Goal: Task Accomplishment & Management: Manage account settings

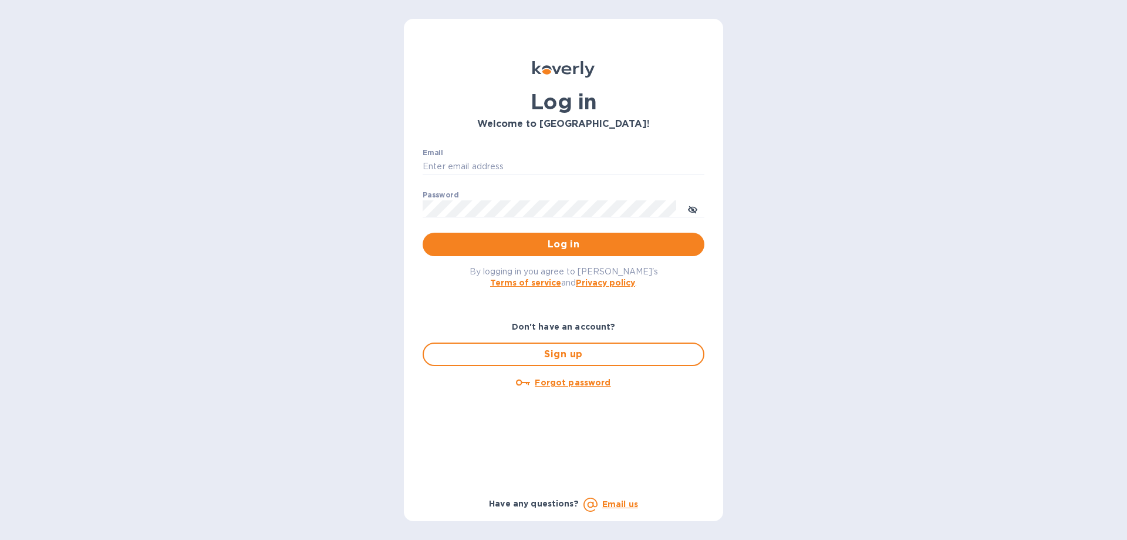
type input "[PERSON_NAME][EMAIL_ADDRESS][DOMAIN_NAME]"
click at [571, 258] on div "By logging in you agree to Koverly's Terms of service and Privacy policy ." at bounding box center [563, 276] width 301 height 41
click at [570, 250] on span "Log in" at bounding box center [563, 244] width 263 height 14
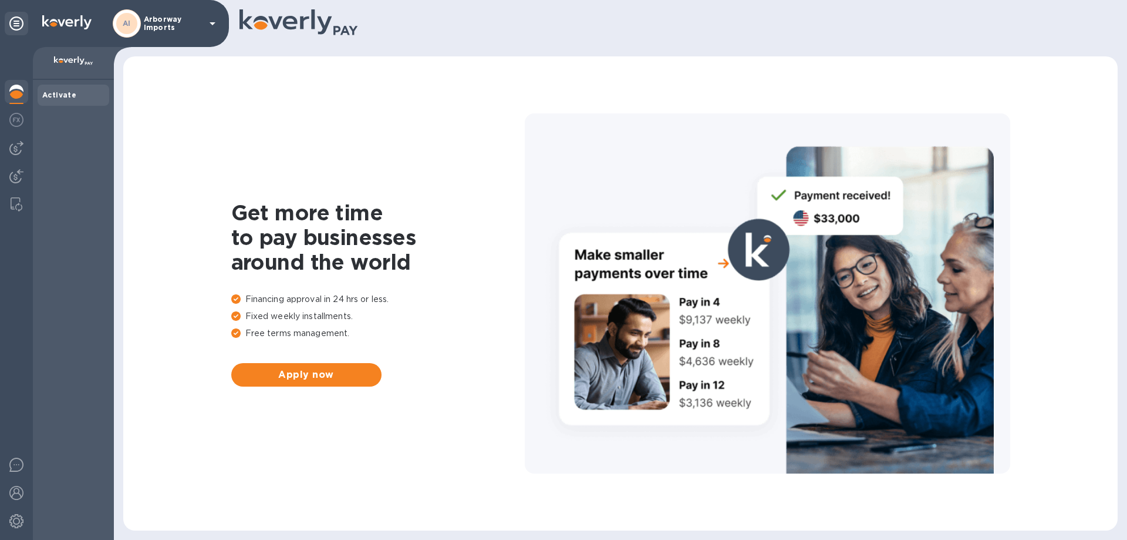
click at [137, 24] on div "AI" at bounding box center [126, 23] width 21 height 21
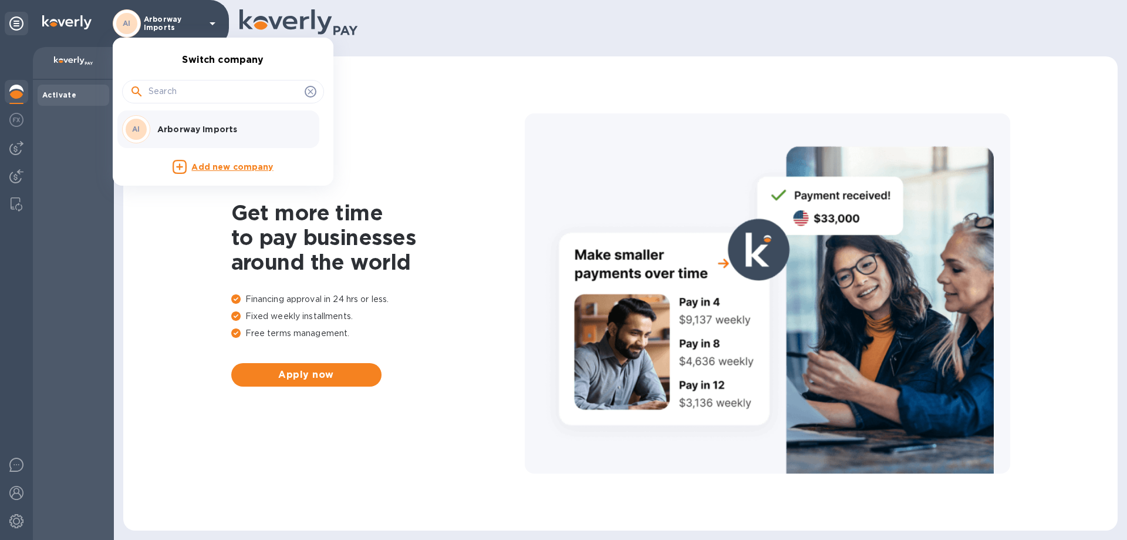
click at [166, 127] on p "Arborway Imports" at bounding box center [231, 129] width 148 height 12
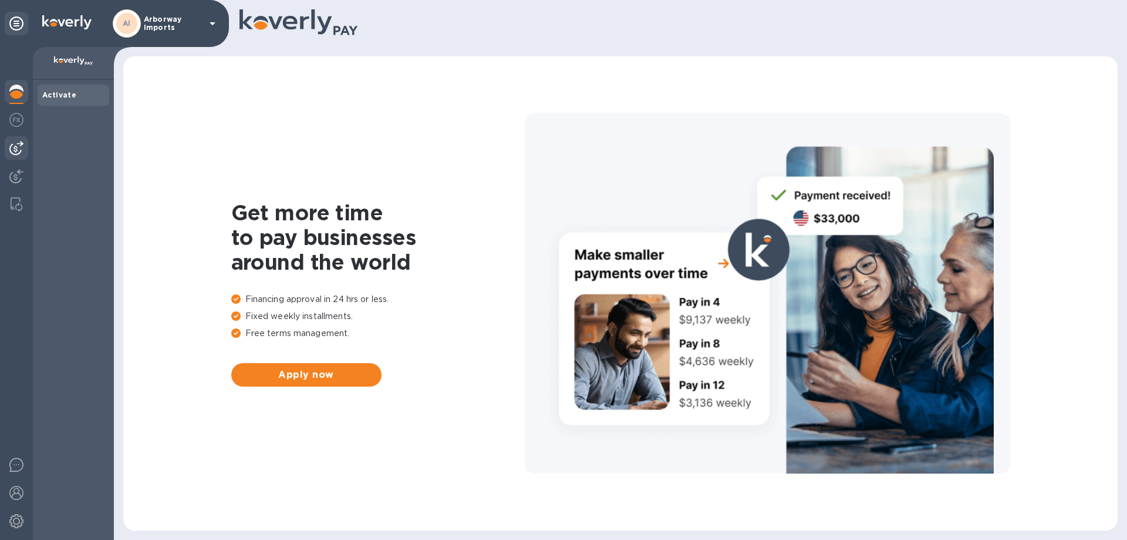
click at [24, 150] on div at bounding box center [16, 147] width 23 height 23
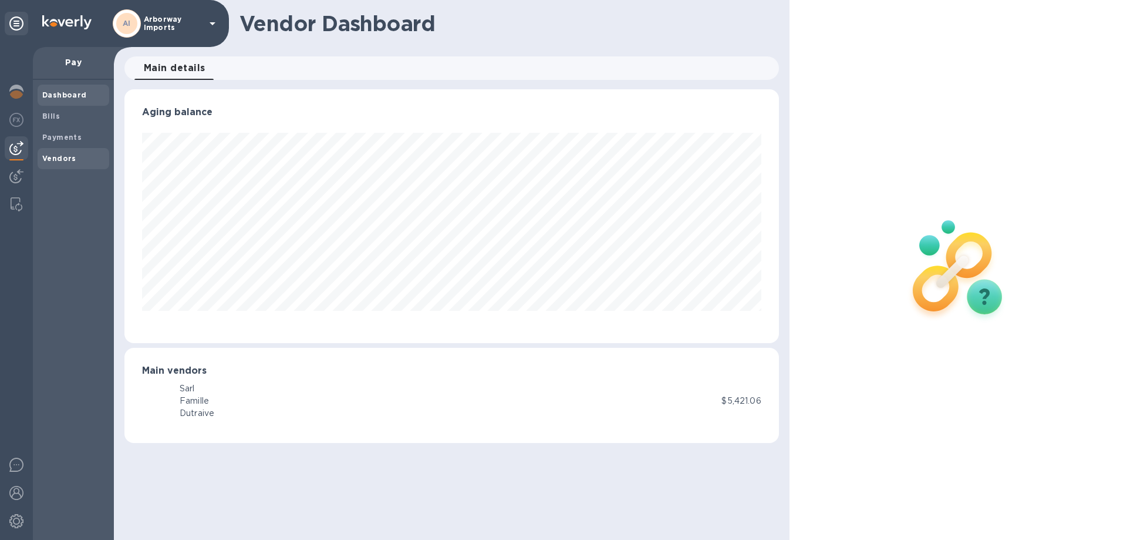
scroll to position [254, 654]
click at [56, 161] on b "Vendors" at bounding box center [59, 158] width 34 height 9
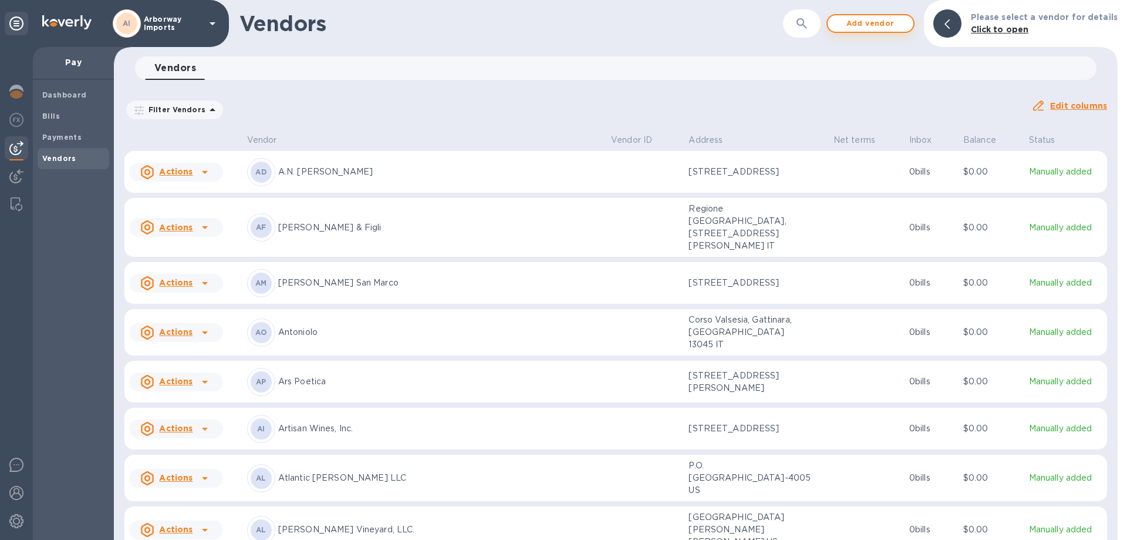
click at [860, 25] on span "Add vendor" at bounding box center [870, 23] width 67 height 14
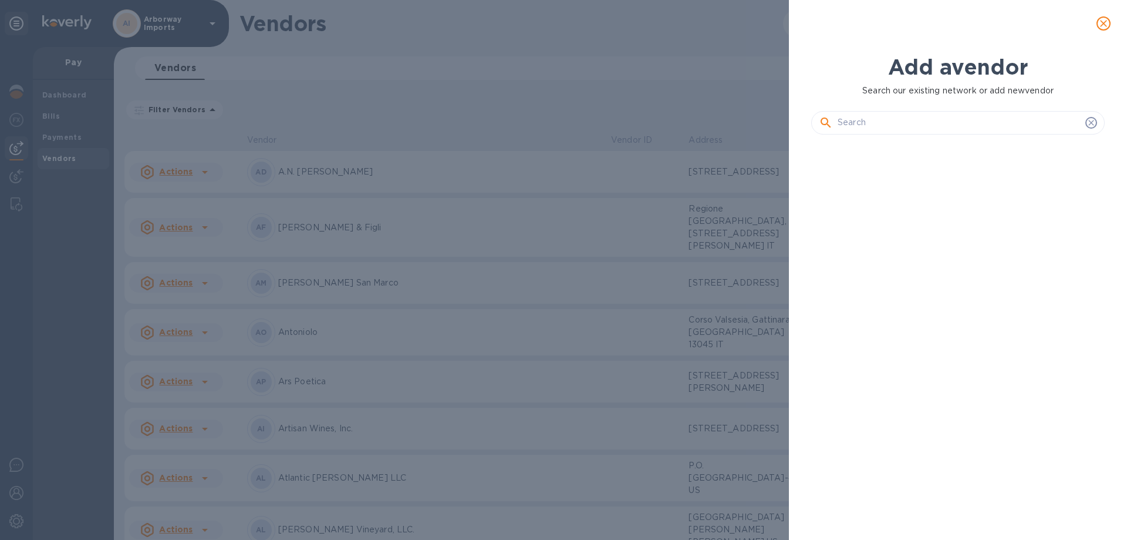
scroll to position [356, 298]
click at [948, 128] on input "text" at bounding box center [959, 123] width 243 height 18
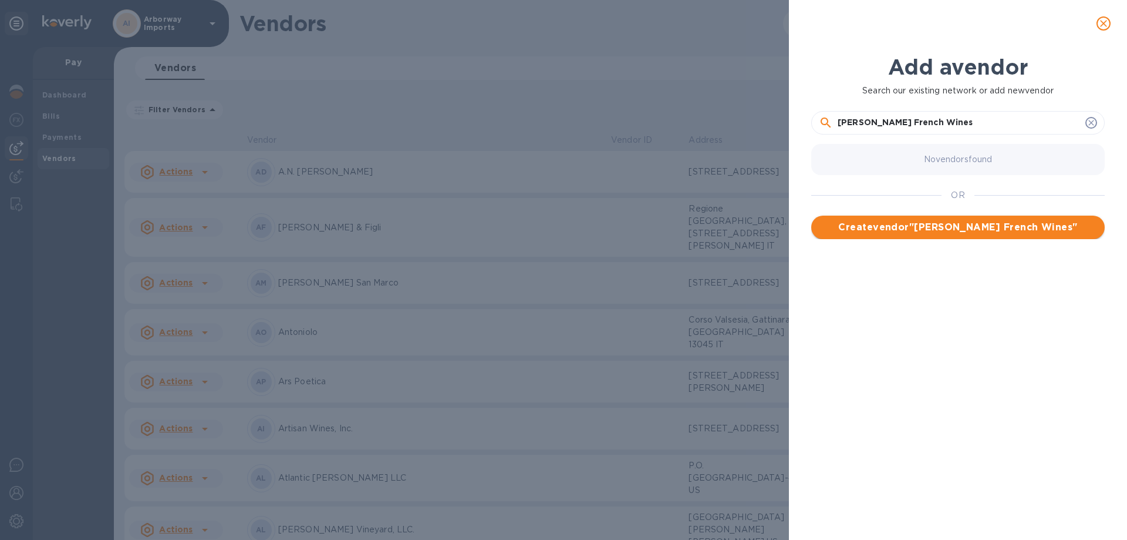
type input "[PERSON_NAME] French Wines"
click at [1001, 230] on span "Create vendor " Cynthia Hurley French Wines "" at bounding box center [958, 227] width 275 height 14
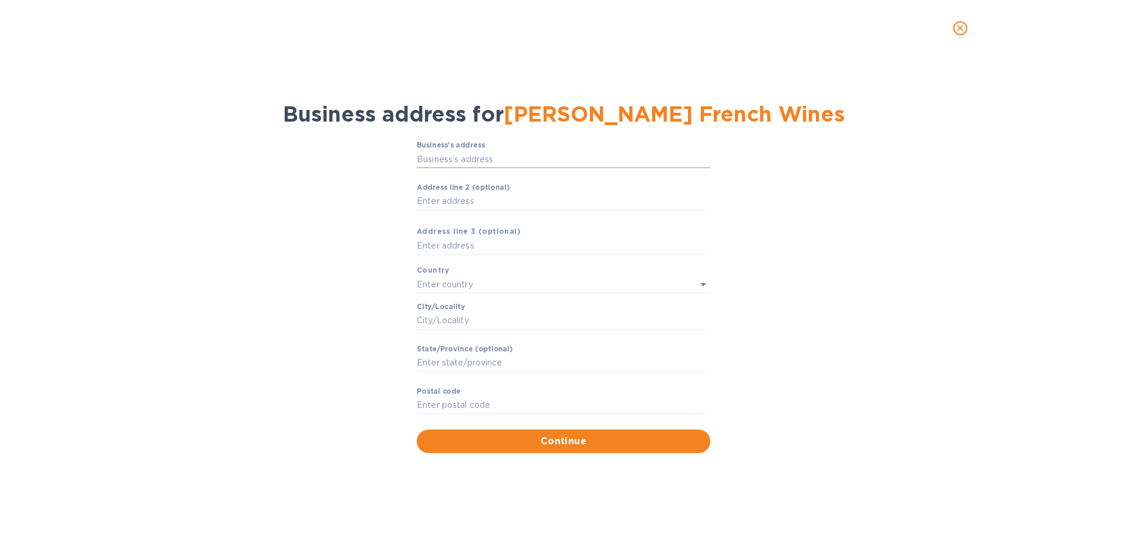
click at [448, 161] on input "Business’s аddress" at bounding box center [564, 159] width 294 height 18
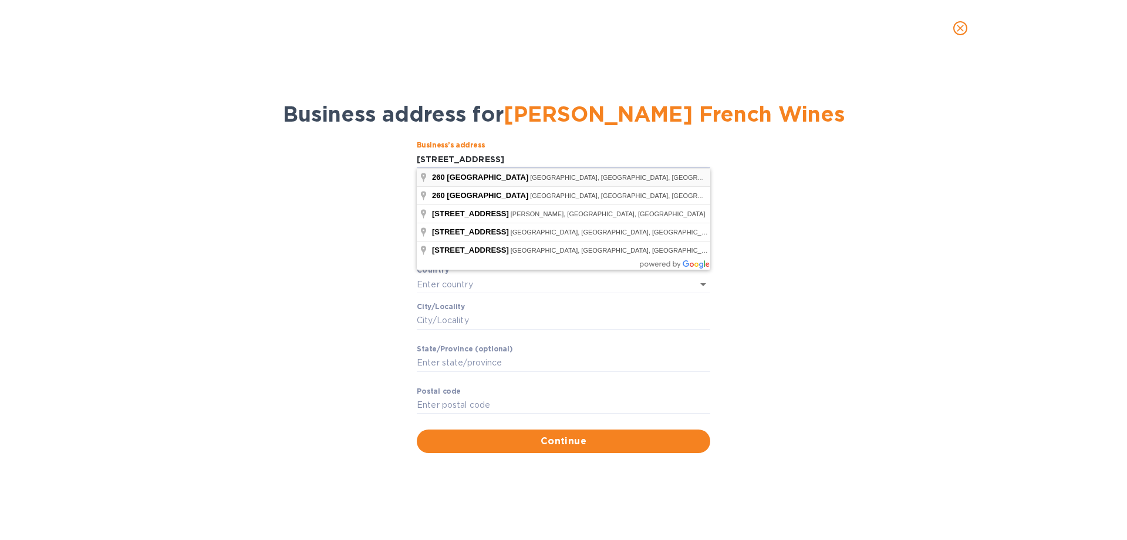
type input "260 Bear Hill Road"
type input "United States"
type input "Waltham"
type input "MA"
type input "02451"
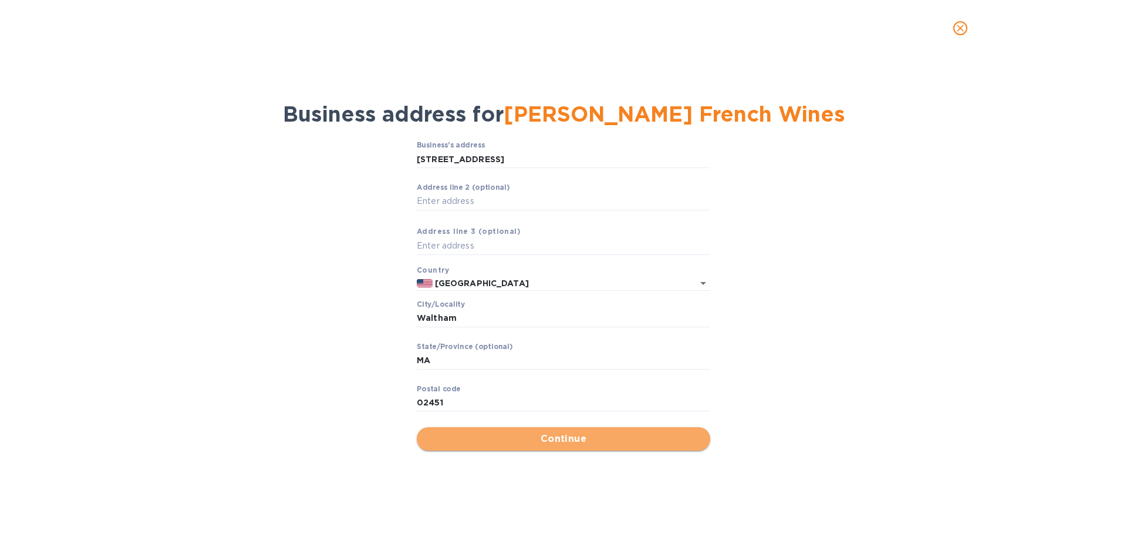
click at [529, 432] on span "Continue" at bounding box center [563, 439] width 275 height 14
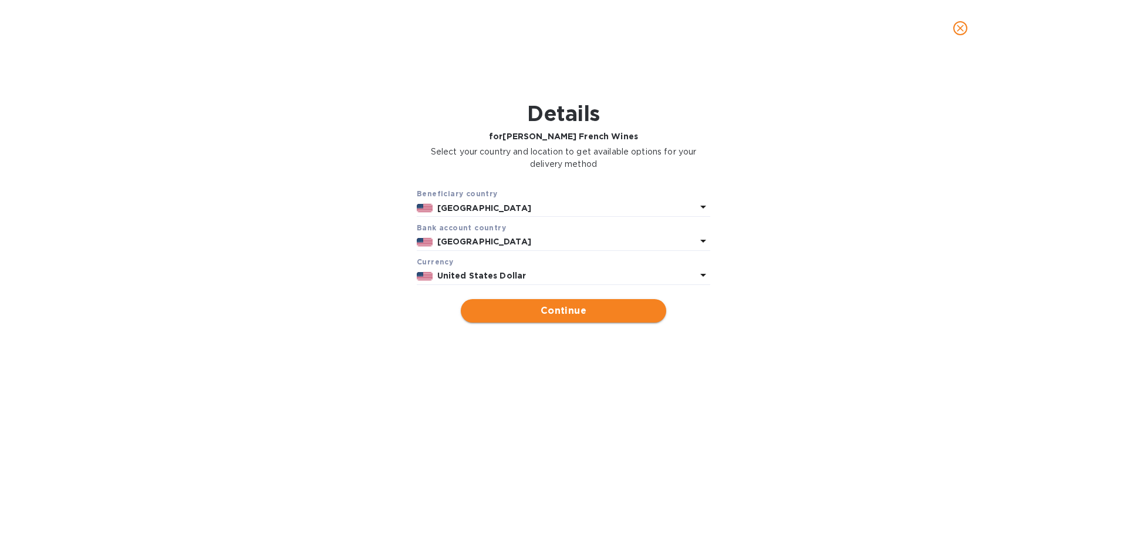
click at [580, 308] on span "Continue" at bounding box center [563, 311] width 187 height 14
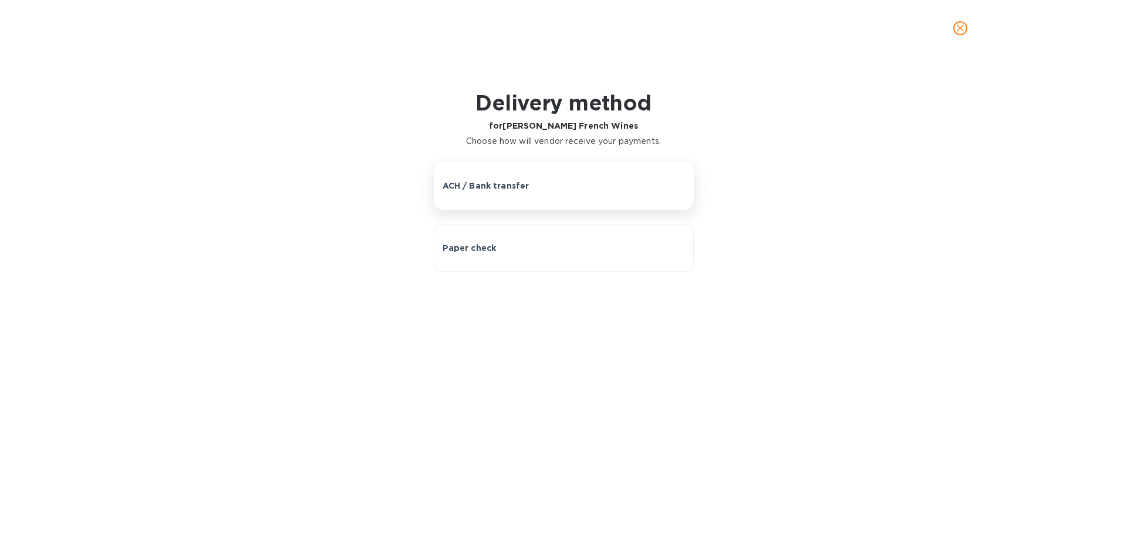
click at [480, 182] on p "ACH / Bank transfer" at bounding box center [486, 186] width 87 height 12
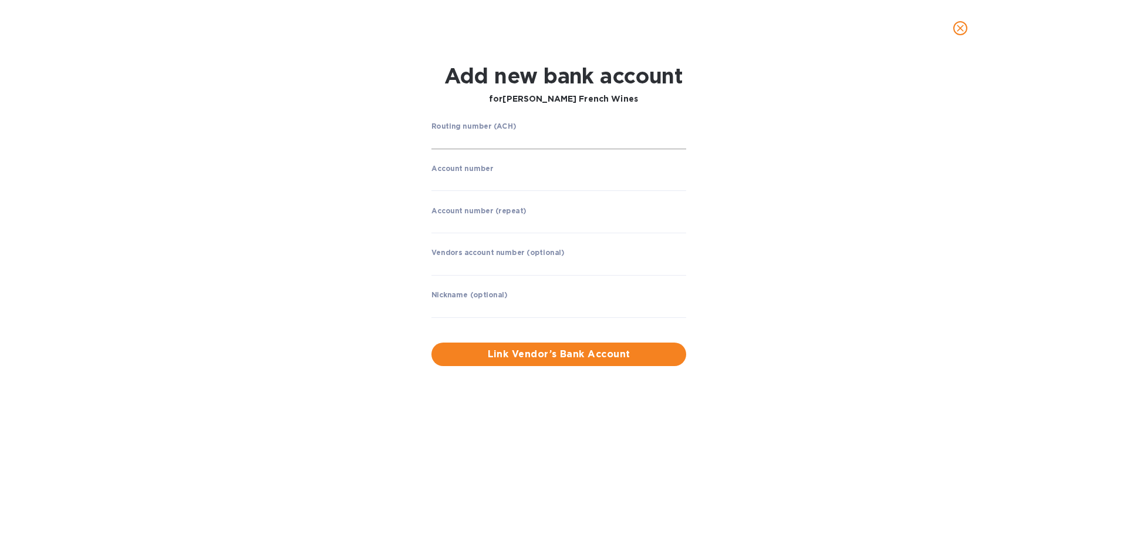
click at [483, 147] on input "string" at bounding box center [559, 141] width 255 height 18
type input "011000138"
click at [466, 180] on input "string" at bounding box center [559, 182] width 255 height 18
type input "004630804559"
click at [458, 221] on input "string" at bounding box center [559, 224] width 255 height 18
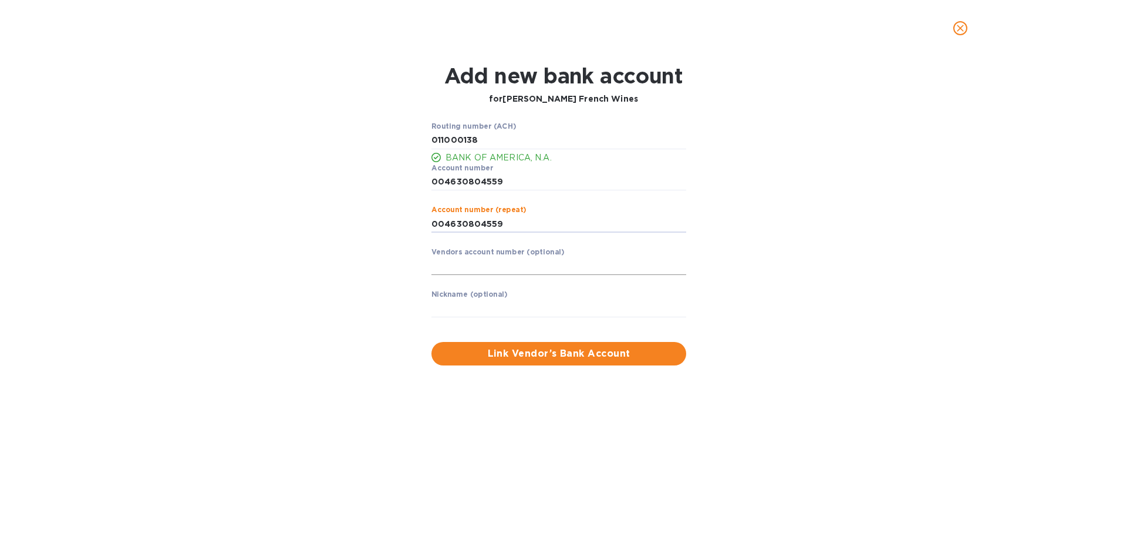
type input "004630804559"
click at [457, 265] on input "text" at bounding box center [559, 266] width 255 height 18
drag, startPoint x: 571, startPoint y: 268, endPoint x: 330, endPoint y: 267, distance: 241.3
click at [330, 267] on div "Routing number (ACH) BANK OF AMERICA, N.A. Account number ​ Account number (rep…" at bounding box center [563, 243] width 731 height 257
type input "[PERSON_NAME] French Wines"
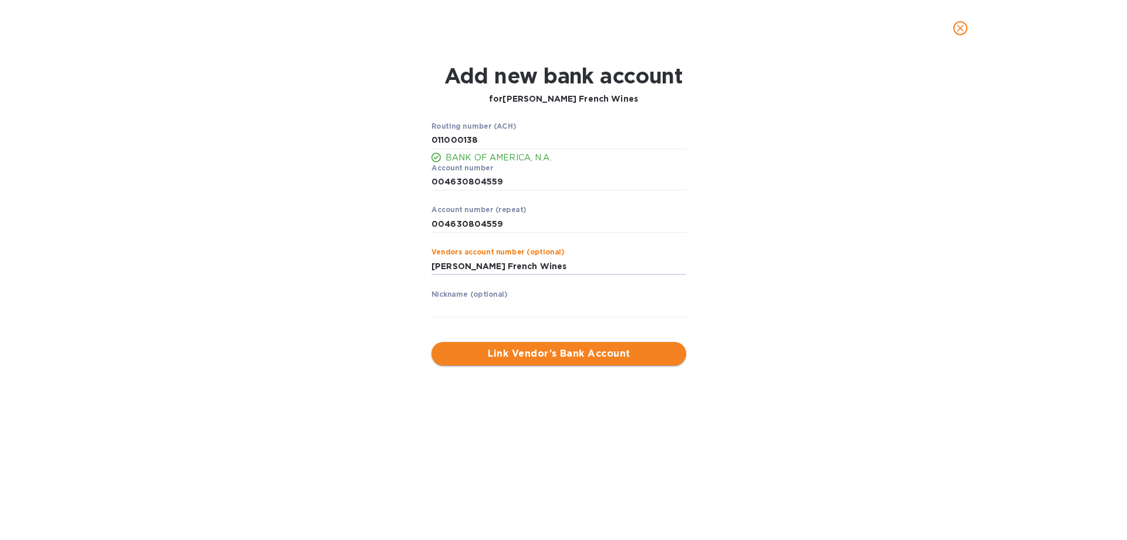
click at [570, 350] on span "Link Vendor’s Bank Account" at bounding box center [559, 353] width 236 height 14
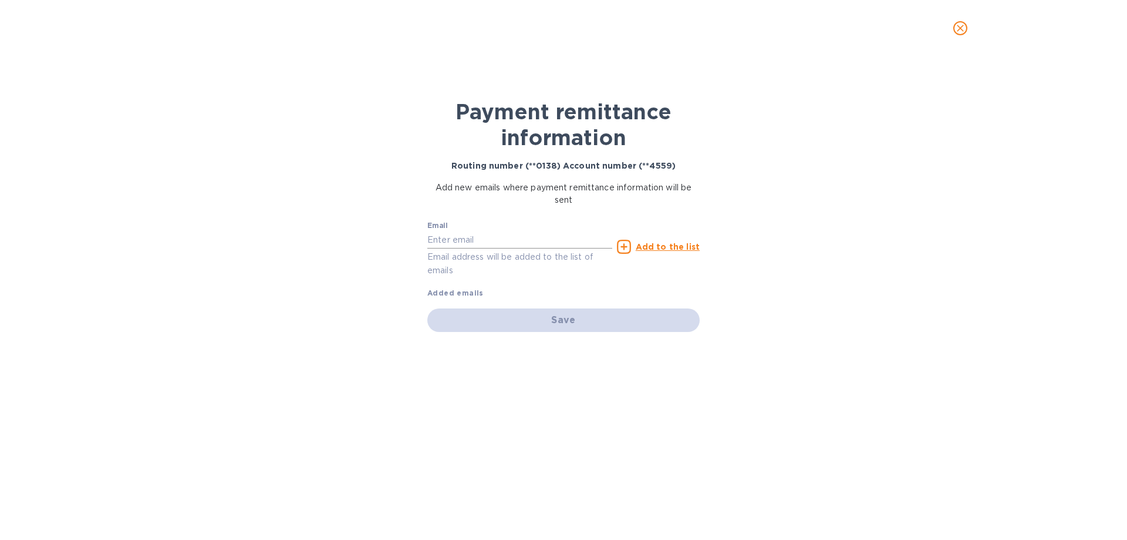
click at [497, 242] on input "text" at bounding box center [519, 240] width 185 height 18
type input "devins@arborwayimports.com"
click at [658, 242] on u "Add to the list" at bounding box center [668, 246] width 64 height 9
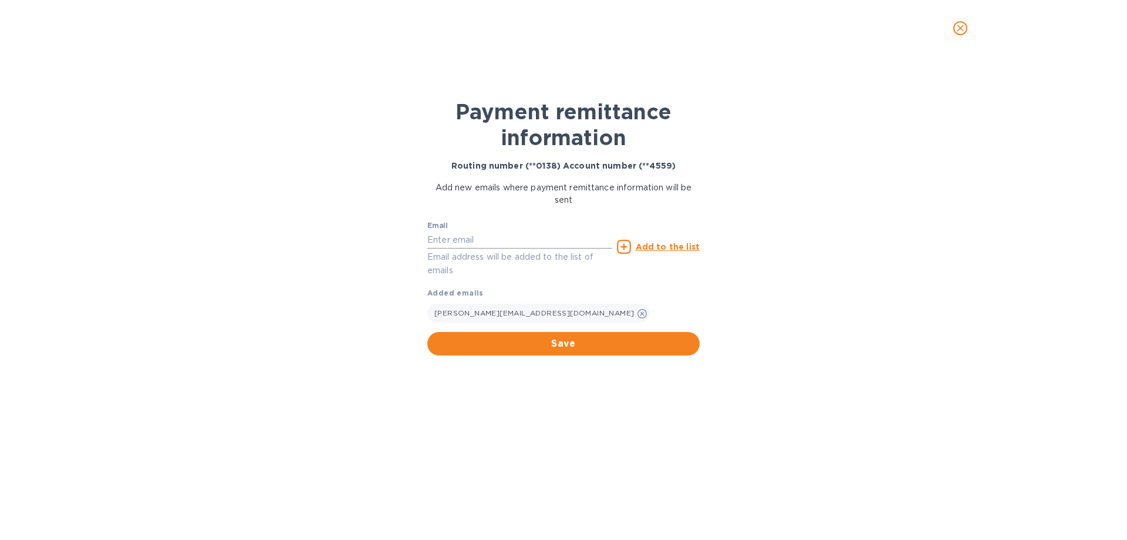
click at [468, 241] on input "text" at bounding box center [519, 240] width 185 height 18
paste input "christina@cynthiahurley.com"
type input "christina@cynthiahurley.com"
click at [691, 244] on u "Add to the list" at bounding box center [668, 246] width 64 height 9
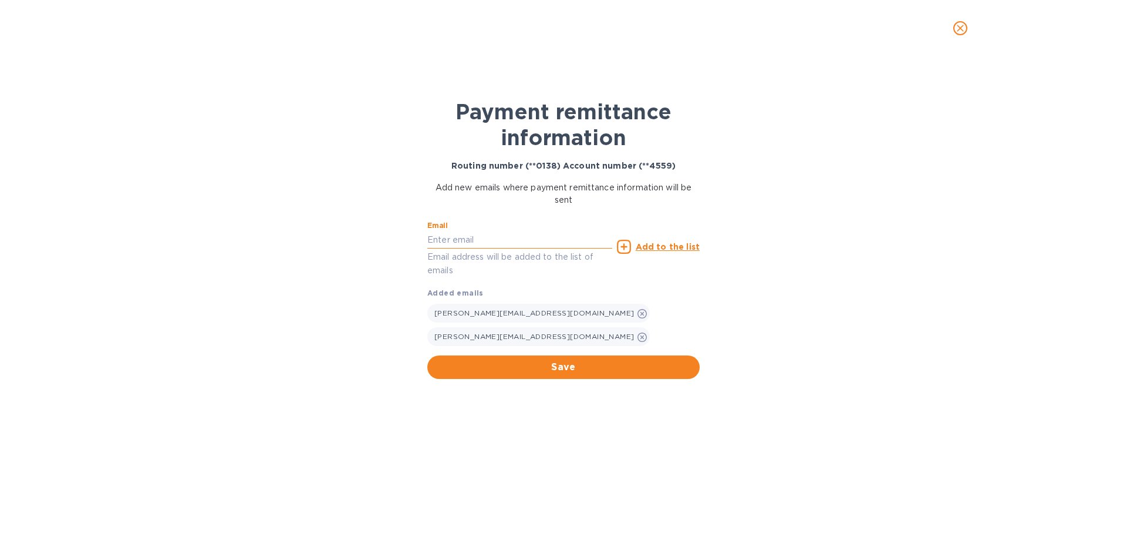
click at [514, 243] on input "text" at bounding box center [519, 240] width 185 height 18
paste input "angelo@cynthiahurley.com"
type input "angelo@cynthiahurley.com"
click at [652, 247] on u "Add to the list" at bounding box center [668, 246] width 64 height 9
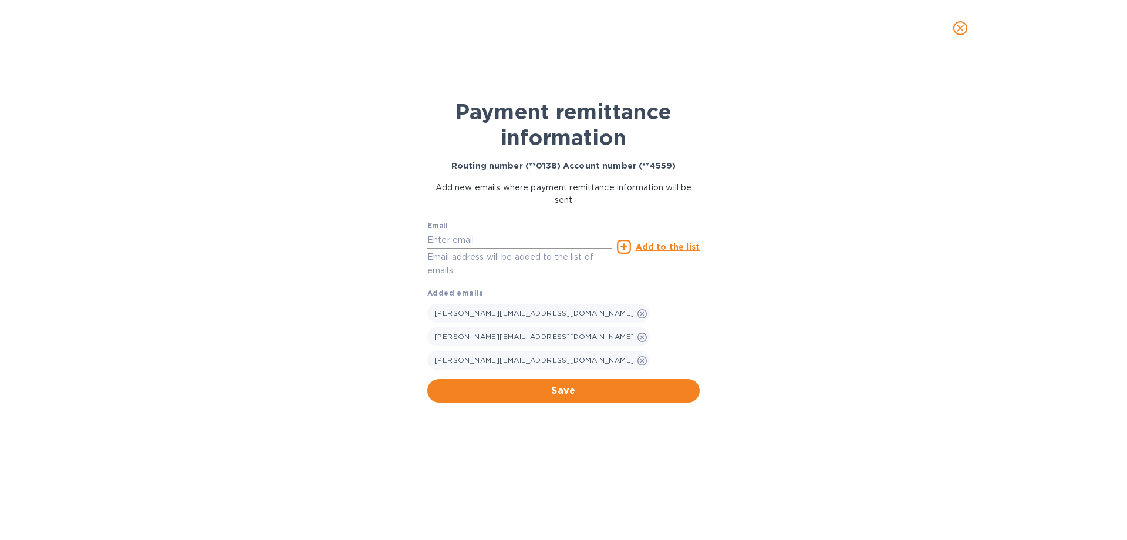
click at [507, 241] on input "text" at bounding box center [519, 240] width 185 height 18
paste input "greggb@arborwayimports.com"
type input "greggb@arborwayimports.com"
click at [675, 242] on u "Add to the list" at bounding box center [668, 246] width 64 height 9
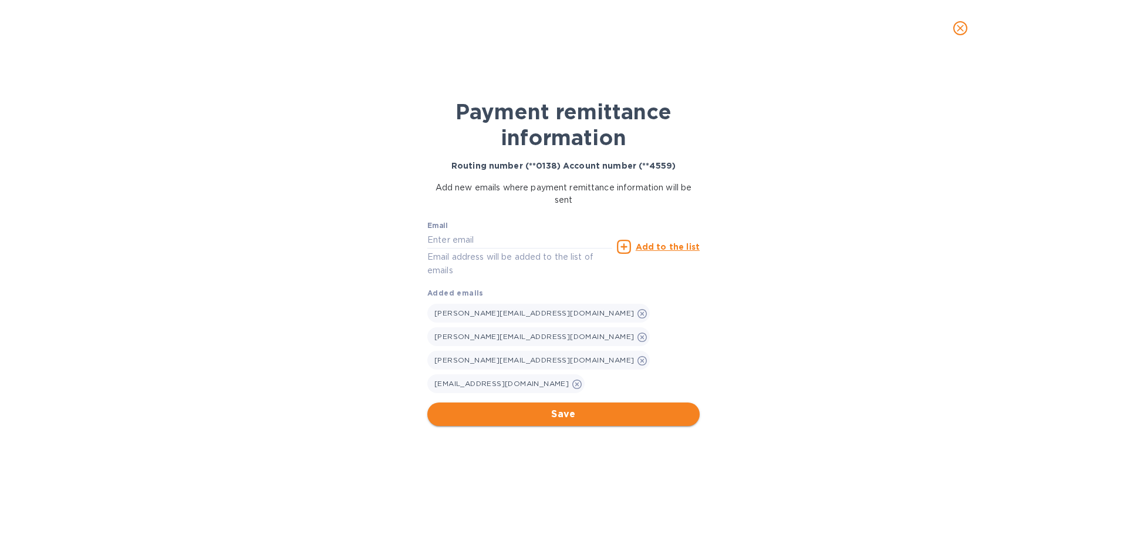
click at [580, 407] on span "Save" at bounding box center [564, 414] width 254 height 14
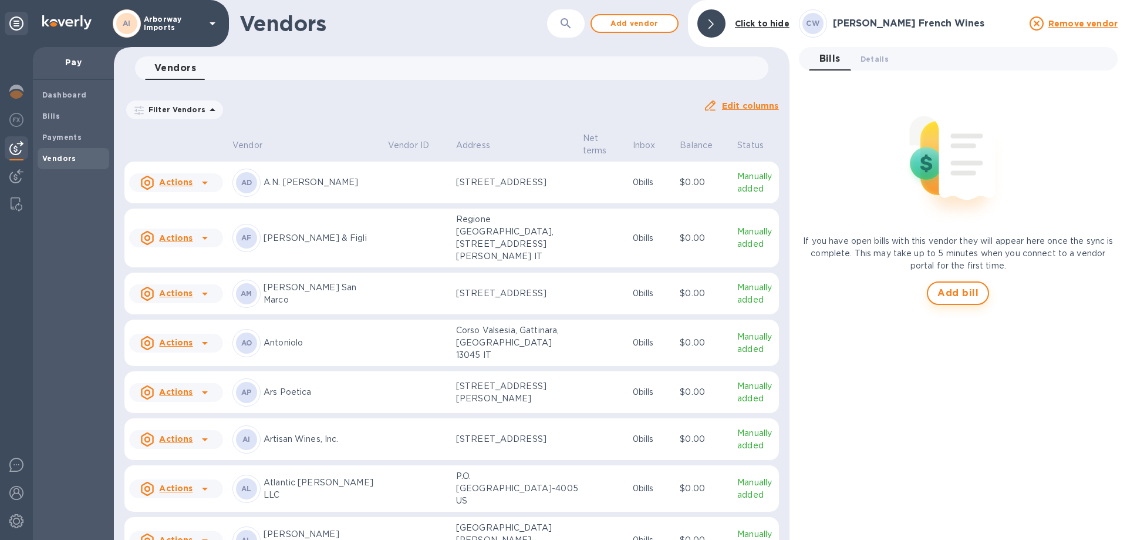
click at [941, 296] on span "Add bill" at bounding box center [958, 293] width 41 height 14
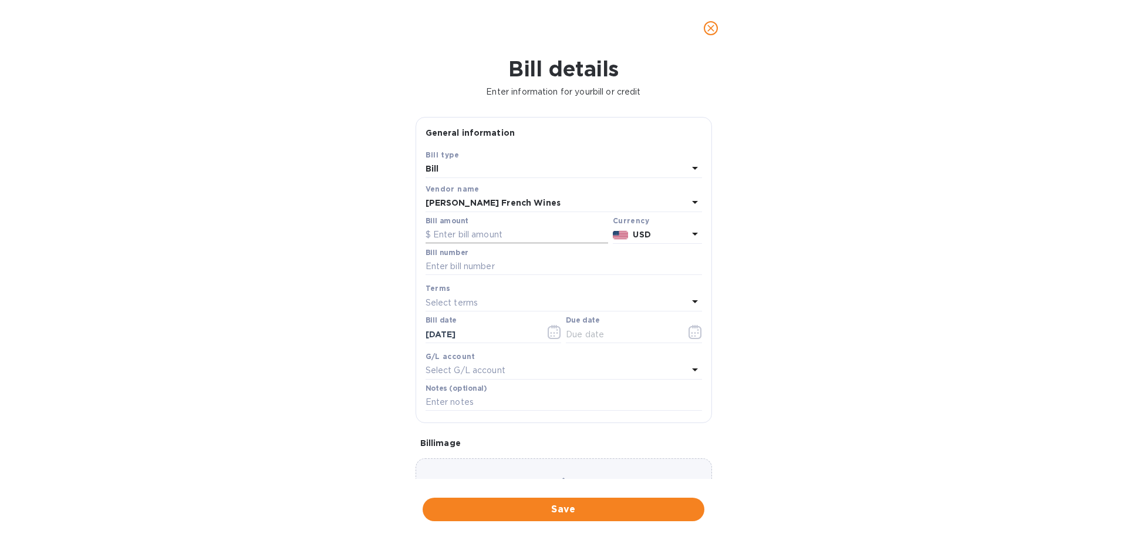
click at [481, 238] on input "text" at bounding box center [517, 235] width 183 height 18
type input "9,575.00"
click at [463, 260] on input "text" at bounding box center [564, 267] width 277 height 18
click at [452, 468] on div "Choose a bill and drag it here" at bounding box center [564, 500] width 296 height 85
drag, startPoint x: 490, startPoint y: 461, endPoint x: 606, endPoint y: 461, distance: 116.2
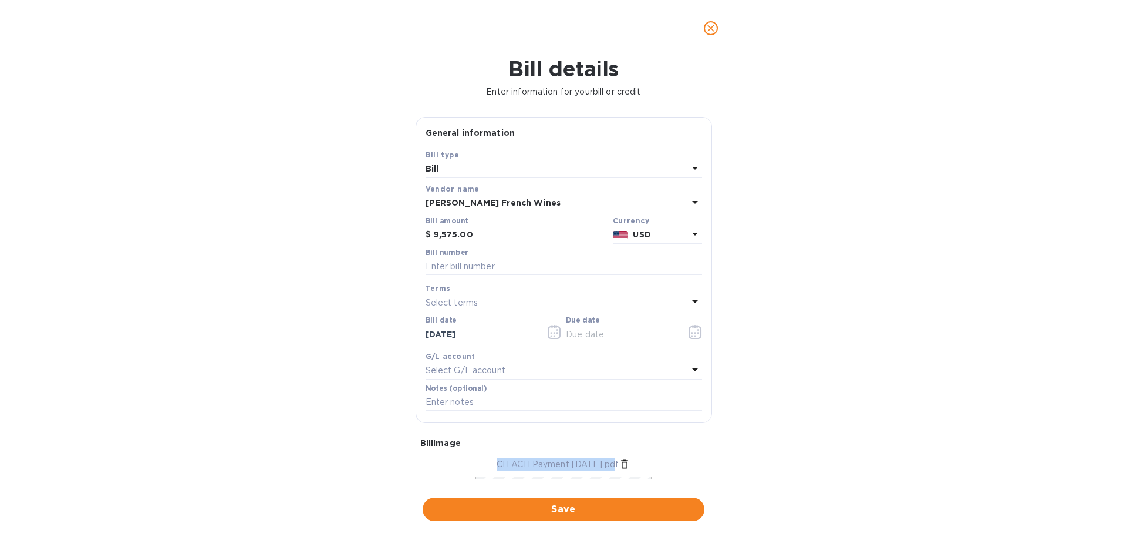
click at [606, 461] on p "CH ACH Payment 8-21-2025.pdf" at bounding box center [558, 464] width 122 height 12
click at [485, 262] on input "text" at bounding box center [564, 267] width 277 height 18
paste input "CH ACH Payment [DATE]"
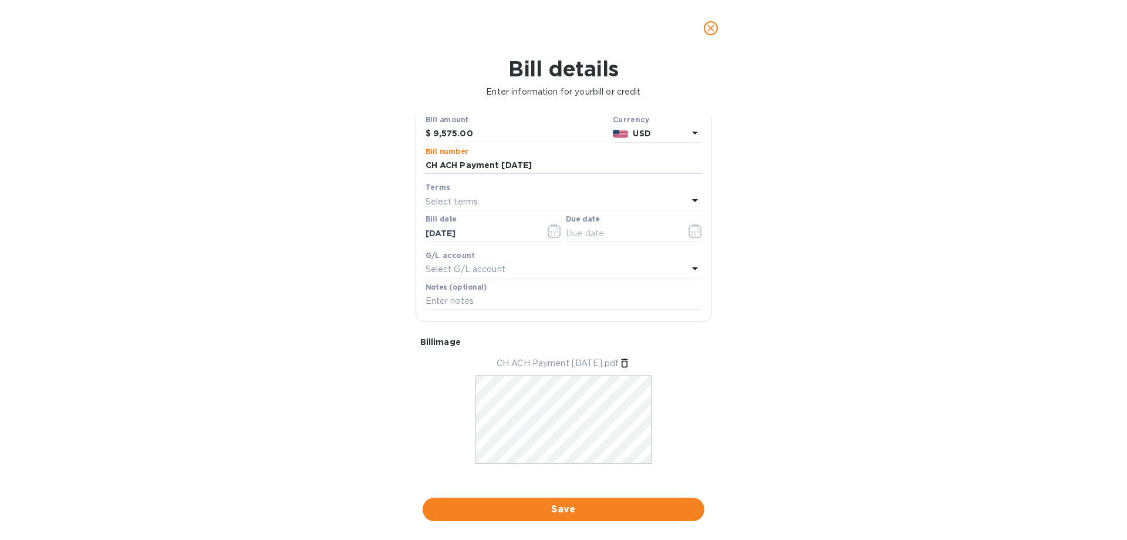
scroll to position [114, 0]
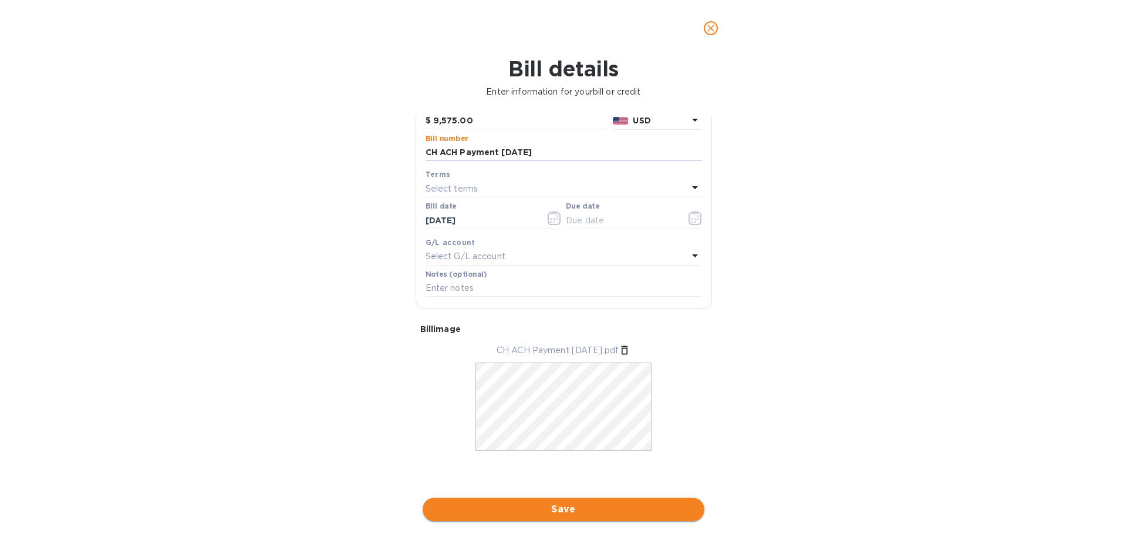
type input "CH ACH Payment [DATE]"
click at [595, 514] on span "Save" at bounding box center [563, 509] width 263 height 14
click at [693, 220] on icon "button" at bounding box center [696, 218] width 14 height 14
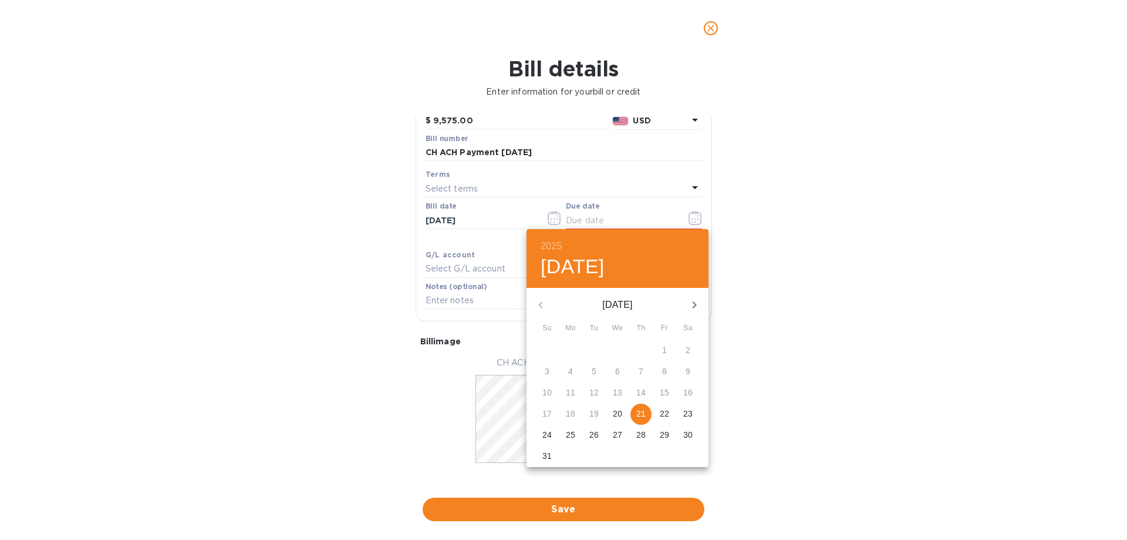
click at [642, 410] on p "21" at bounding box center [640, 413] width 9 height 12
type input "[DATE]"
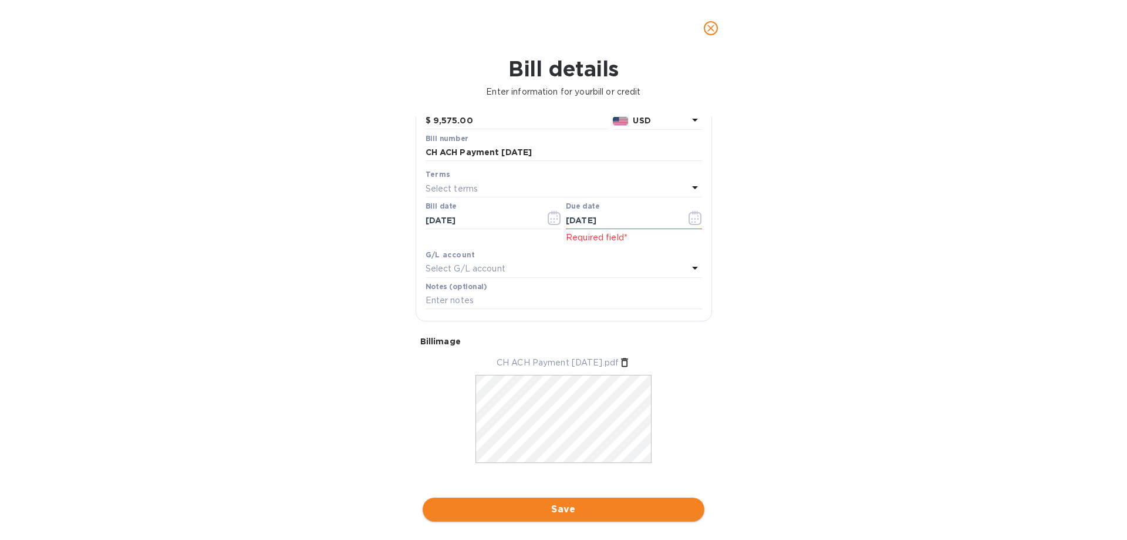
click at [624, 503] on span "Save" at bounding box center [563, 509] width 263 height 14
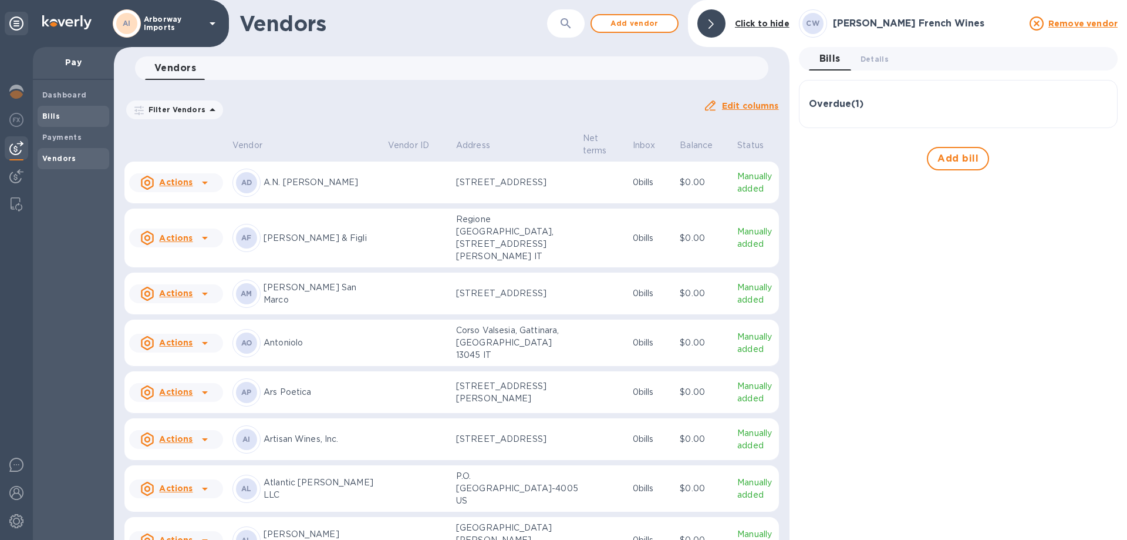
click at [68, 114] on span "Bills" at bounding box center [73, 116] width 62 height 12
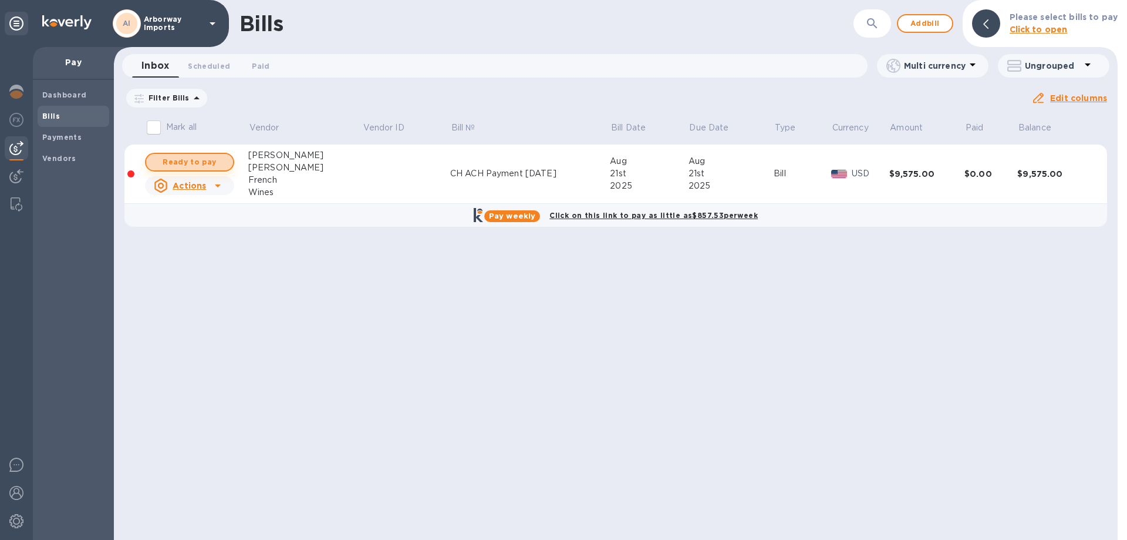
click at [221, 164] on span "Ready to pay" at bounding box center [190, 162] width 68 height 14
checkbox input "true"
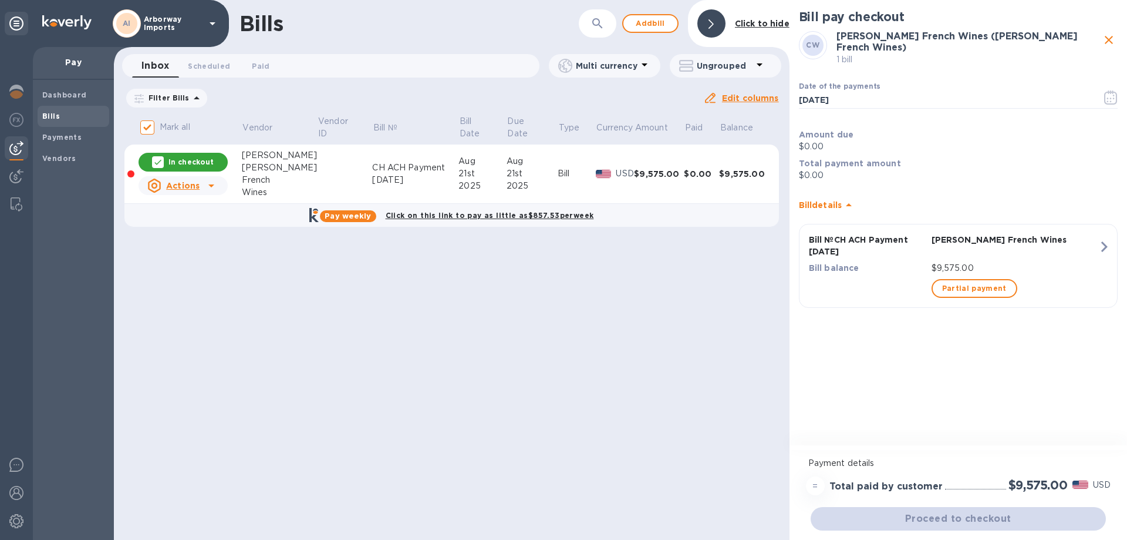
click at [962, 520] on div "Proceed to checkout" at bounding box center [958, 518] width 300 height 28
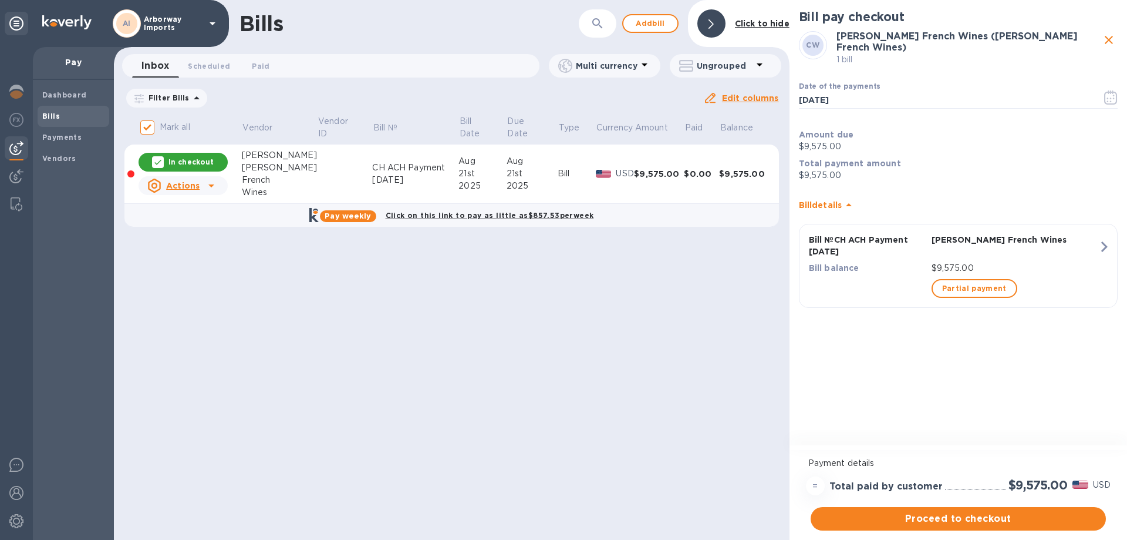
click at [962, 520] on span "Proceed to checkout" at bounding box center [958, 518] width 277 height 14
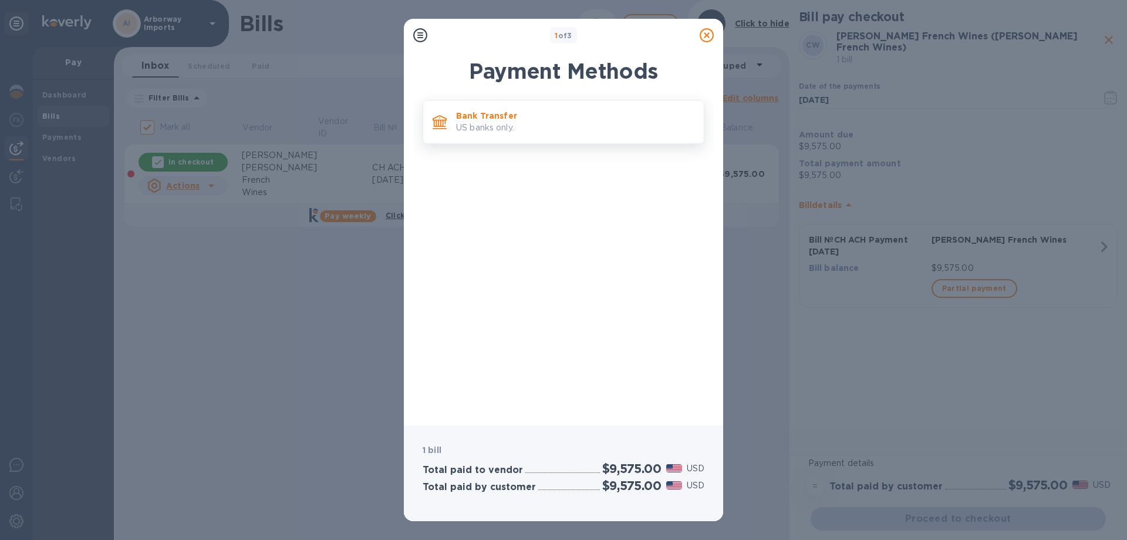
click at [514, 124] on p "US banks only." at bounding box center [575, 128] width 238 height 12
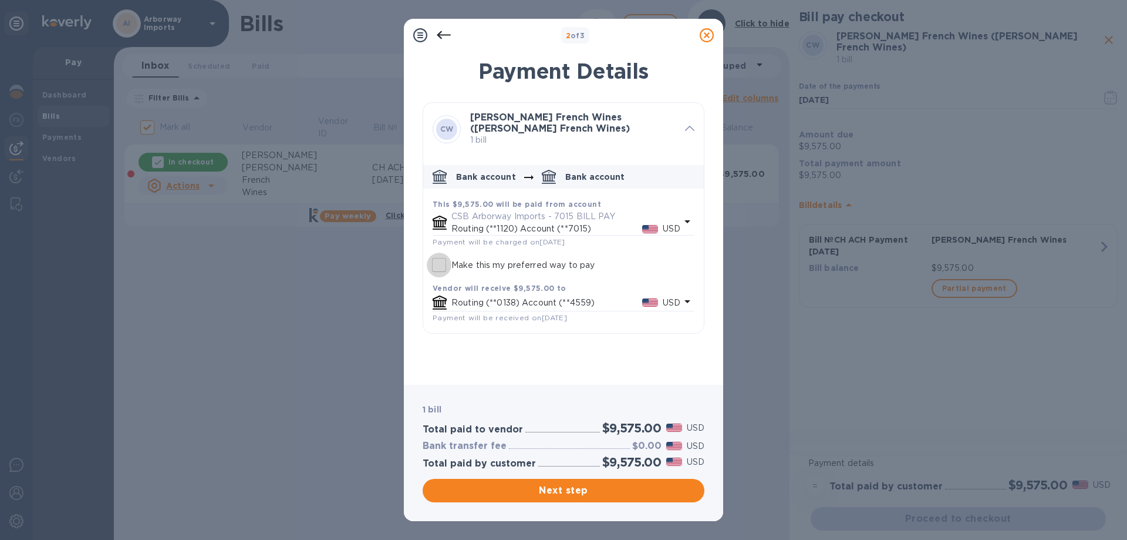
click at [445, 263] on input "Make this my preferred way to pay" at bounding box center [439, 264] width 25 height 25
checkbox input "true"
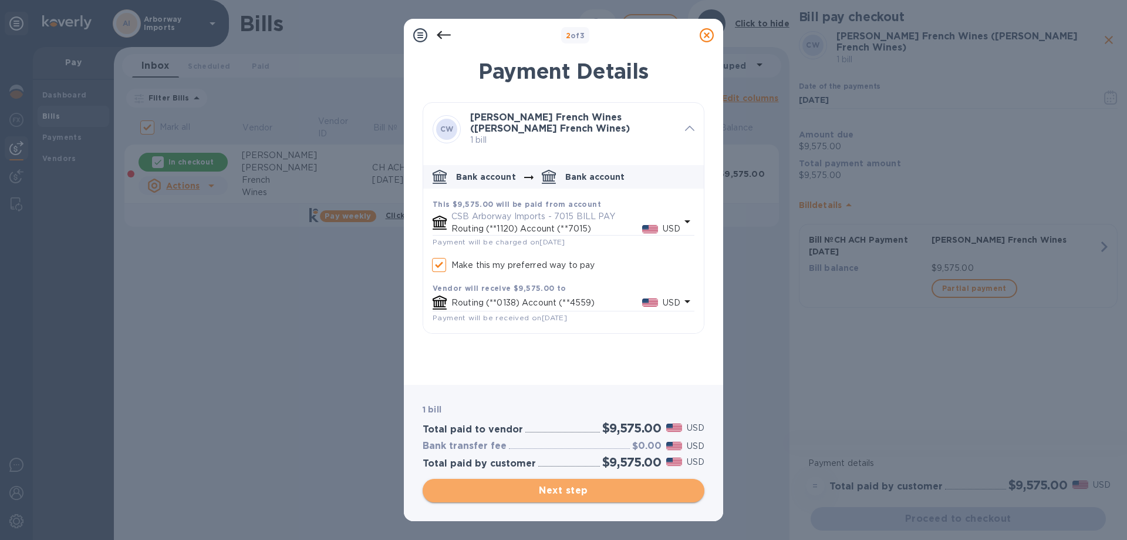
click at [650, 488] on span "Next step" at bounding box center [563, 490] width 263 height 14
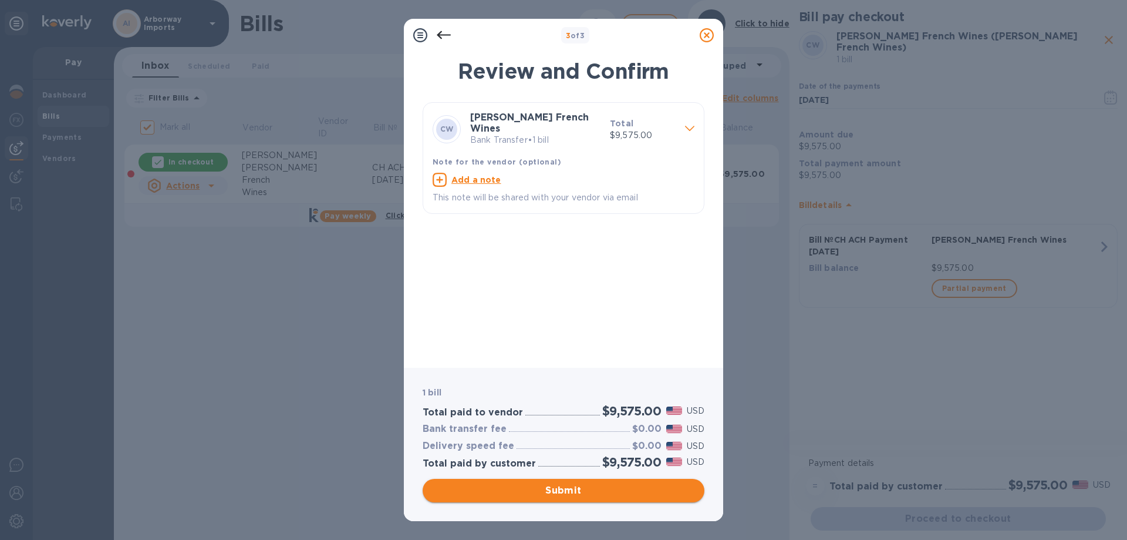
click at [638, 489] on span "Submit" at bounding box center [563, 490] width 263 height 14
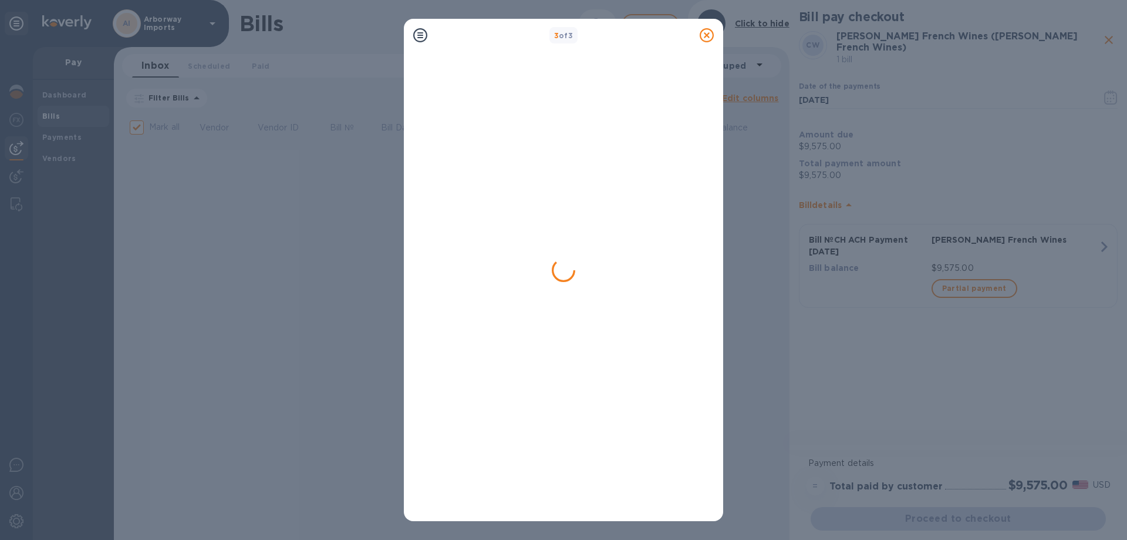
checkbox input "false"
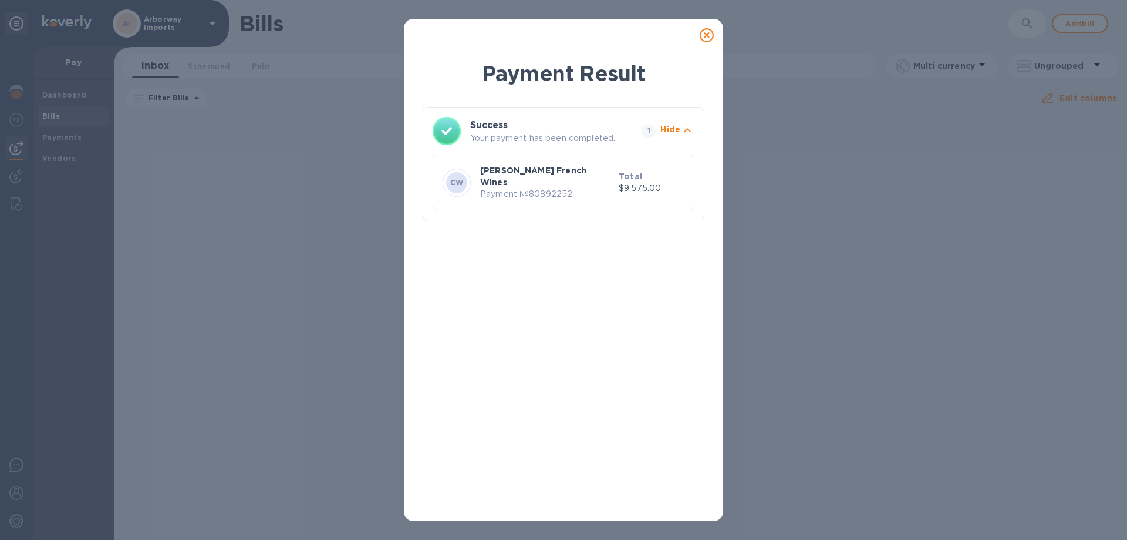
click at [711, 39] on icon at bounding box center [707, 35] width 14 height 14
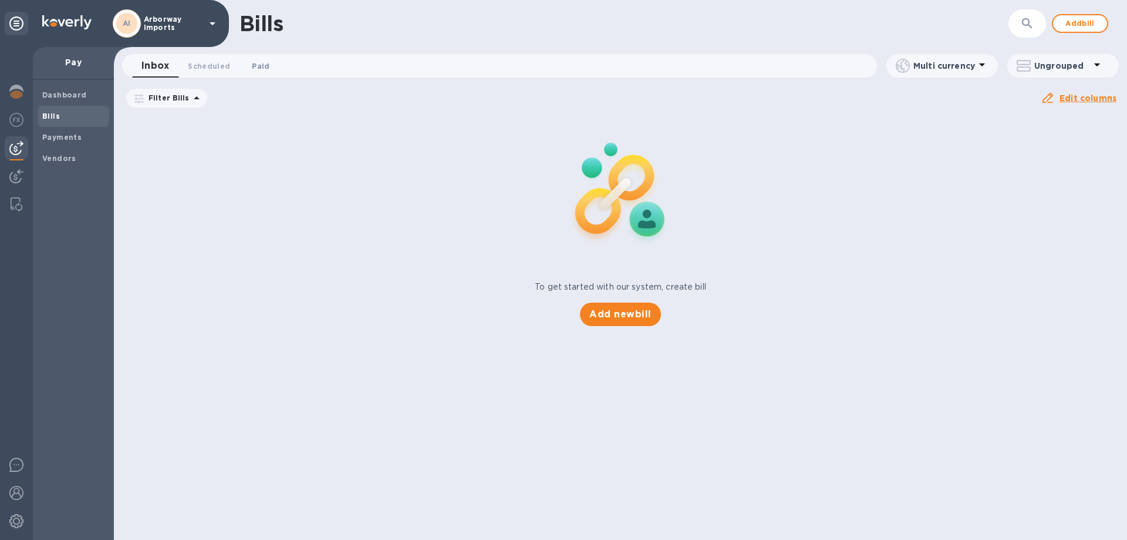
click at [252, 65] on span "Paid 0" at bounding box center [261, 66] width 18 height 12
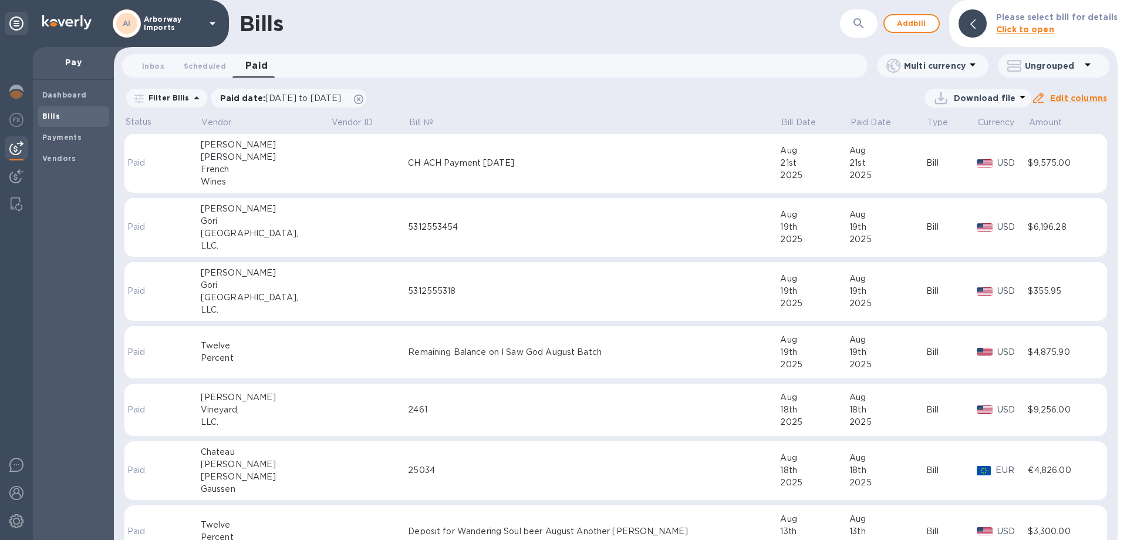
click at [339, 170] on td at bounding box center [369, 163] width 77 height 59
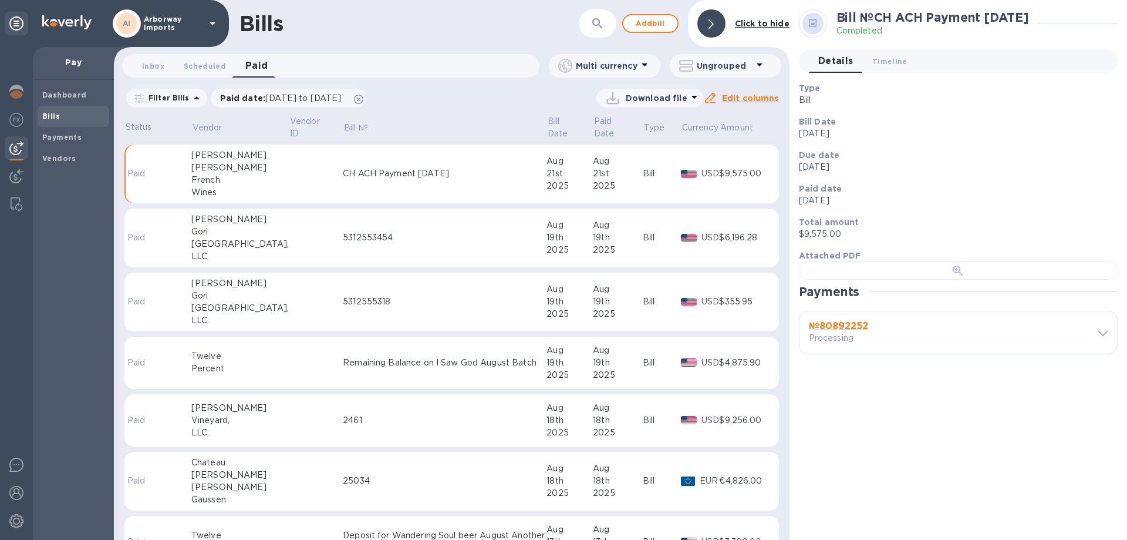
scroll to position [227, 0]
click at [841, 331] on b "№ 80892252" at bounding box center [838, 325] width 59 height 11
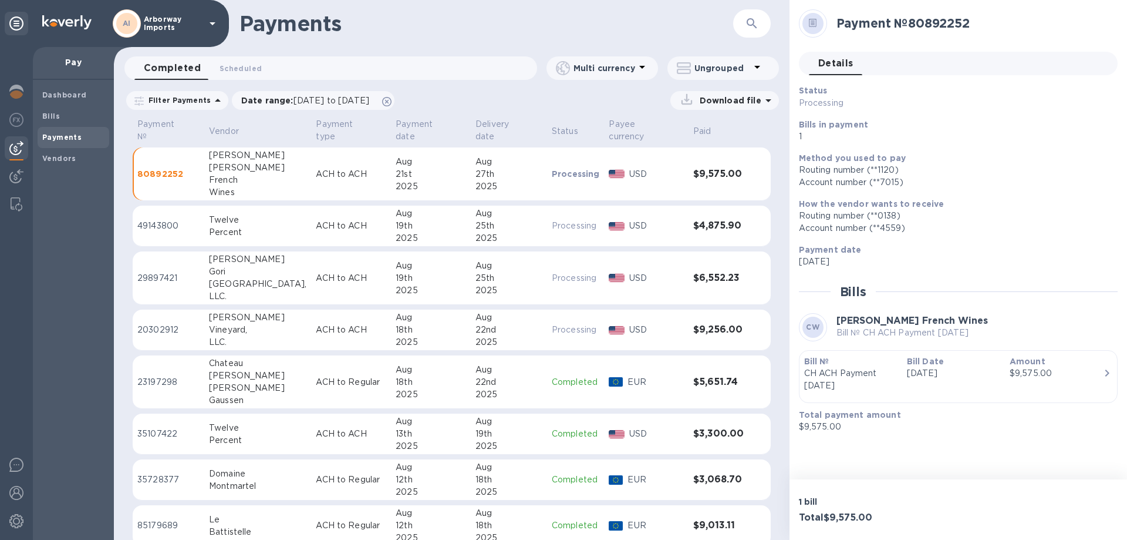
click at [892, 362] on p "Bill №" at bounding box center [850, 361] width 93 height 12
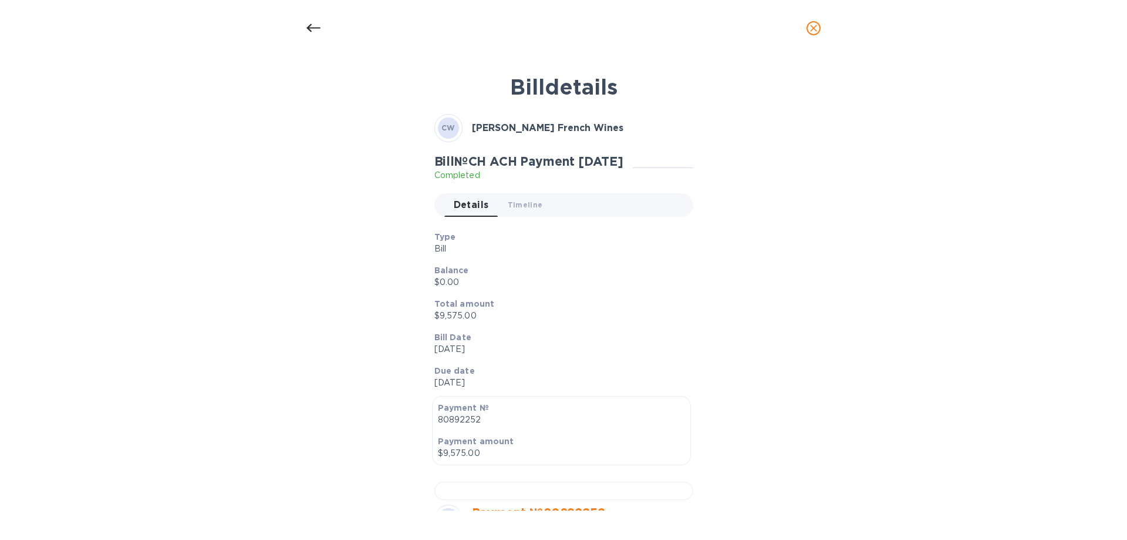
click at [589, 266] on p "Balance" at bounding box center [559, 270] width 250 height 12
click at [635, 262] on div "Balance $0.00" at bounding box center [559, 276] width 259 height 33
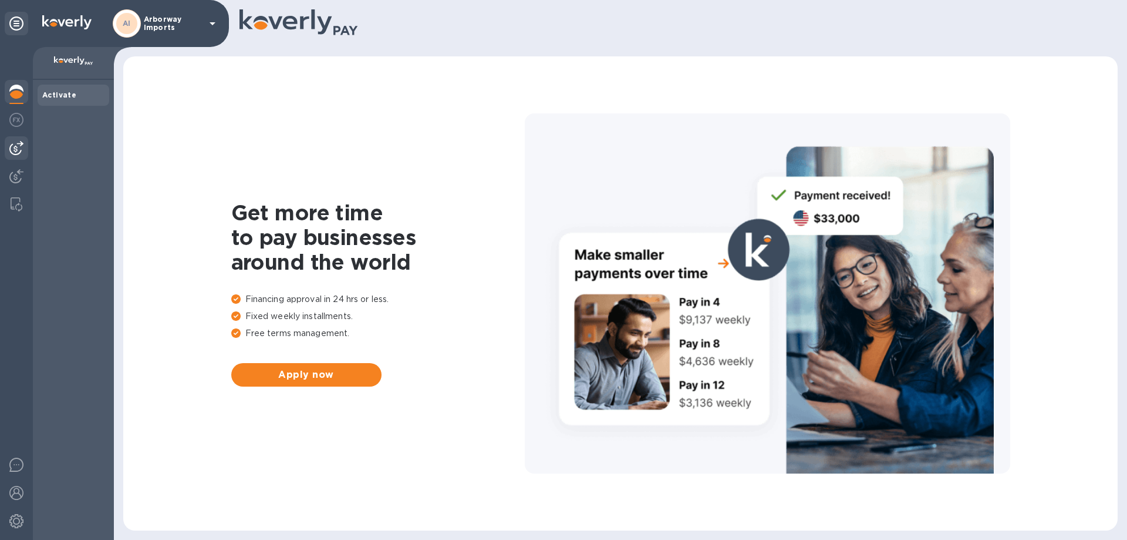
click at [15, 139] on div at bounding box center [16, 147] width 23 height 23
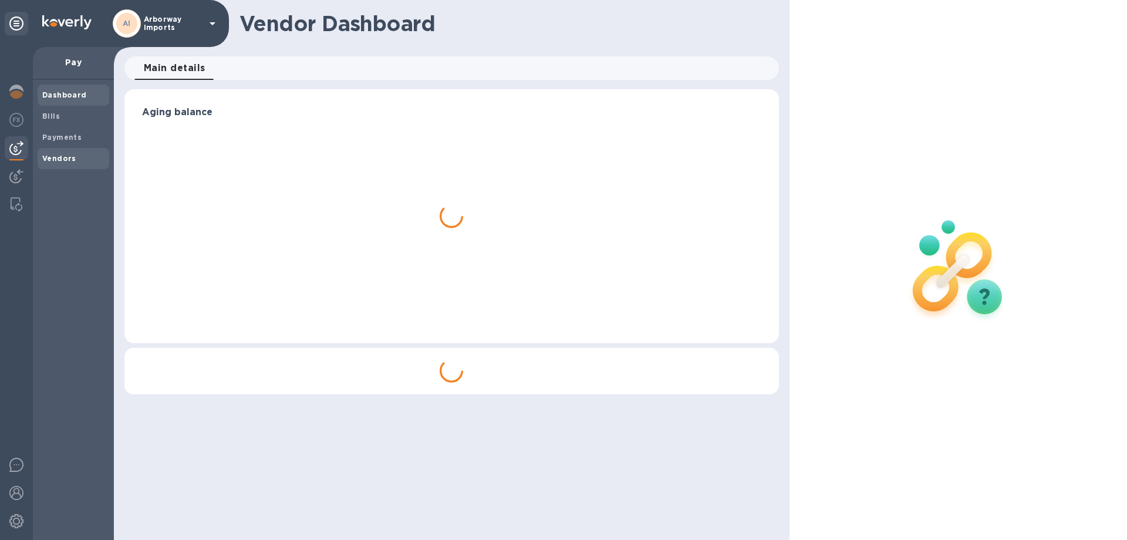
click at [64, 156] on b "Vendors" at bounding box center [59, 158] width 34 height 9
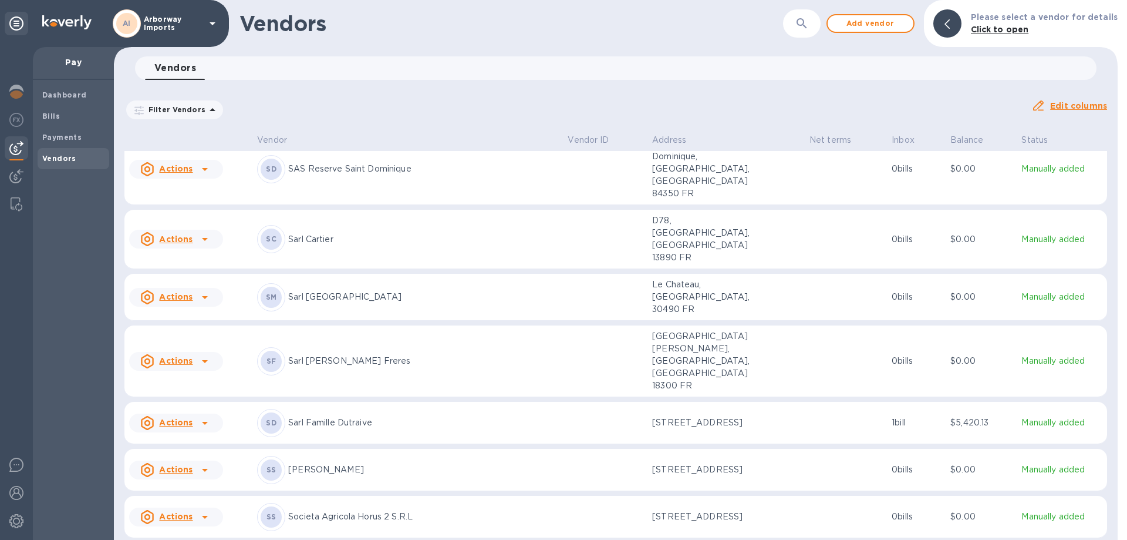
scroll to position [5164, 0]
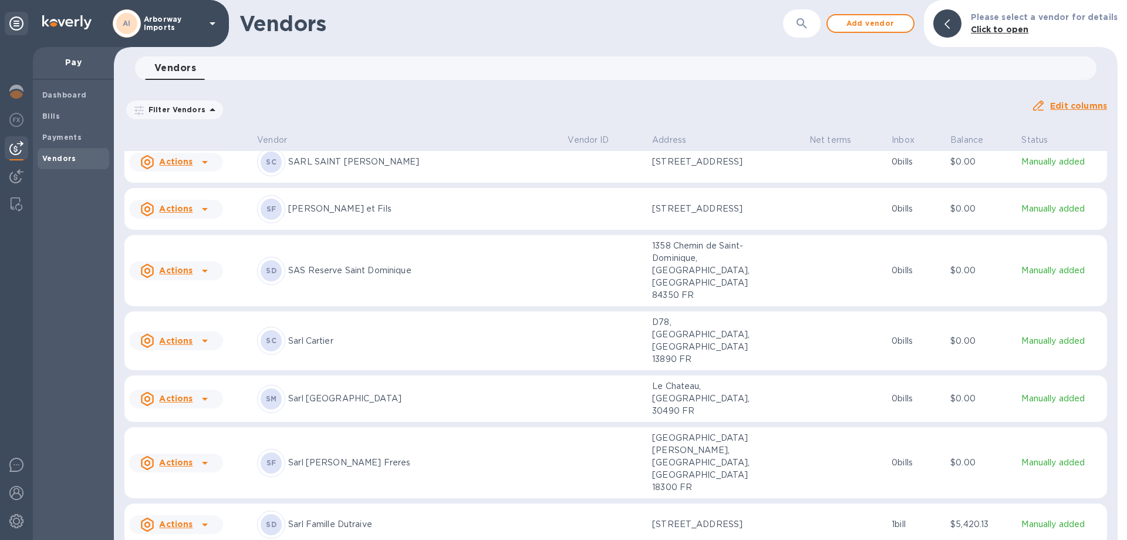
click at [379, 332] on div "SC Sarl Cartier" at bounding box center [407, 340] width 301 height 28
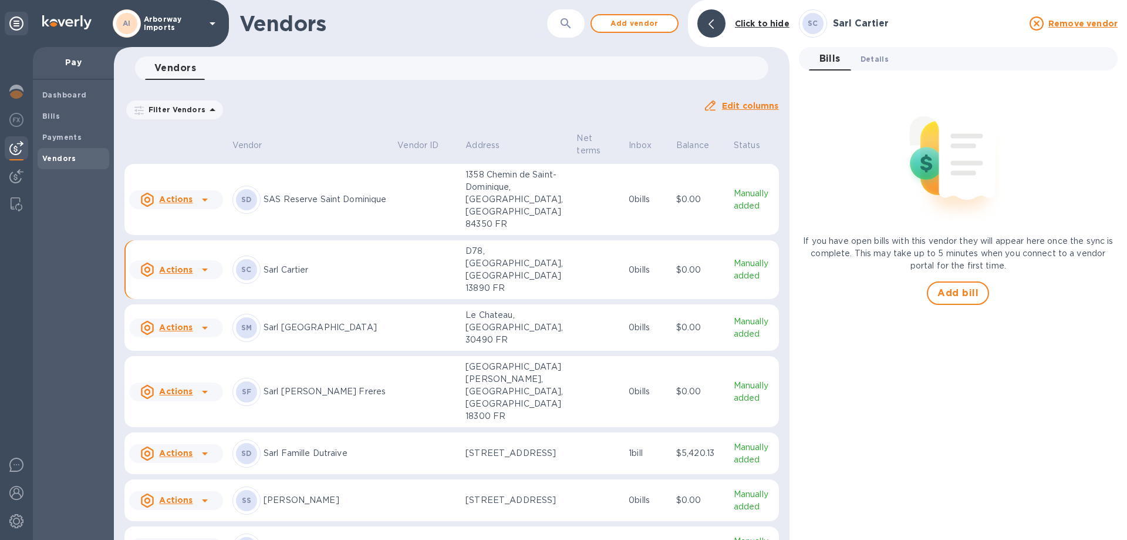
click at [868, 62] on span "Details 0" at bounding box center [875, 59] width 28 height 12
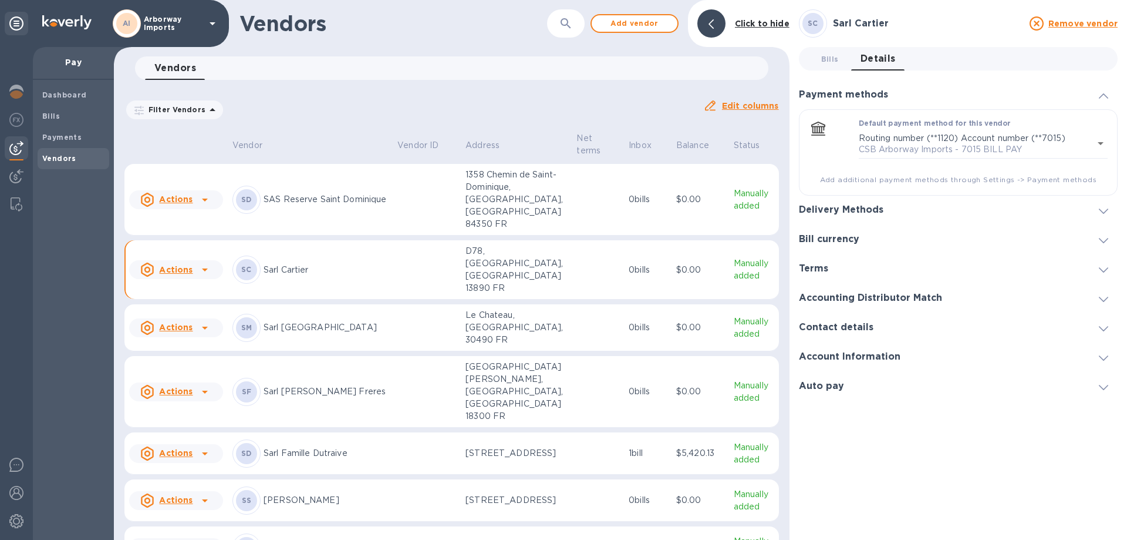
click at [845, 208] on h3 "Delivery Methods" at bounding box center [841, 209] width 85 height 11
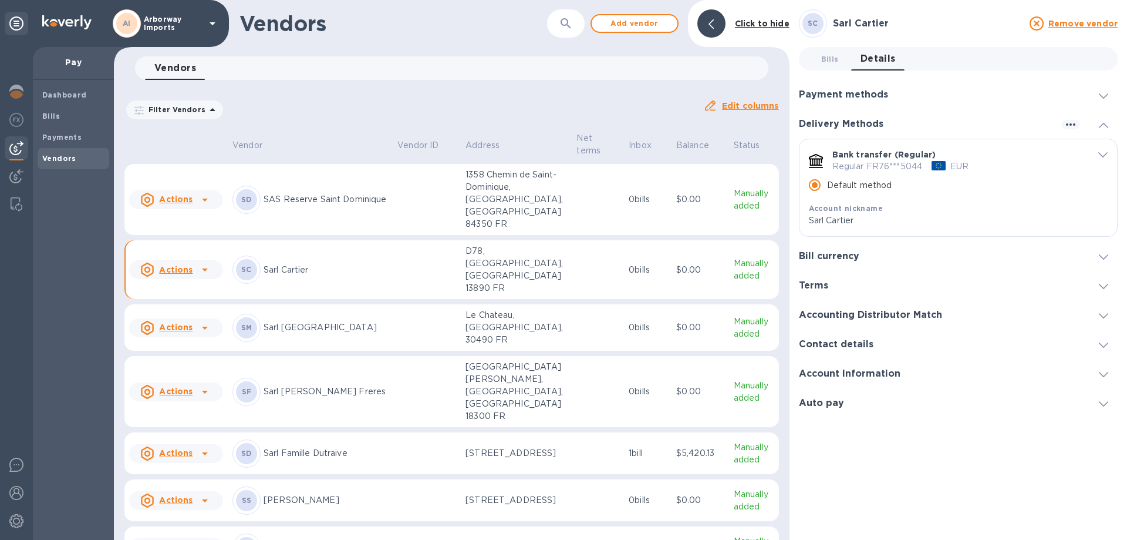
click at [585, 73] on div "Vendors 0" at bounding box center [457, 67] width 624 height 23
drag, startPoint x: 662, startPoint y: 101, endPoint x: 724, endPoint y: 84, distance: 64.0
click at [663, 101] on div "Filter Vendors Auto pay: All" at bounding box center [408, 110] width 569 height 22
click at [830, 64] on span "Bills 0" at bounding box center [830, 59] width 18 height 12
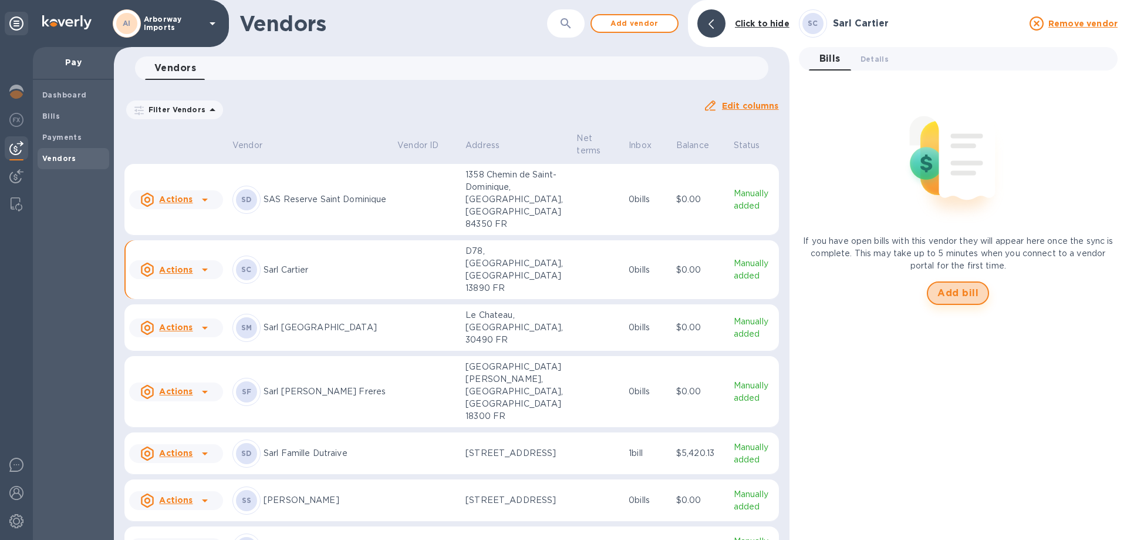
click at [961, 285] on button "Add bill" at bounding box center [958, 292] width 62 height 23
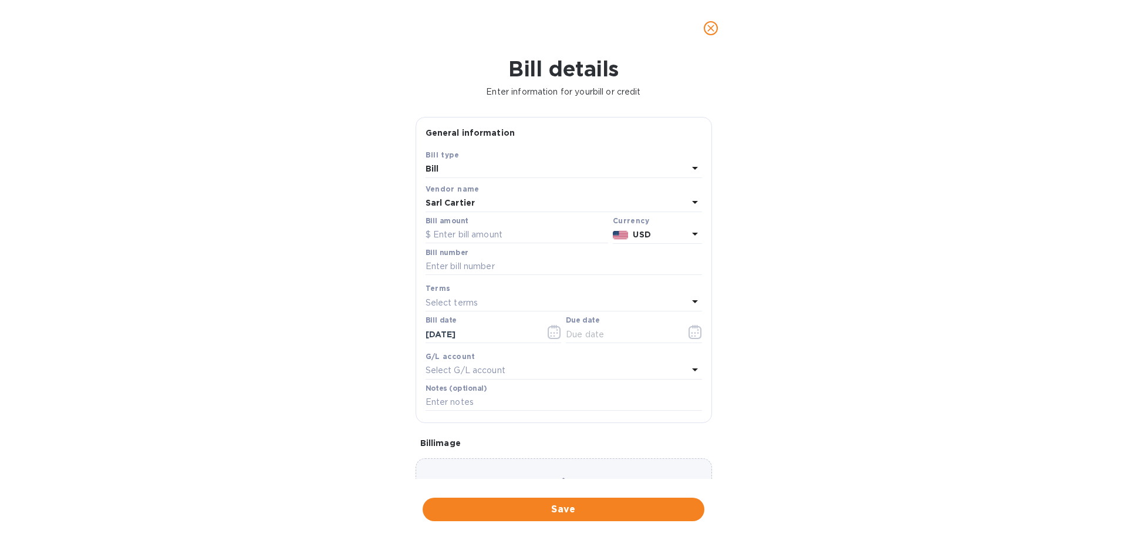
click at [622, 228] on div at bounding box center [621, 234] width 21 height 17
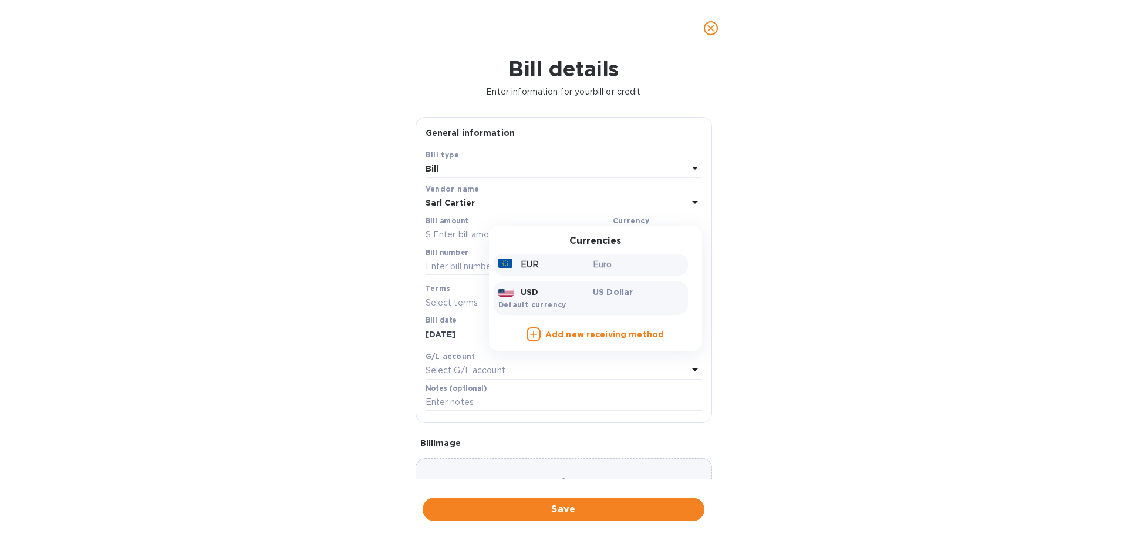
click at [593, 261] on p "Euro" at bounding box center [638, 264] width 90 height 12
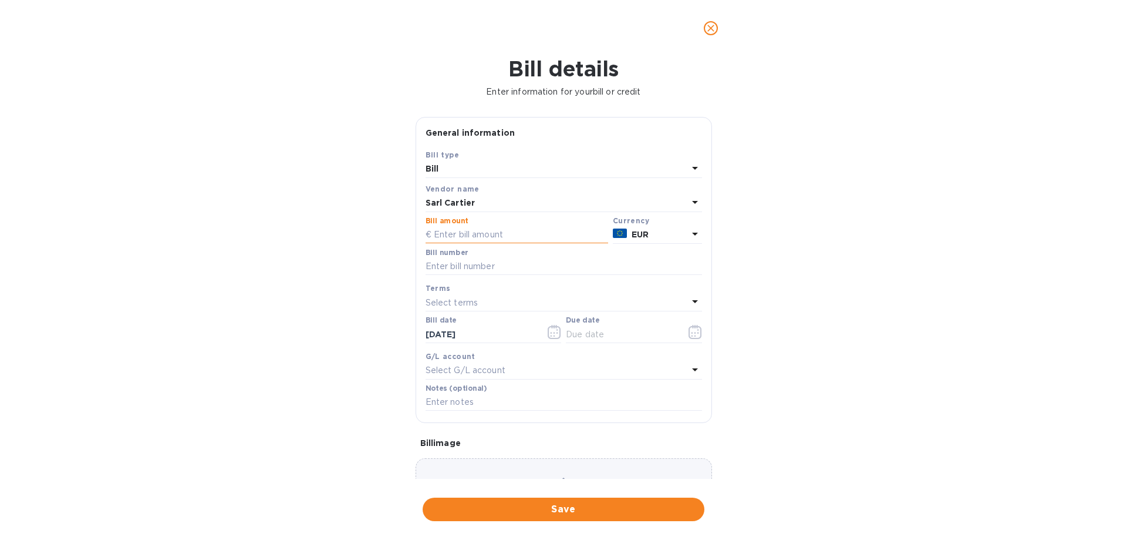
click at [531, 236] on input "text" at bounding box center [517, 235] width 183 height 18
type input "3,114.00"
click at [486, 268] on input "text" at bounding box center [564, 267] width 277 height 18
type input "20250408"
click at [691, 331] on icon "button" at bounding box center [696, 332] width 14 height 14
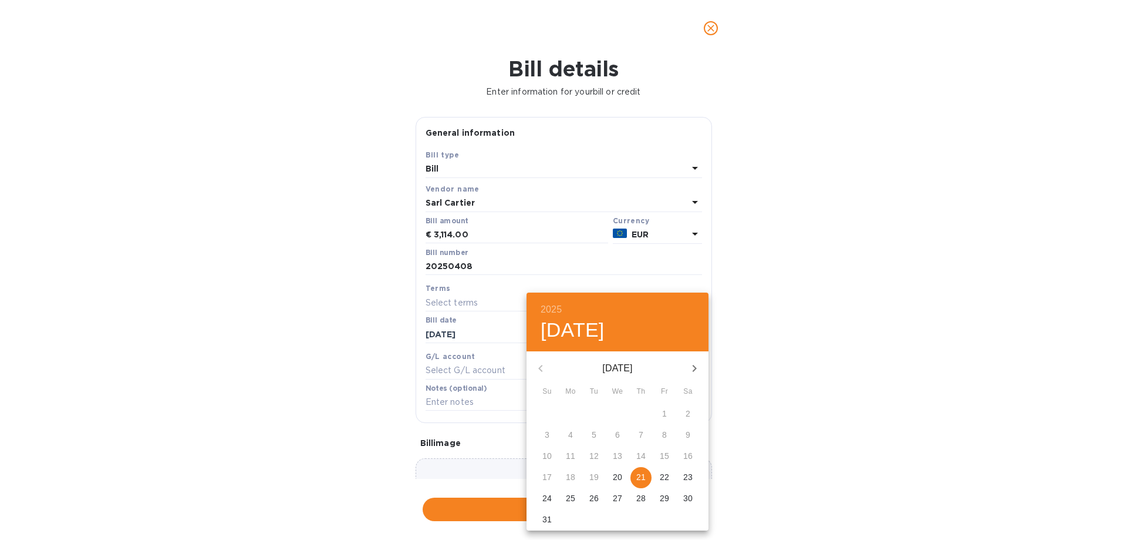
click at [636, 473] on p "21" at bounding box center [640, 477] width 9 height 12
type input "[DATE]"
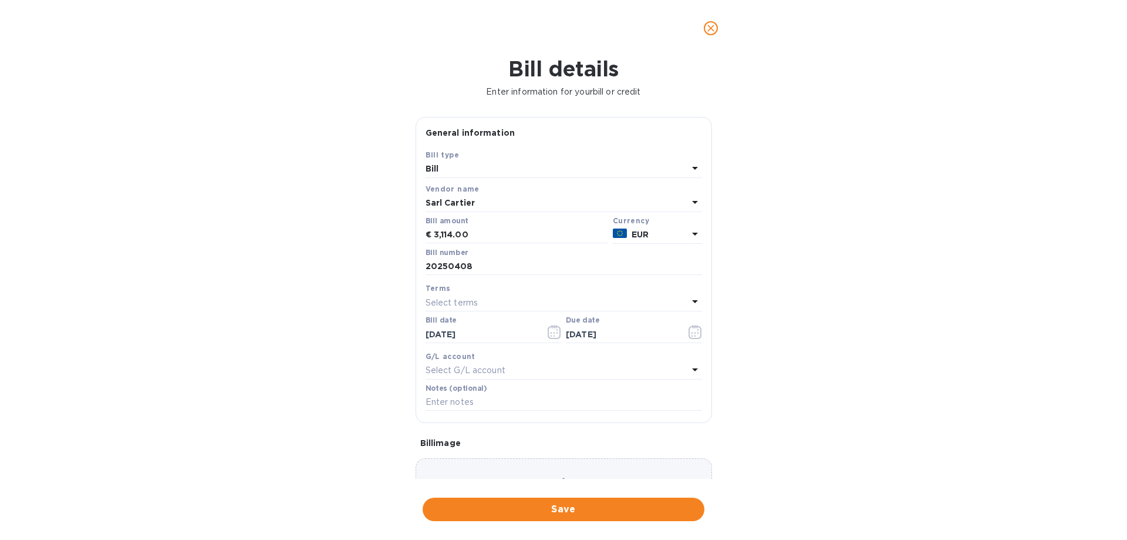
click at [493, 470] on div "Choose a bill and drag it here" at bounding box center [564, 500] width 296 height 85
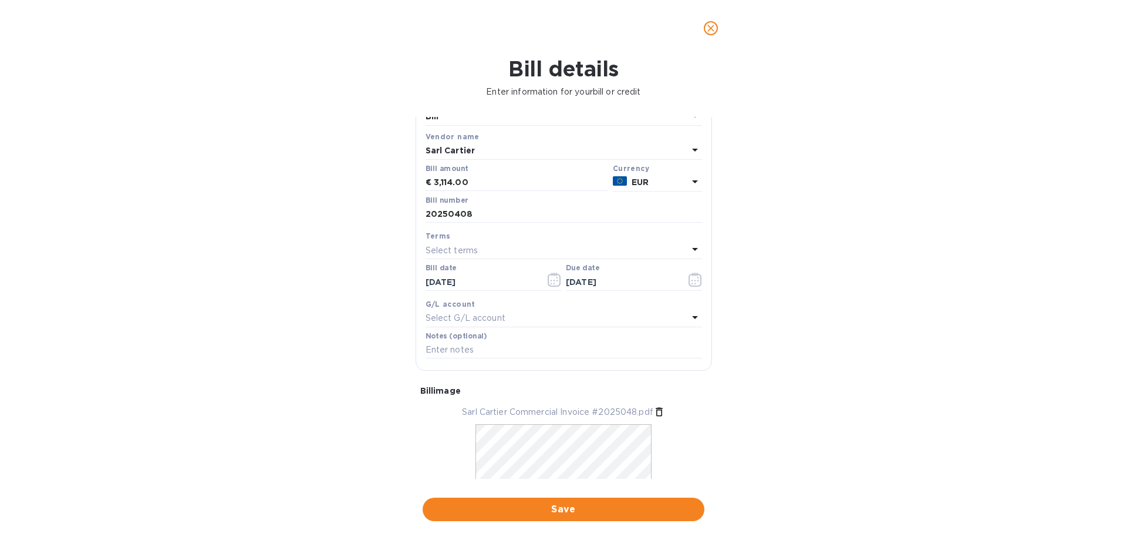
scroll to position [114, 0]
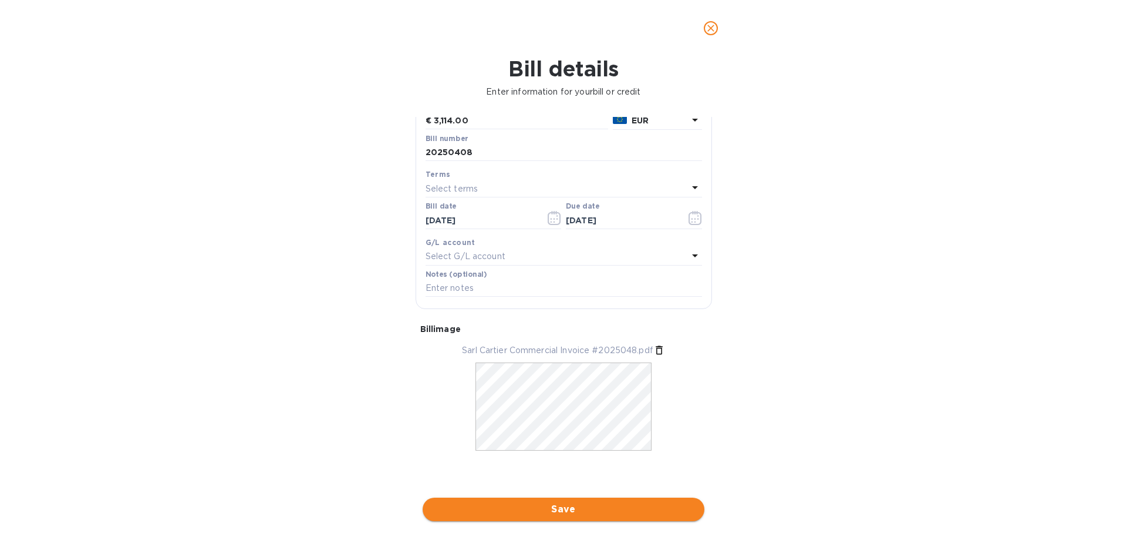
click at [567, 509] on span "Save" at bounding box center [563, 509] width 263 height 14
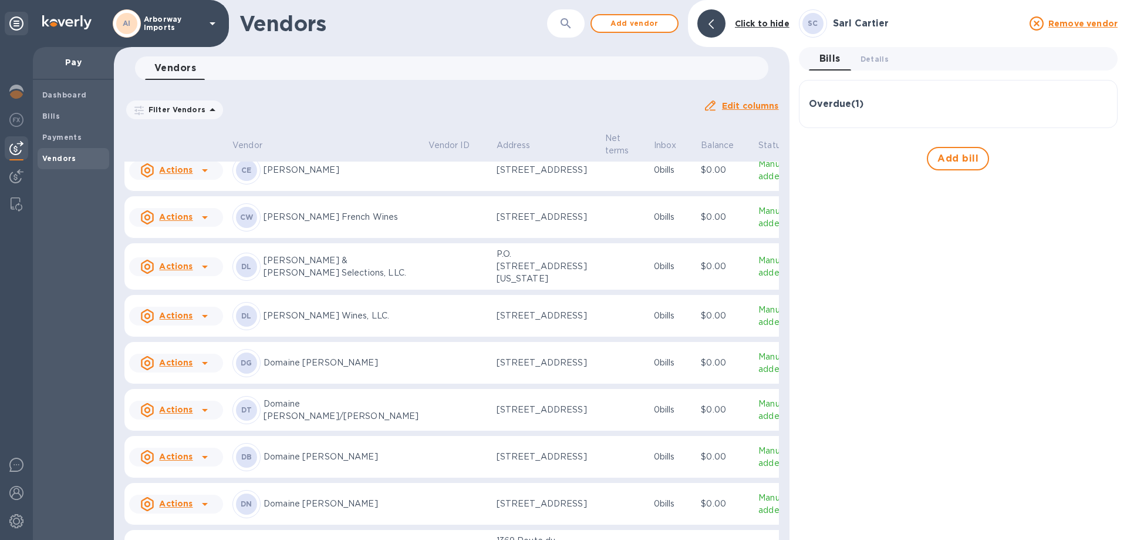
scroll to position [1481, 0]
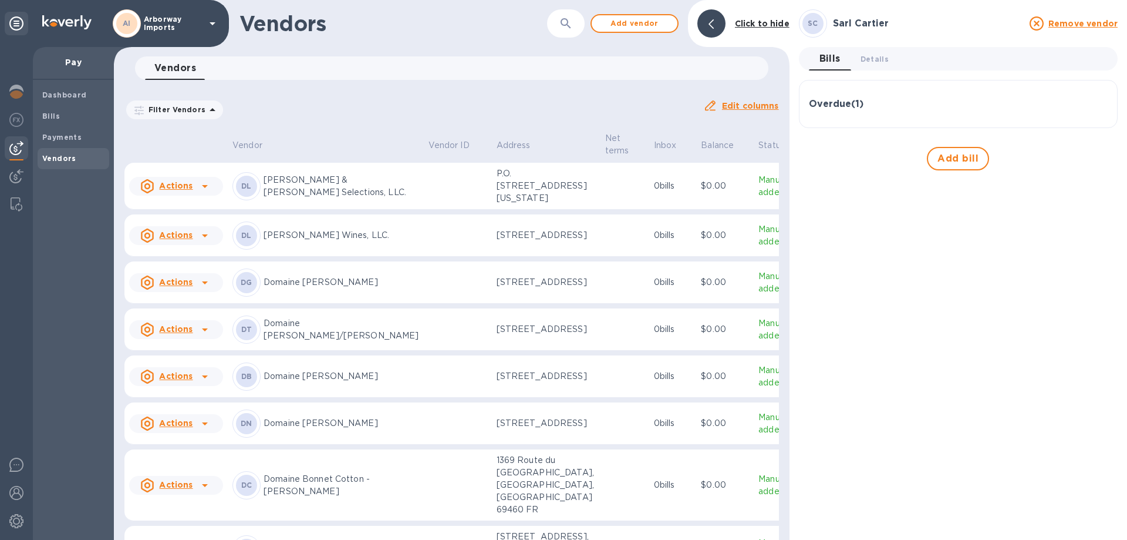
click at [351, 296] on div "DG Domaine [PERSON_NAME]" at bounding box center [325, 282] width 187 height 28
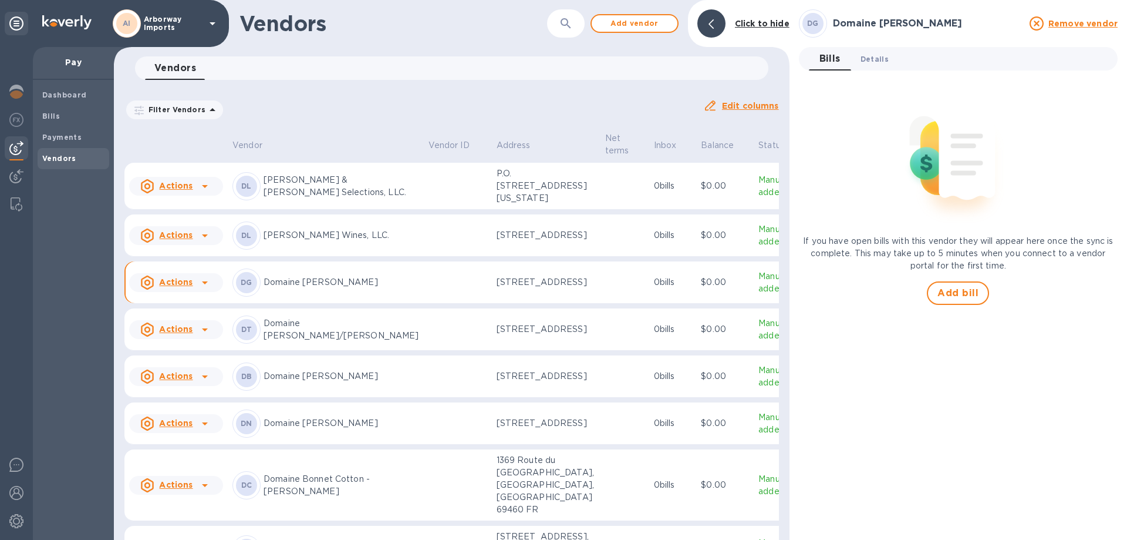
click at [867, 61] on span "Details 0" at bounding box center [875, 59] width 28 height 12
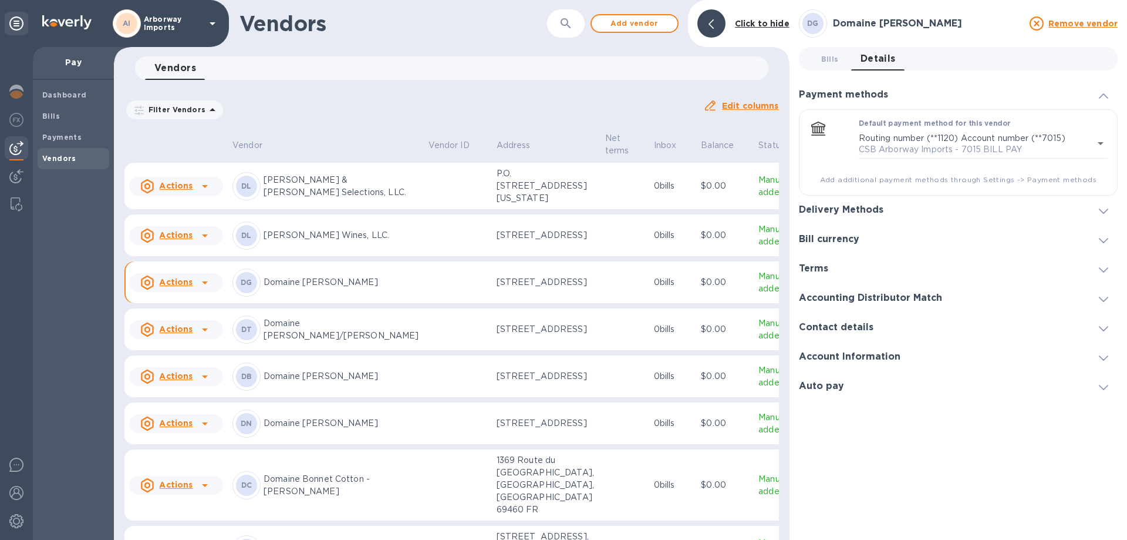
click at [858, 206] on h3 "Delivery Methods" at bounding box center [841, 209] width 85 height 11
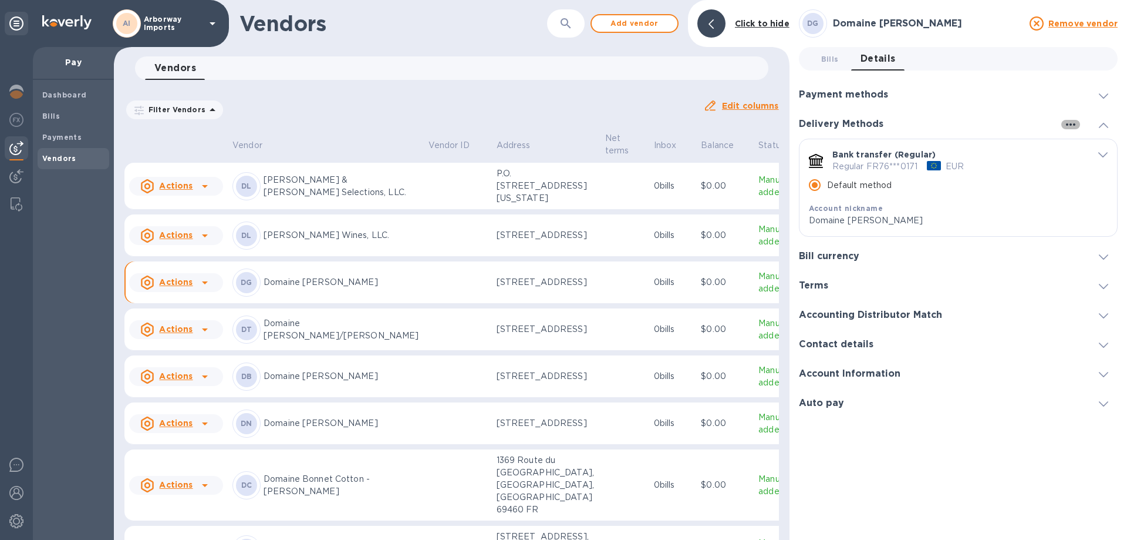
click at [1071, 126] on icon "button" at bounding box center [1071, 124] width 14 height 14
click at [1074, 147] on p "Add new" at bounding box center [1085, 149] width 39 height 12
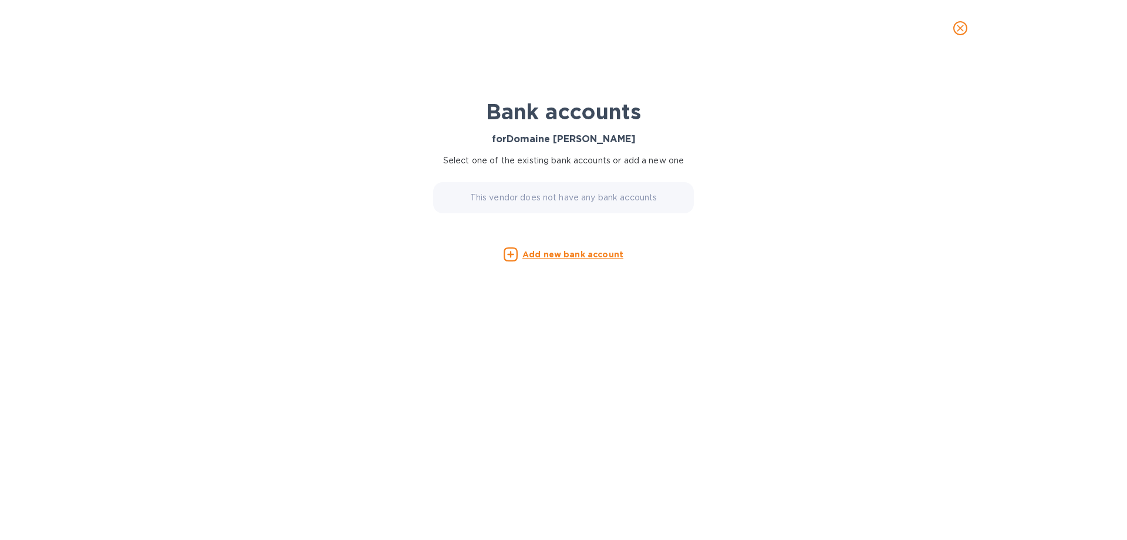
click at [582, 252] on u "Add new bank account" at bounding box center [573, 254] width 101 height 9
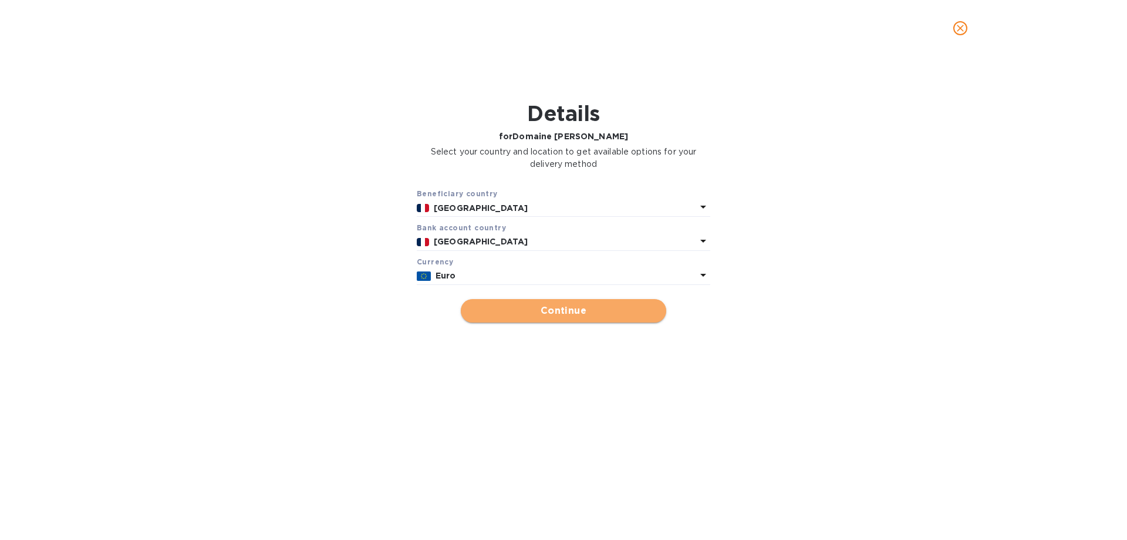
click at [530, 300] on button "Continue" at bounding box center [563, 310] width 205 height 23
type input "Domaine [PERSON_NAME]"
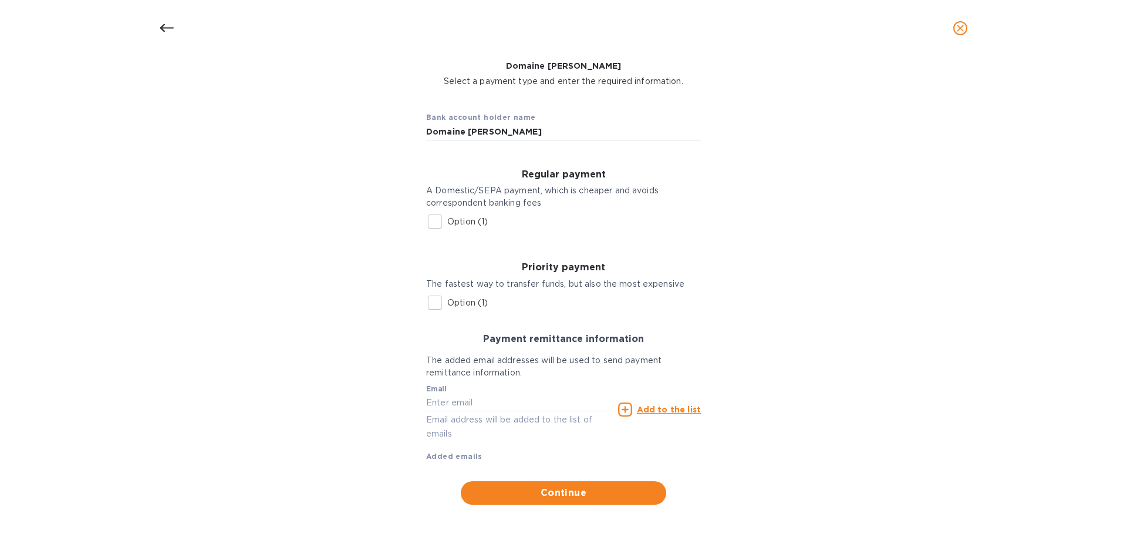
scroll to position [72, 0]
click at [494, 395] on input "text" at bounding box center [519, 402] width 187 height 18
click at [493, 387] on div "Email Email address will be added to the list of emails" at bounding box center [519, 411] width 187 height 56
click at [164, 26] on icon at bounding box center [167, 28] width 14 height 14
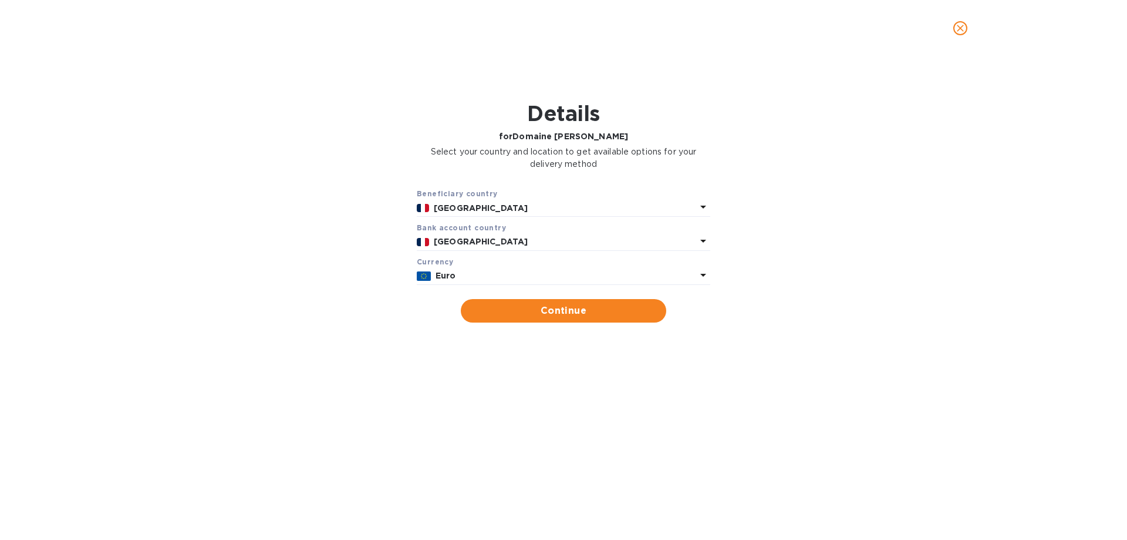
click at [136, 38] on div at bounding box center [563, 28] width 1127 height 56
drag, startPoint x: 161, startPoint y: 71, endPoint x: 166, endPoint y: 60, distance: 11.6
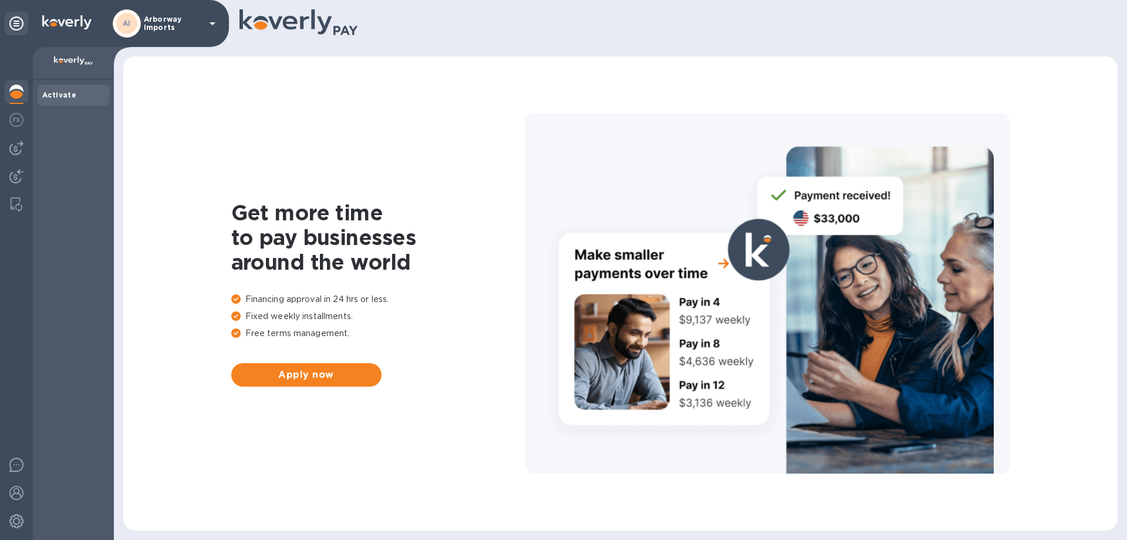
click at [163, 24] on p "Arborway Imports" at bounding box center [173, 23] width 59 height 16
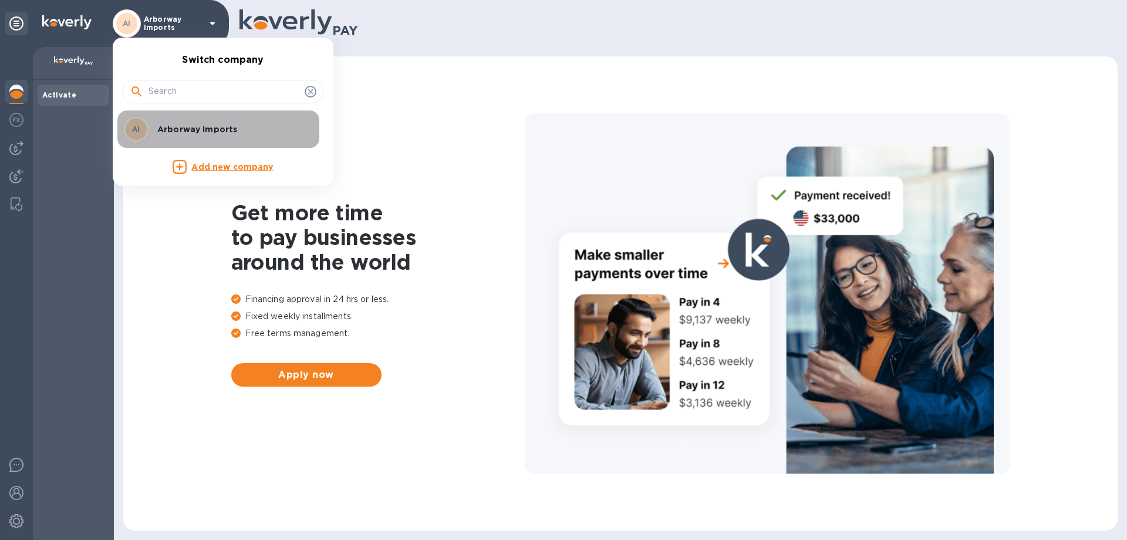
click at [185, 126] on p "Arborway Imports" at bounding box center [231, 129] width 148 height 12
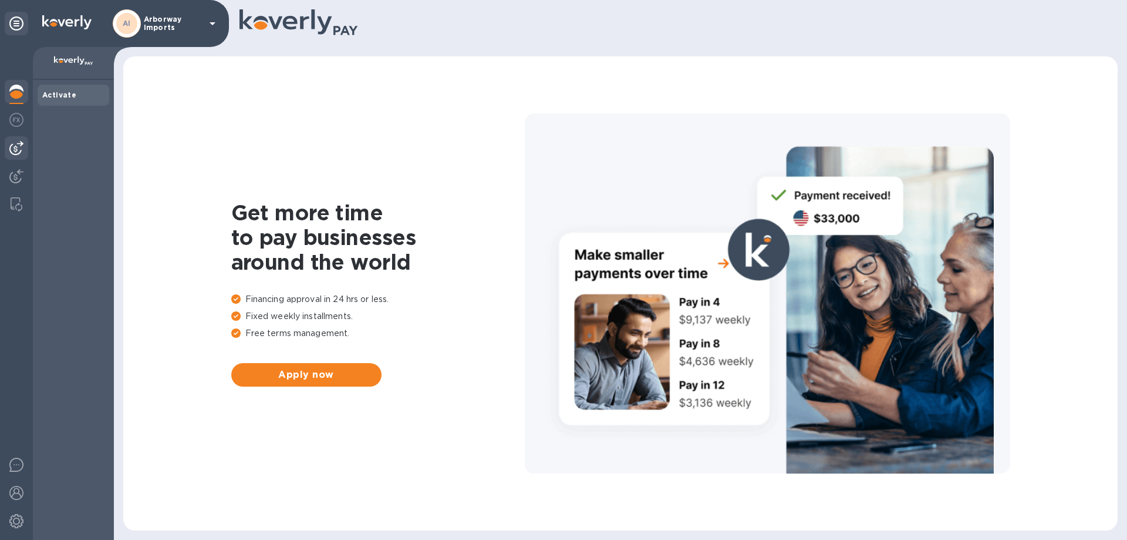
click at [19, 146] on img at bounding box center [16, 148] width 14 height 14
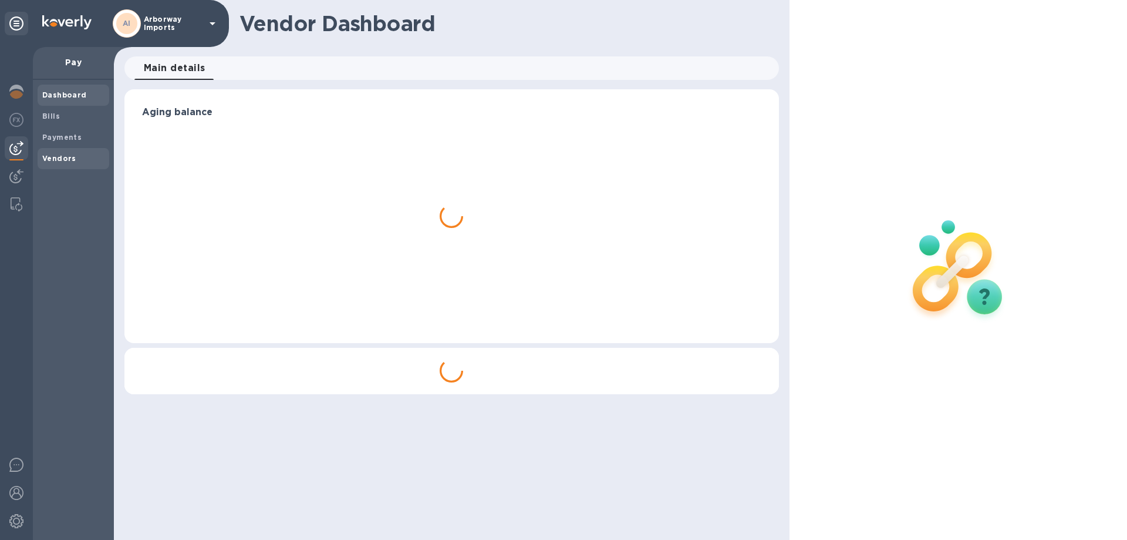
click at [58, 159] on b "Vendors" at bounding box center [59, 158] width 34 height 9
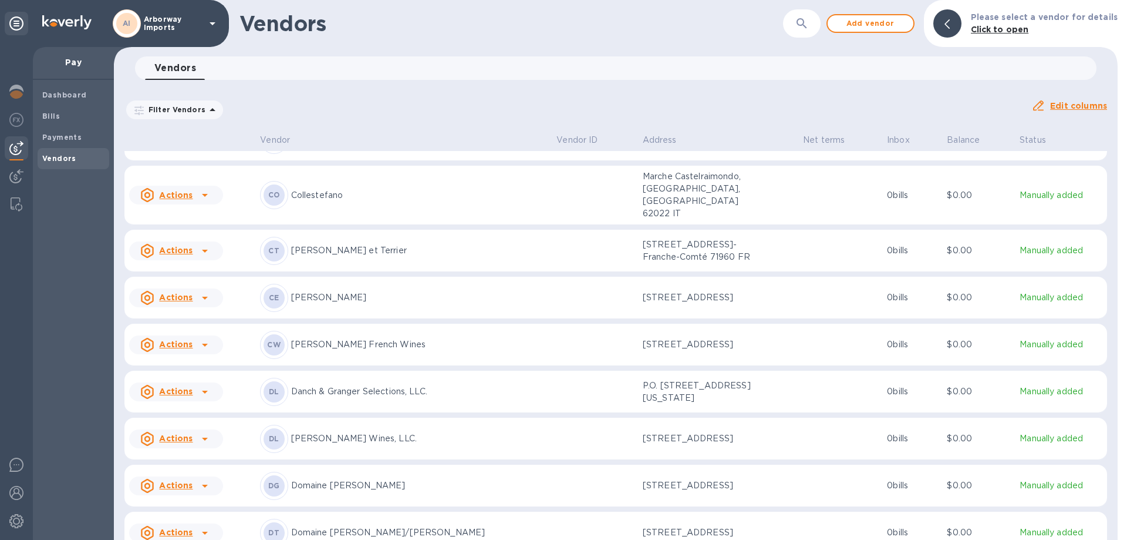
scroll to position [1427, 0]
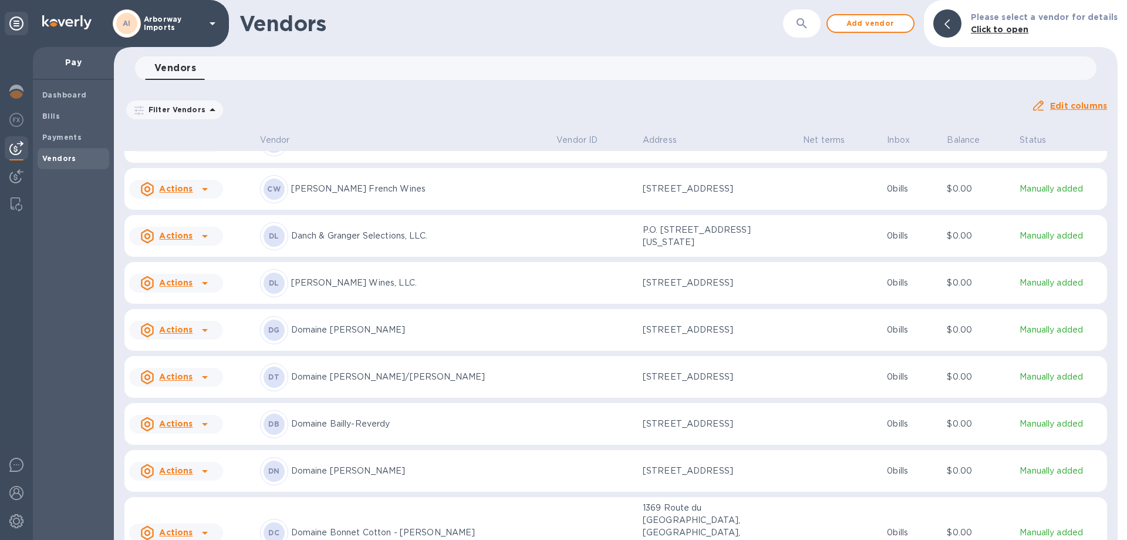
click at [508, 330] on td "DG Domaine [PERSON_NAME]" at bounding box center [403, 330] width 297 height 42
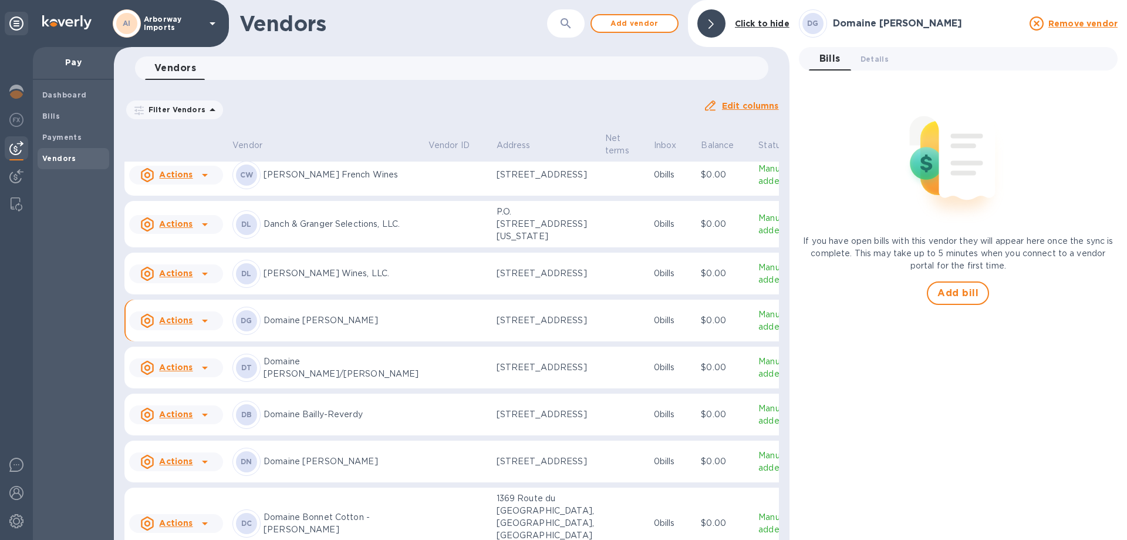
click at [955, 280] on div "If you have open bills with this vendor they will appear here once the sync is …" at bounding box center [958, 192] width 319 height 225
click at [952, 287] on span "Add bill" at bounding box center [958, 293] width 41 height 14
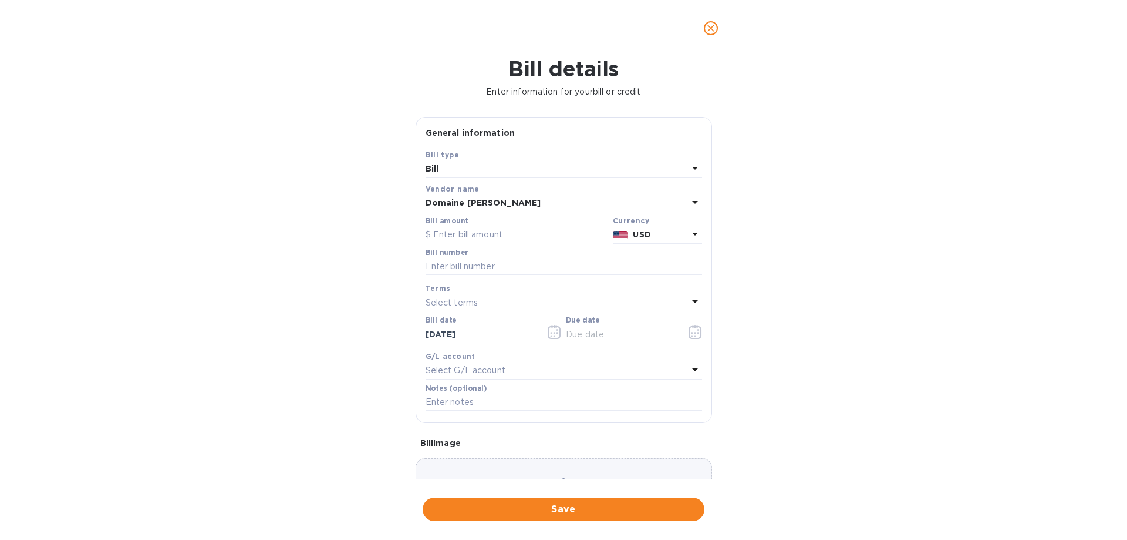
click at [626, 235] on div at bounding box center [621, 234] width 21 height 17
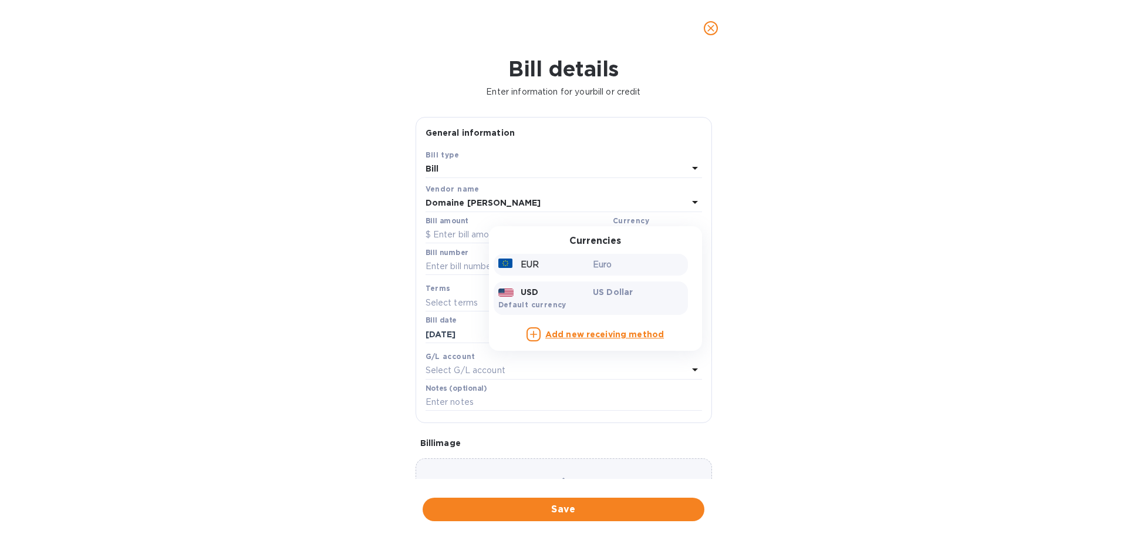
click at [610, 273] on div "Euro" at bounding box center [638, 264] width 95 height 17
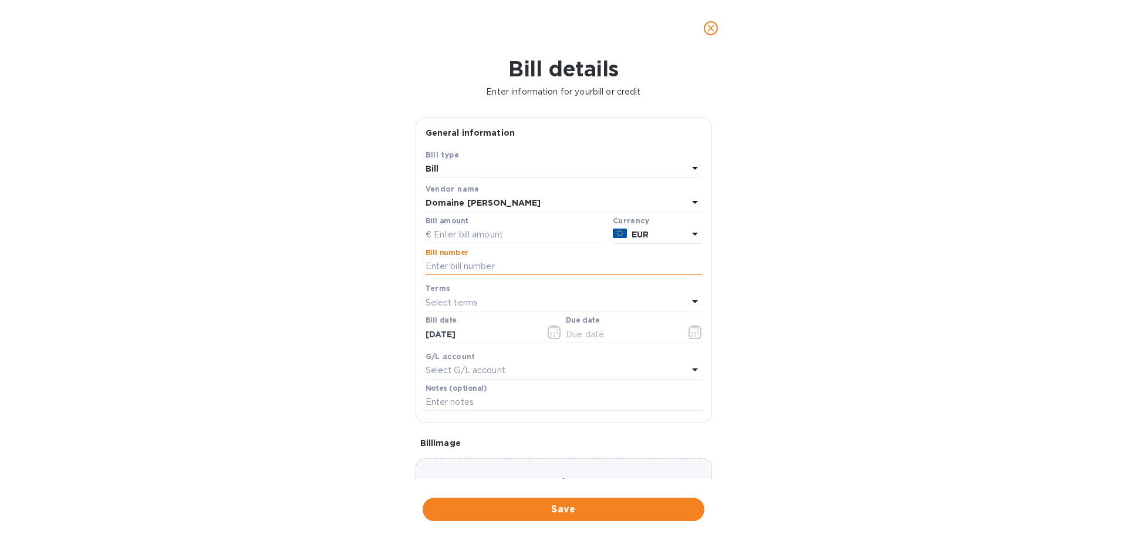
click at [558, 268] on input "text" at bounding box center [564, 267] width 277 height 18
type input "20240554"
click at [689, 333] on icon "button" at bounding box center [696, 332] width 14 height 14
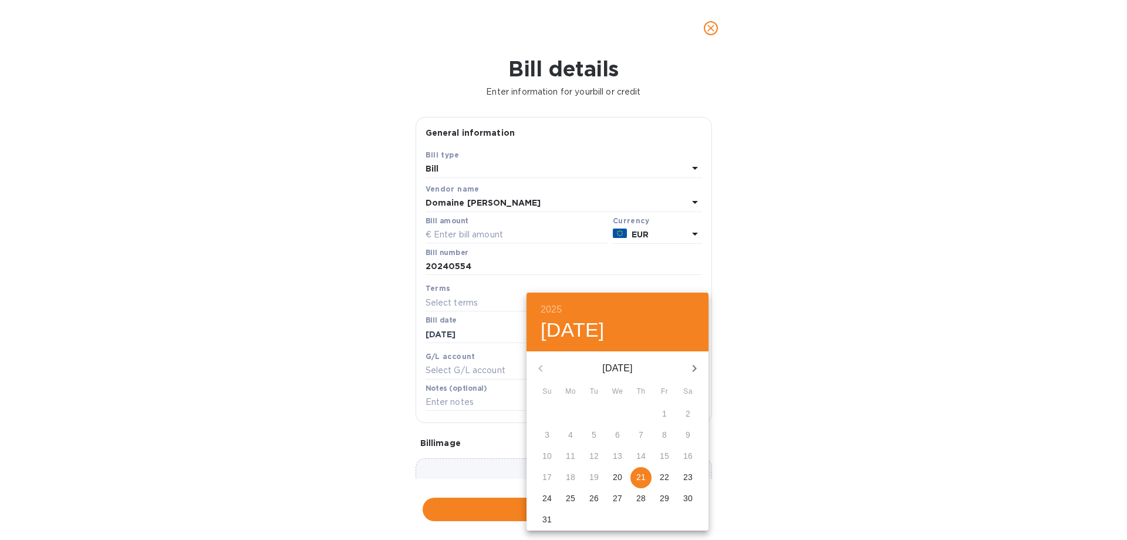
click at [639, 473] on p "21" at bounding box center [640, 477] width 9 height 12
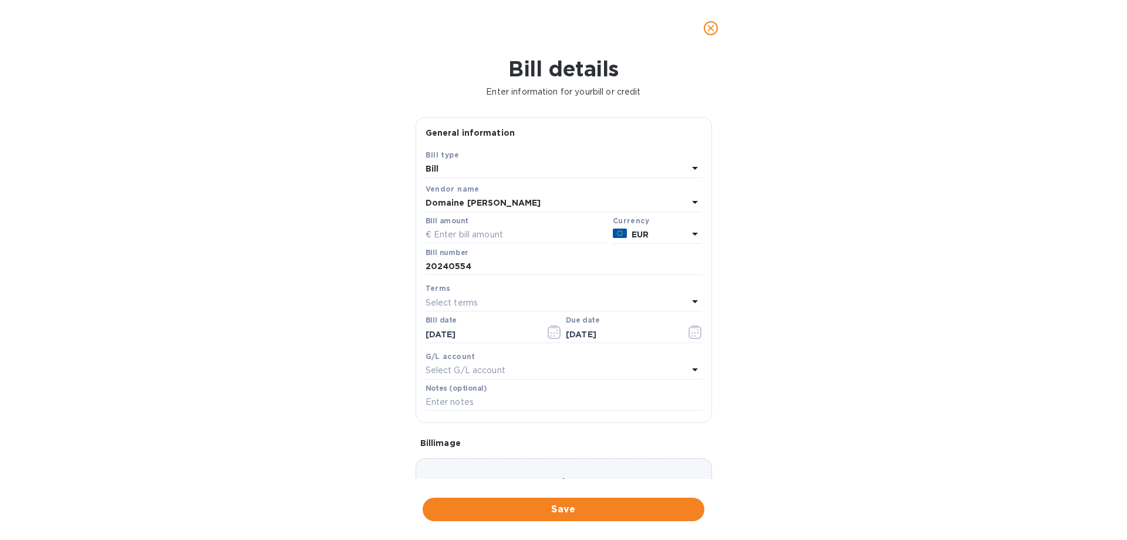
type input "[DATE]"
click at [487, 231] on input "text" at bounding box center [517, 235] width 183 height 18
type input "12,884.10"
click at [489, 464] on div "Choose a bill and drag it here" at bounding box center [564, 500] width 296 height 85
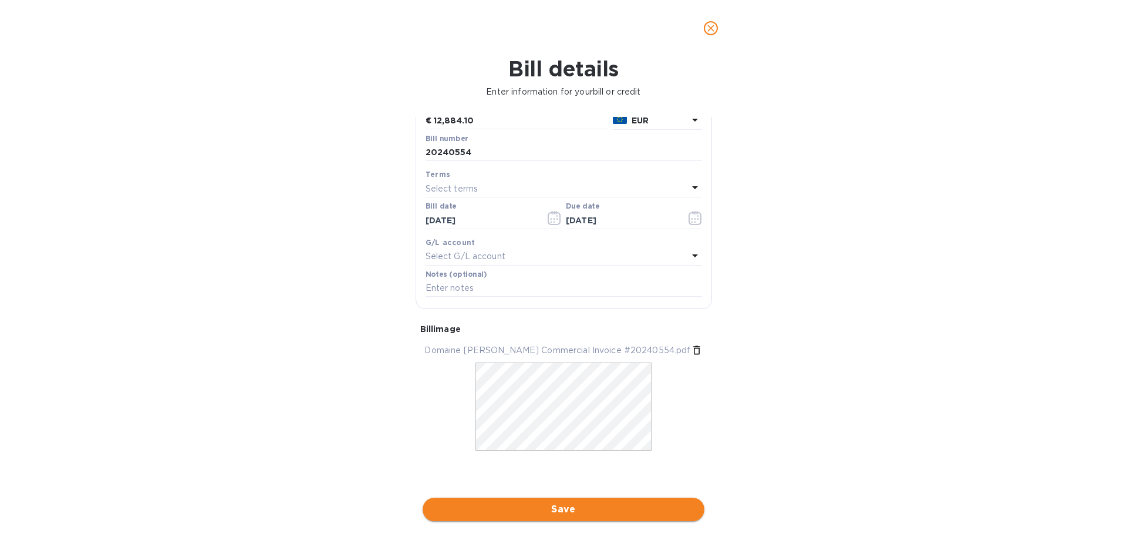
click at [612, 507] on span "Save" at bounding box center [563, 509] width 263 height 14
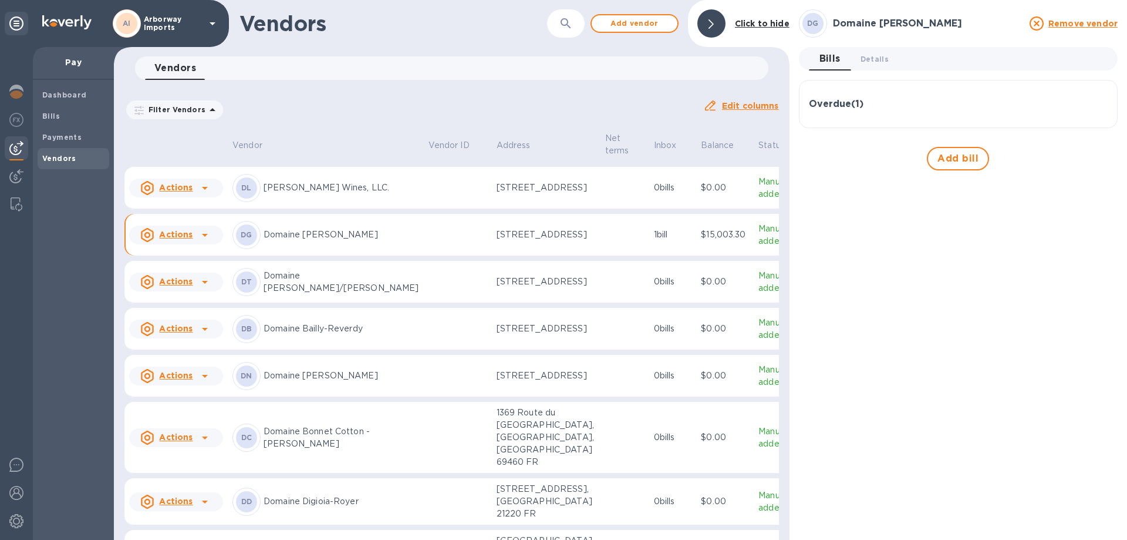
scroll to position [1534, 0]
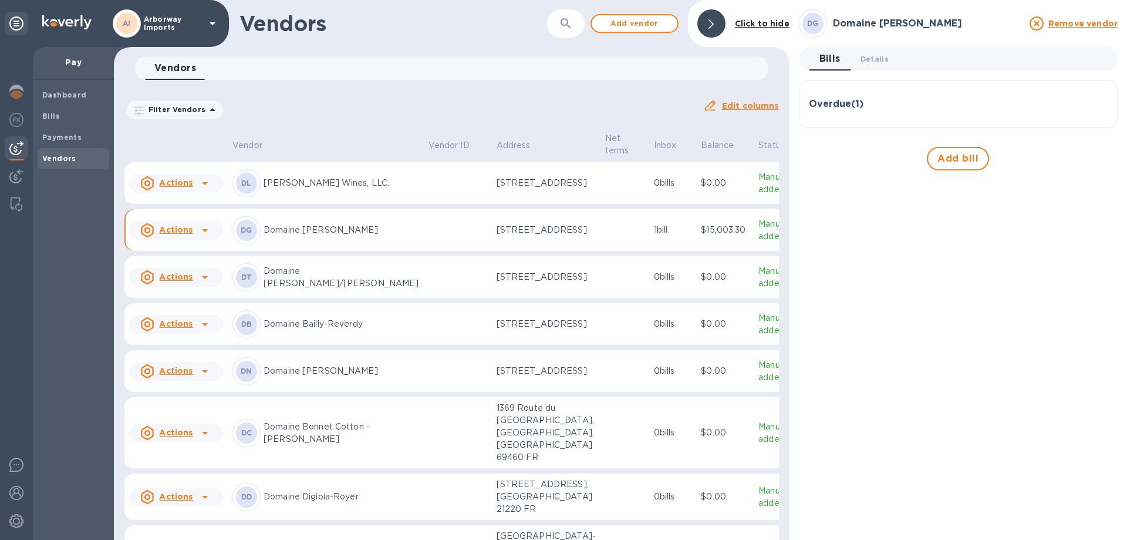
click at [441, 298] on td at bounding box center [458, 277] width 68 height 42
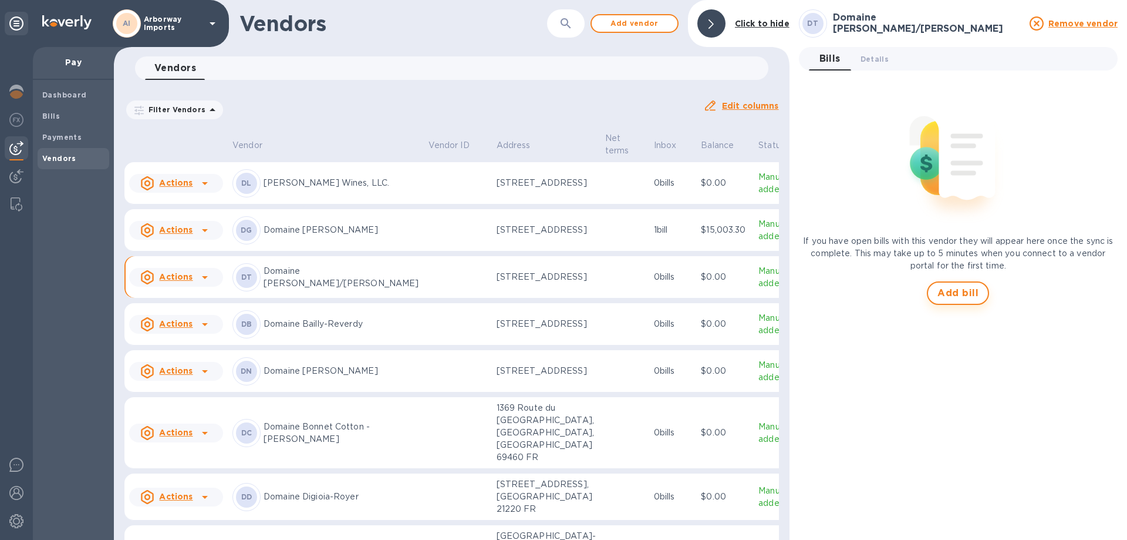
click at [936, 297] on button "Add bill" at bounding box center [958, 292] width 62 height 23
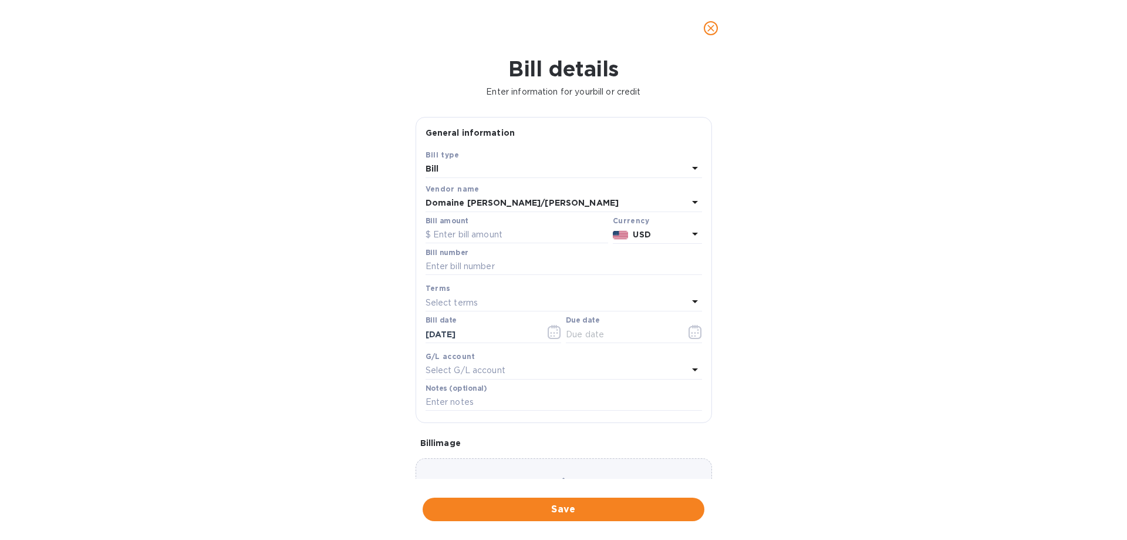
click at [639, 234] on b "USD" at bounding box center [642, 234] width 18 height 9
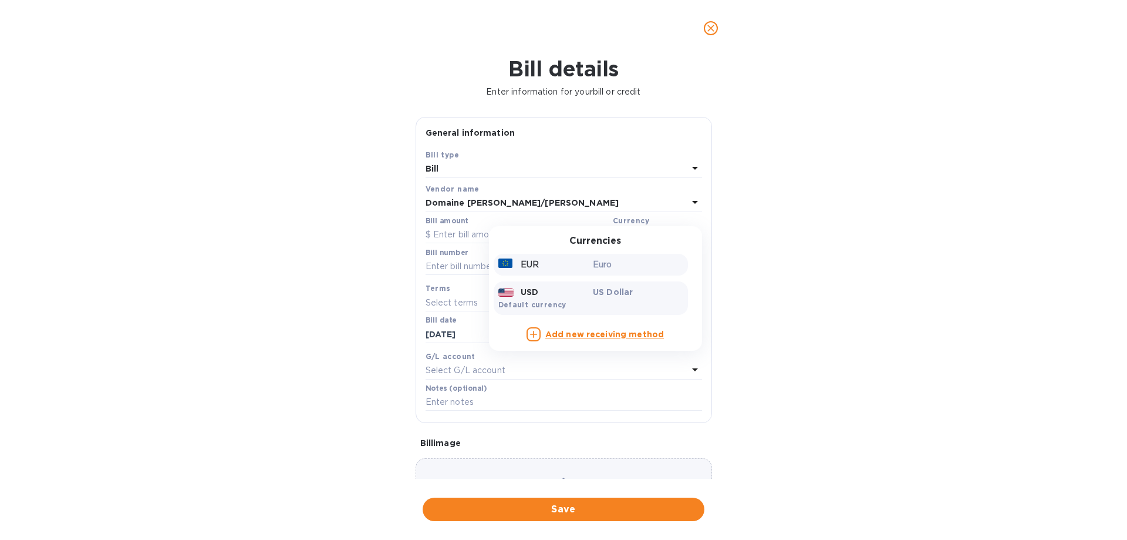
click at [601, 260] on p "Euro" at bounding box center [638, 264] width 90 height 12
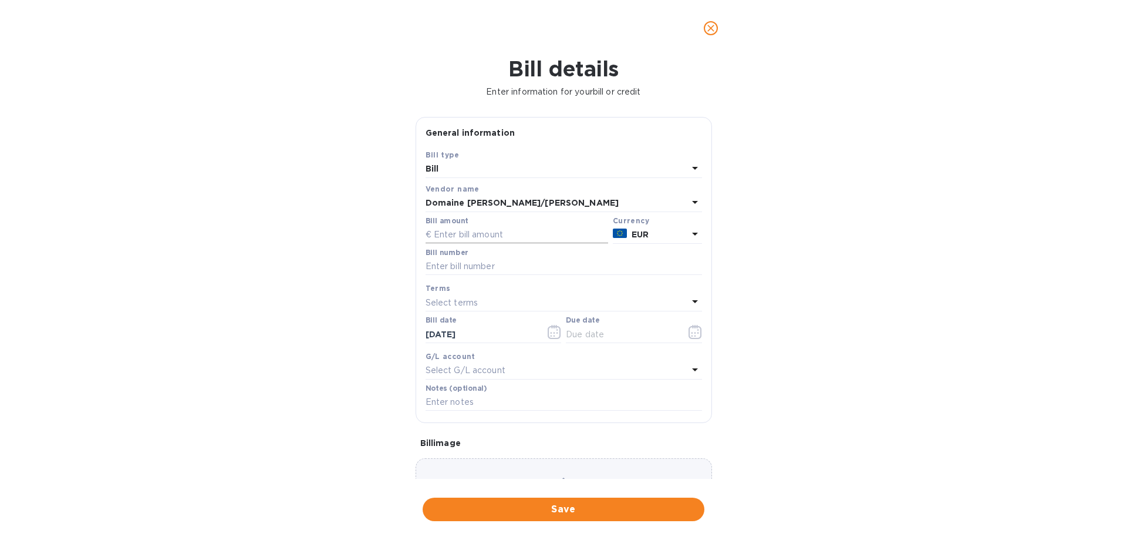
click at [459, 232] on input "text" at bounding box center [517, 235] width 183 height 18
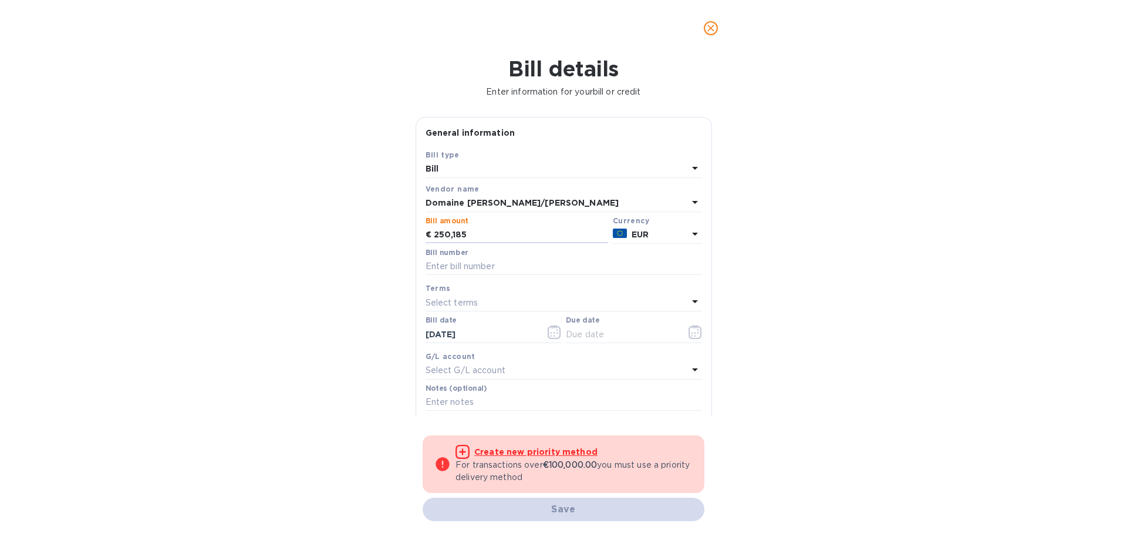
drag, startPoint x: 471, startPoint y: 232, endPoint x: 288, endPoint y: 220, distance: 183.6
click at [288, 220] on div "Bill details Enter information for your bill or credit General information Save…" at bounding box center [563, 297] width 1127 height 483
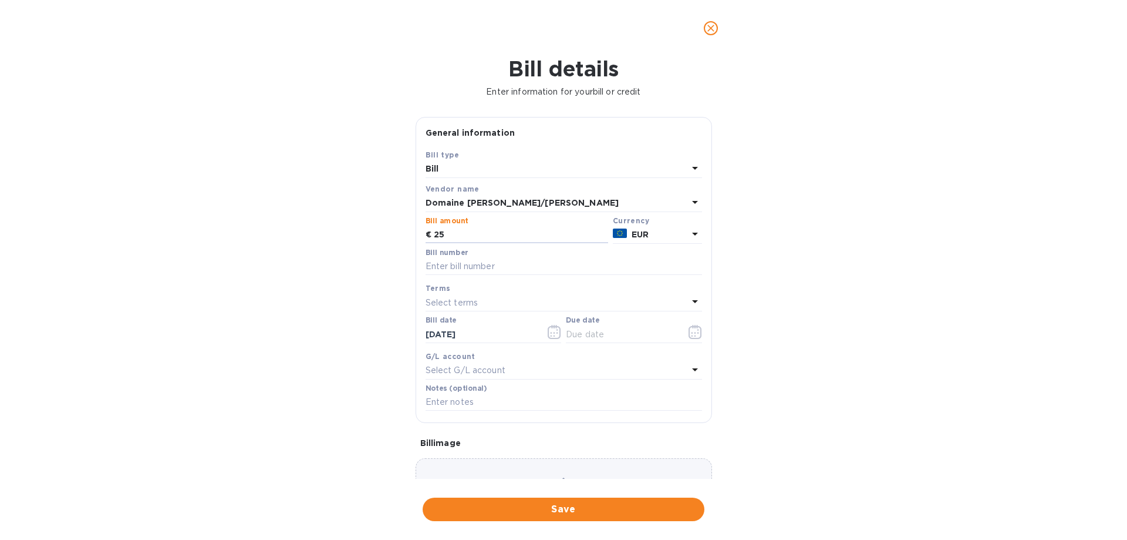
type input "2"
type input "5,851.20"
click at [477, 272] on input "text" at bounding box center [564, 267] width 277 height 18
type input "250185"
click at [689, 334] on icon "button" at bounding box center [696, 332] width 14 height 14
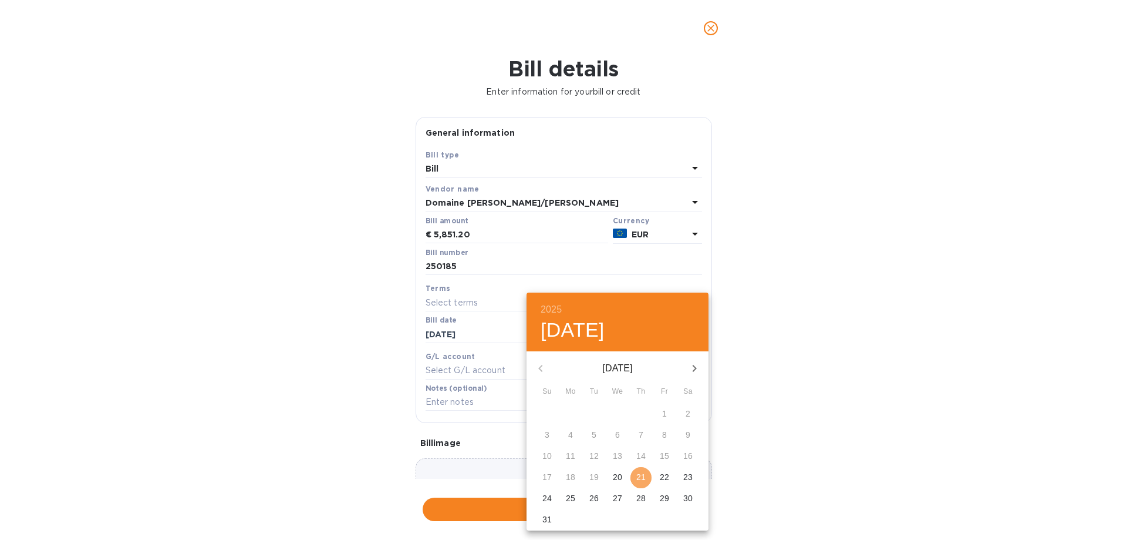
click at [642, 484] on button "21" at bounding box center [641, 477] width 21 height 21
type input "[DATE]"
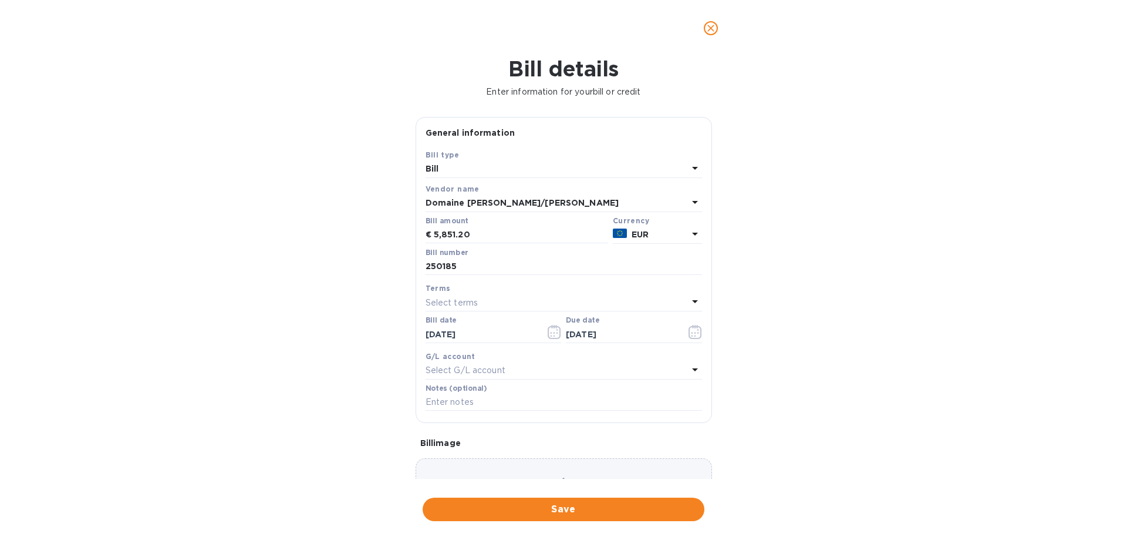
click at [601, 483] on div "Bill details Enter information for your bill or credit General information Save…" at bounding box center [563, 297] width 1127 height 483
click at [603, 473] on div "Choose a bill and drag it here" at bounding box center [564, 500] width 296 height 85
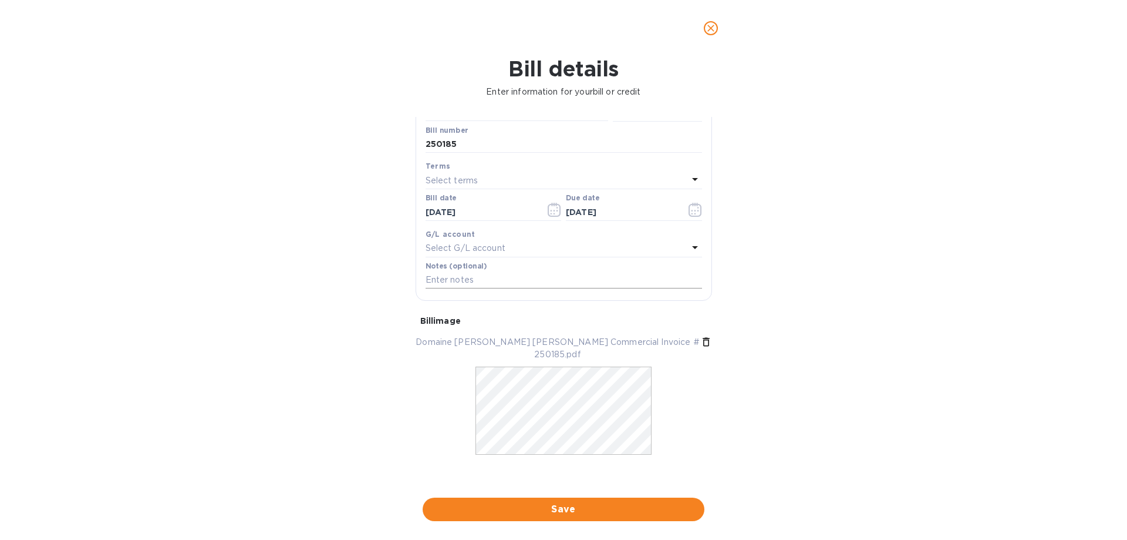
scroll to position [126, 0]
click at [540, 515] on span "Save" at bounding box center [563, 509] width 263 height 14
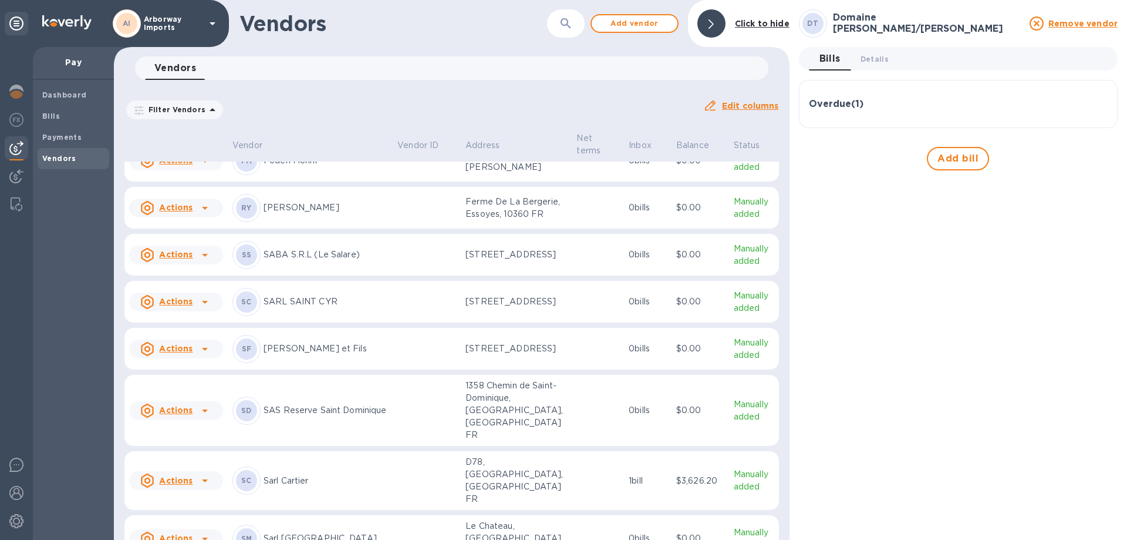
scroll to position [5306, 0]
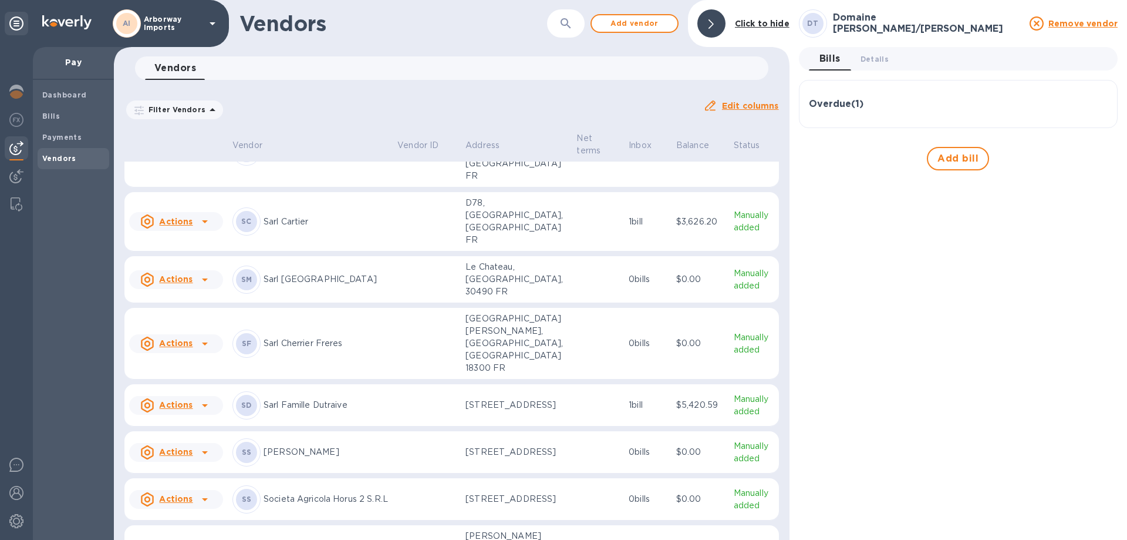
click at [366, 294] on div "SM Sarl [GEOGRAPHIC_DATA]" at bounding box center [310, 279] width 156 height 28
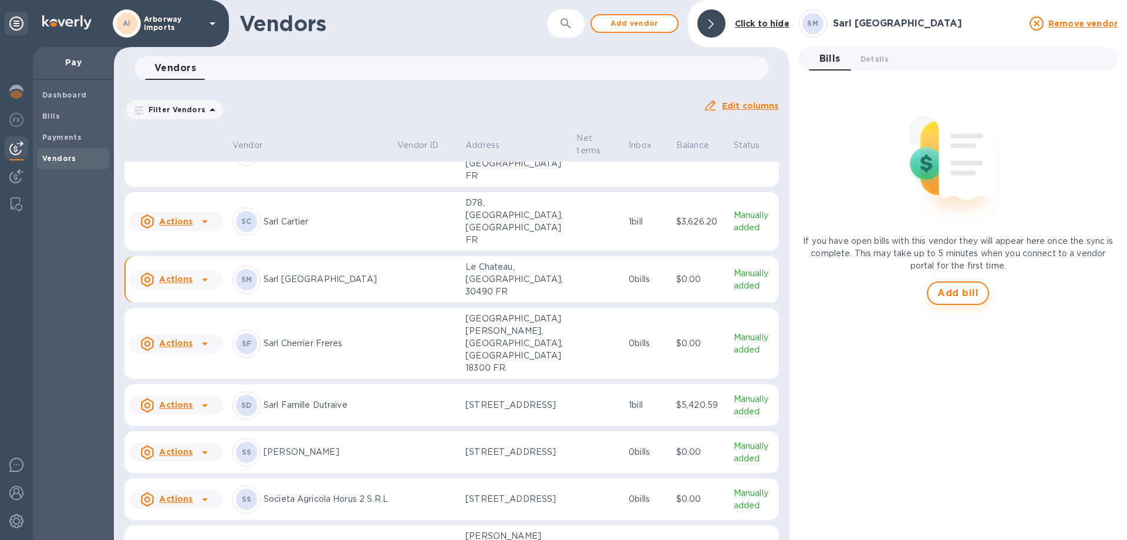
click at [971, 289] on span "Add bill" at bounding box center [958, 293] width 41 height 14
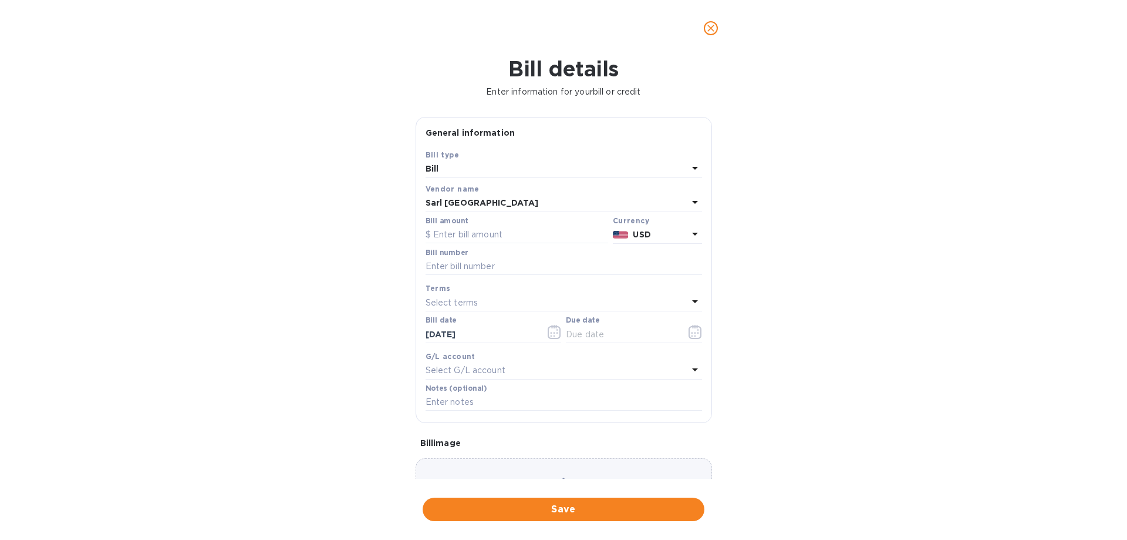
click at [638, 234] on b "USD" at bounding box center [642, 234] width 18 height 9
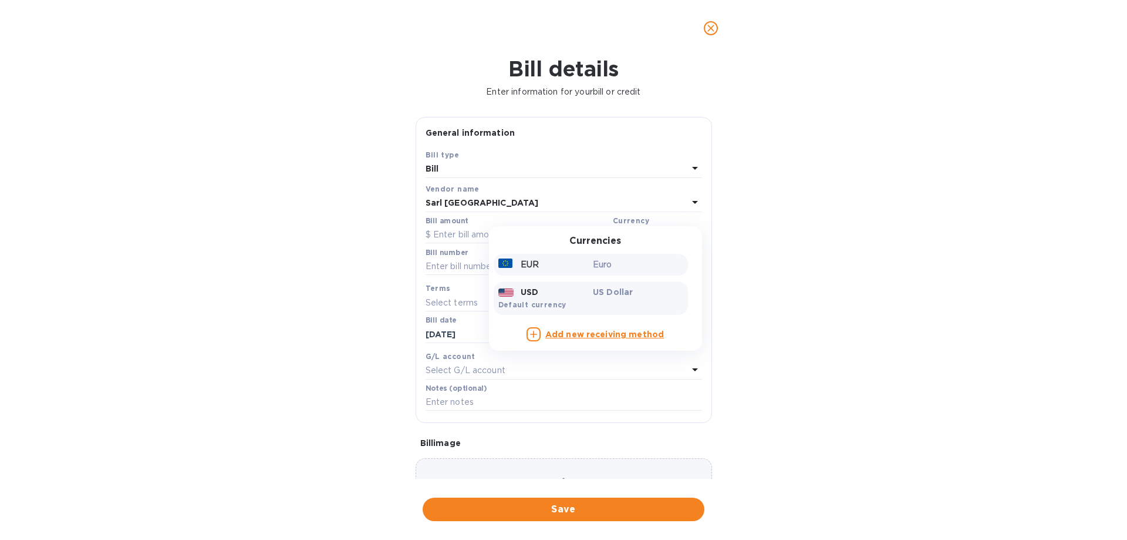
click at [614, 268] on p "Euro" at bounding box center [638, 264] width 90 height 12
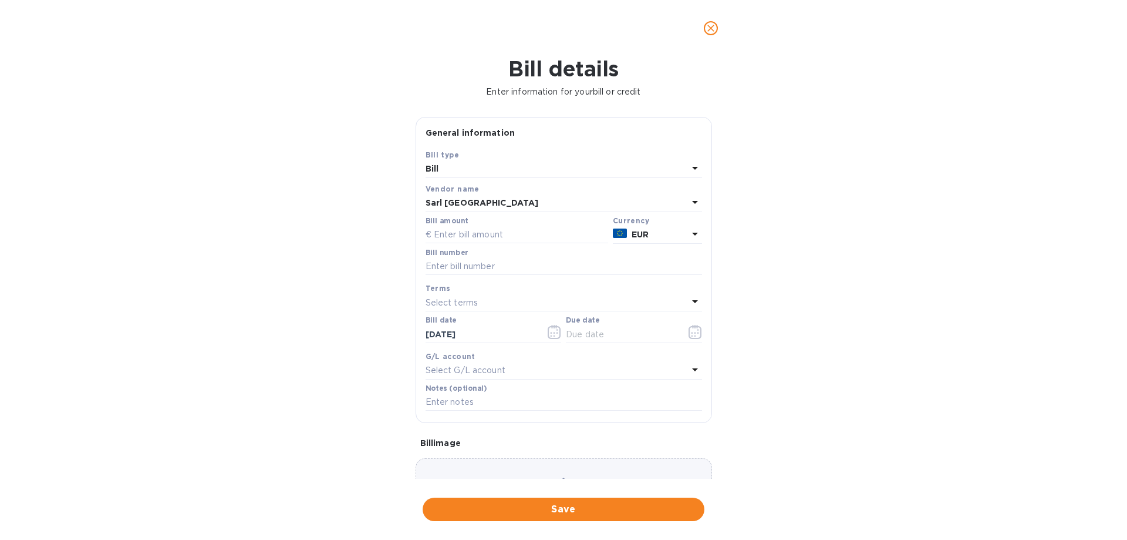
click at [488, 220] on div "Bill amount" at bounding box center [517, 230] width 183 height 27
click at [487, 229] on input "text" at bounding box center [517, 235] width 183 height 18
click at [470, 236] on input "text" at bounding box center [517, 235] width 183 height 18
type input "2,111.51"
click at [463, 267] on input "text" at bounding box center [564, 267] width 277 height 18
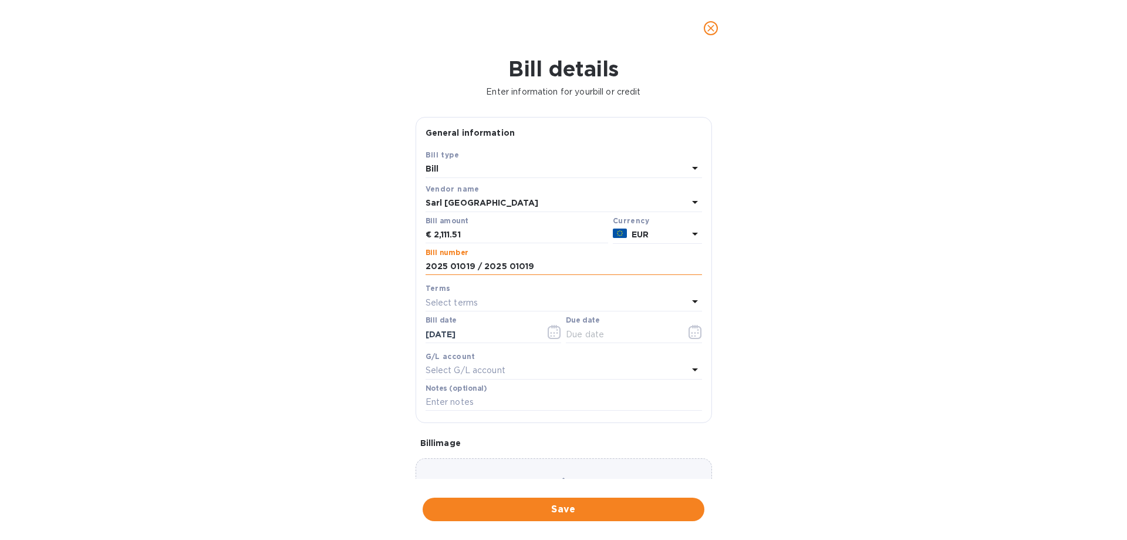
click at [473, 269] on input "2025 01019 / 2025 01019" at bounding box center [564, 267] width 277 height 18
type input "2025 01018 / 2025 01019"
click at [697, 326] on button "button" at bounding box center [696, 332] width 28 height 28
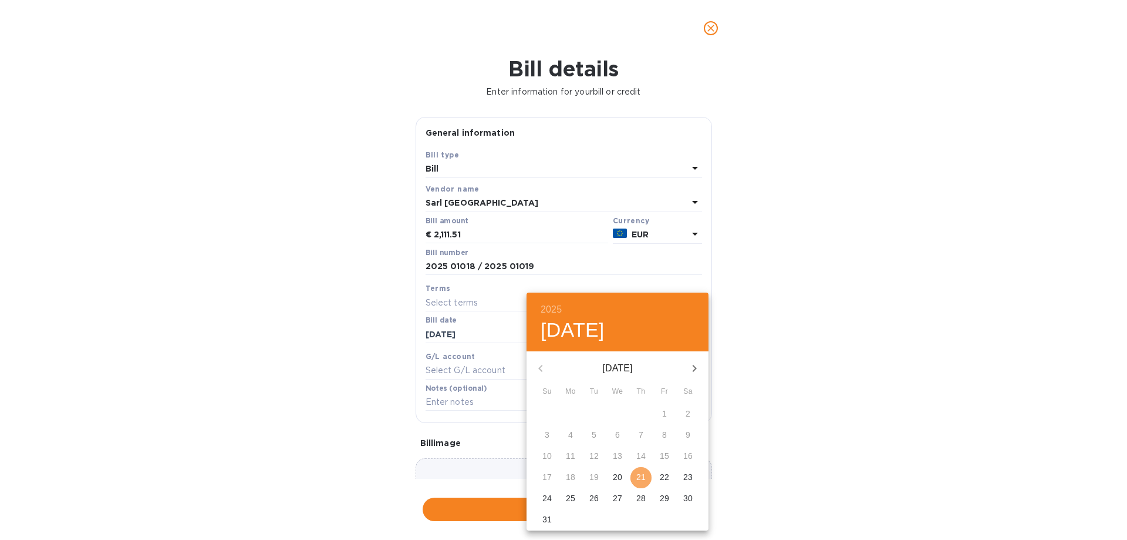
click at [644, 474] on p "21" at bounding box center [640, 477] width 9 height 12
type input "[DATE]"
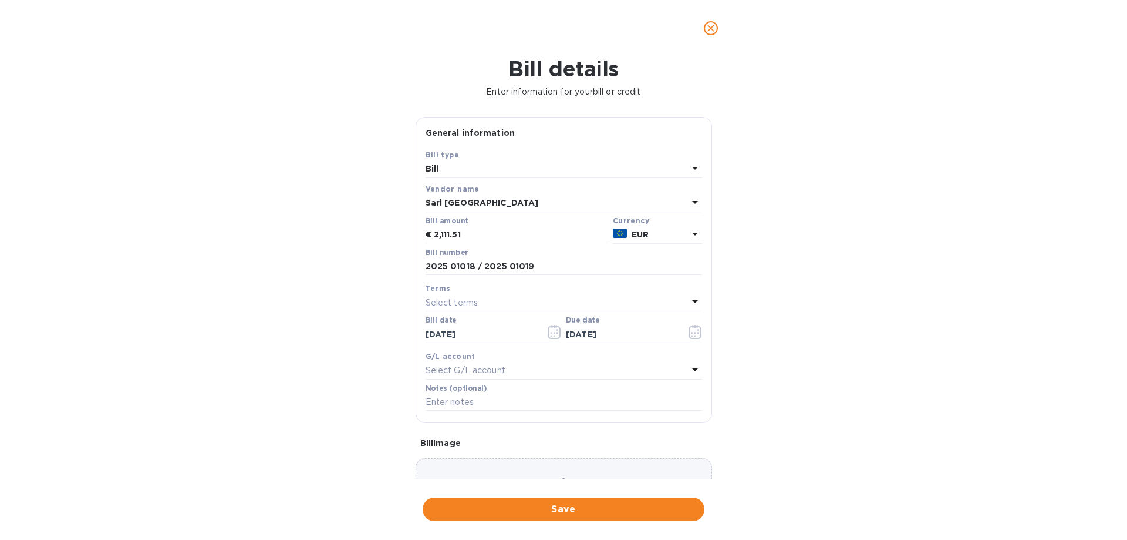
click at [608, 466] on div "Choose a bill and drag it here" at bounding box center [564, 500] width 296 height 85
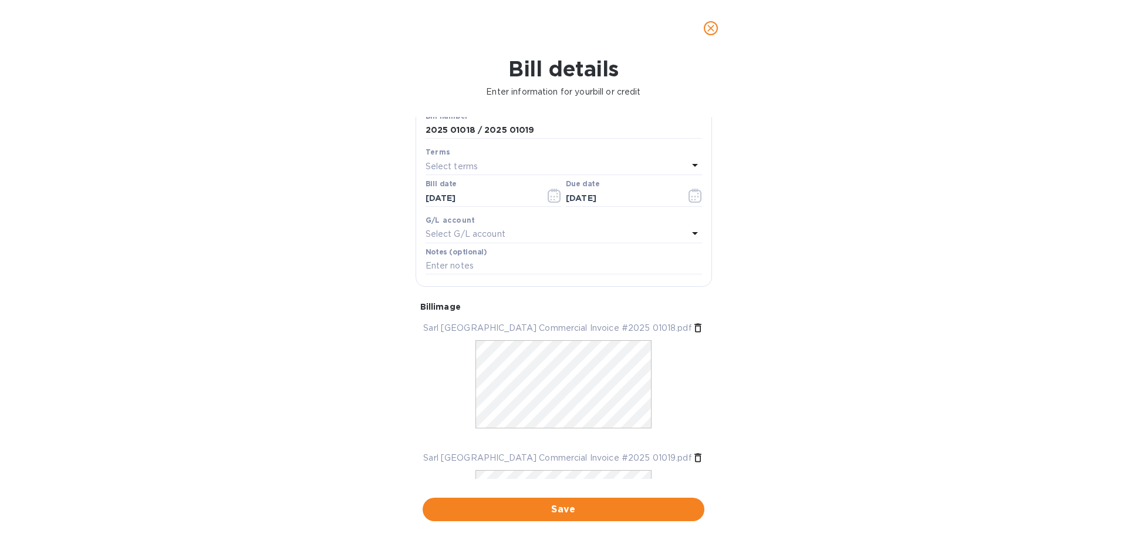
scroll to position [244, 0]
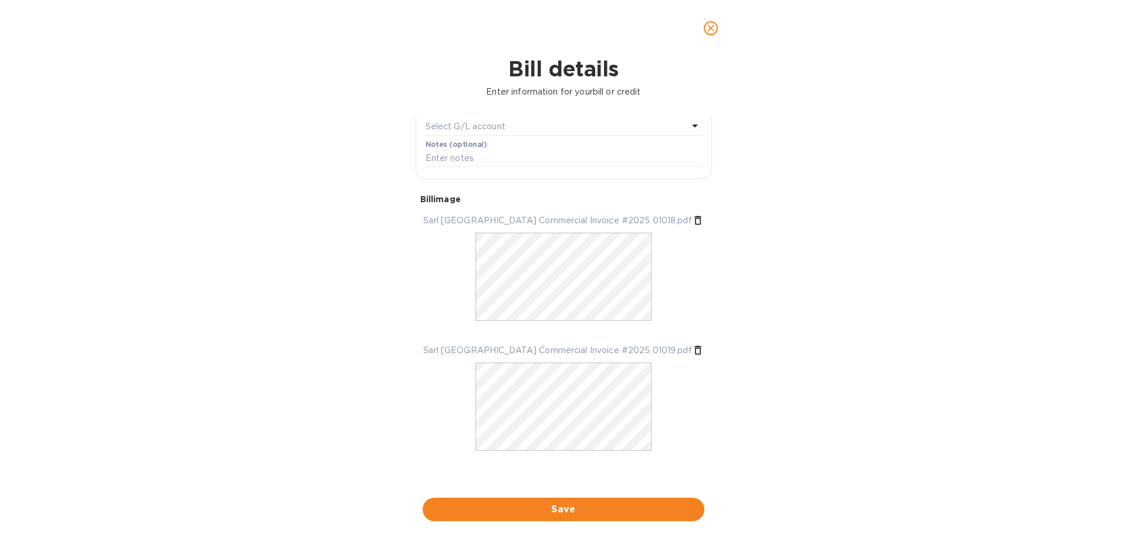
click at [573, 502] on span "Save" at bounding box center [563, 509] width 263 height 14
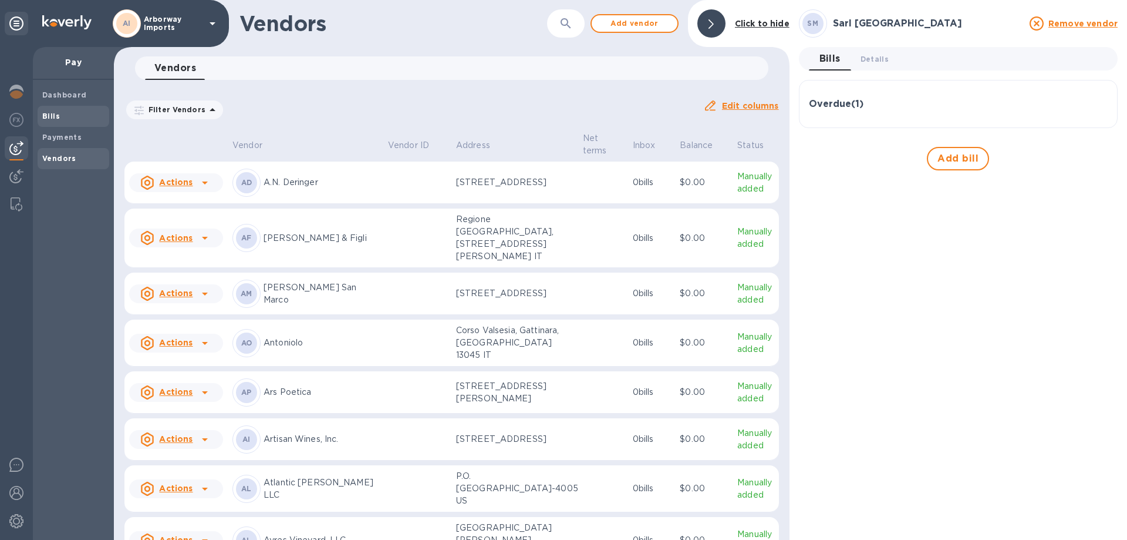
click at [59, 119] on span "Bills" at bounding box center [73, 116] width 62 height 12
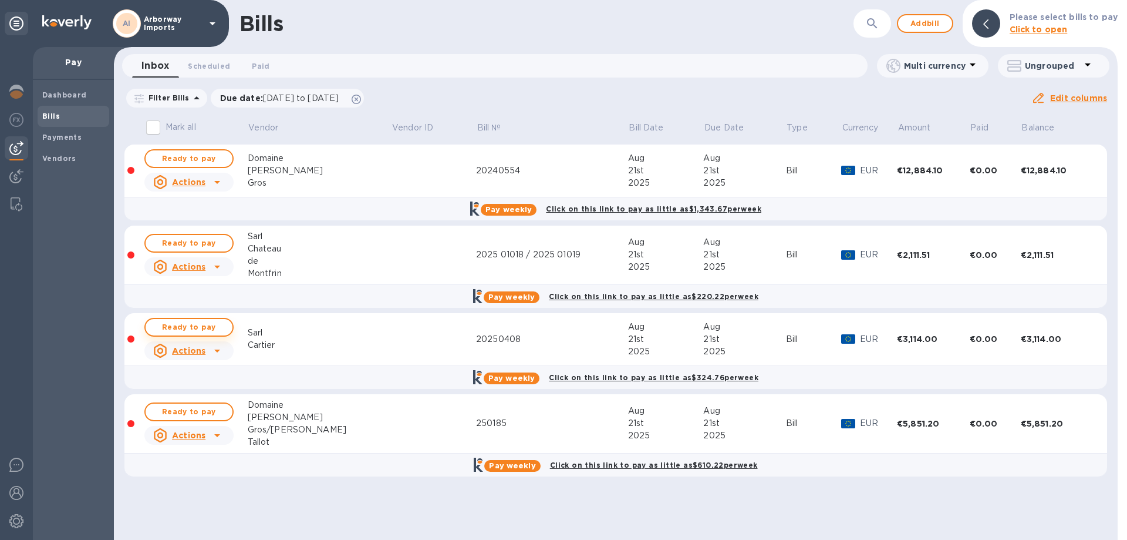
click at [212, 326] on span "Ready to pay" at bounding box center [189, 327] width 68 height 14
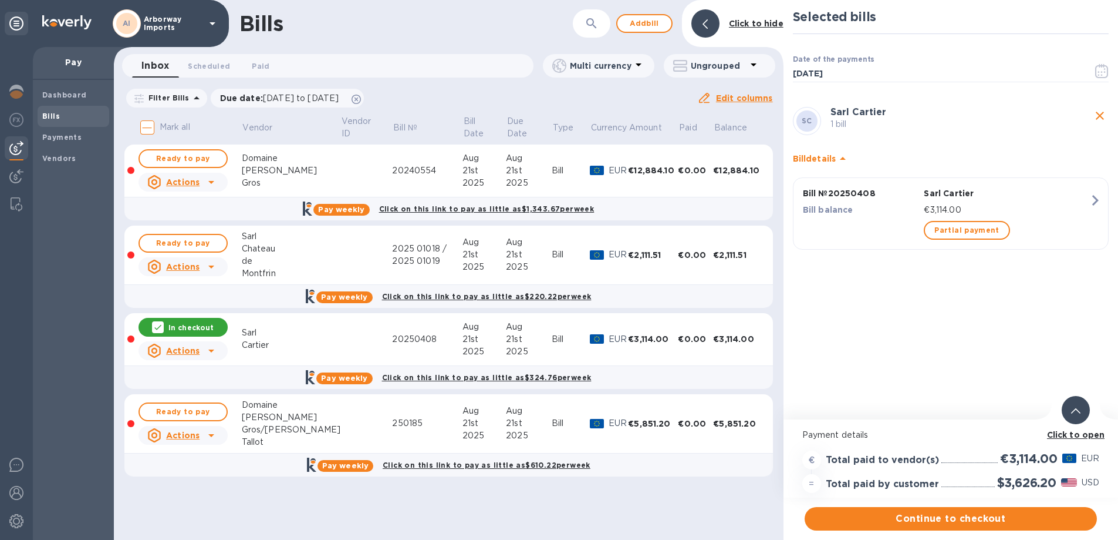
click at [1060, 438] on b "Click to open" at bounding box center [1076, 434] width 58 height 9
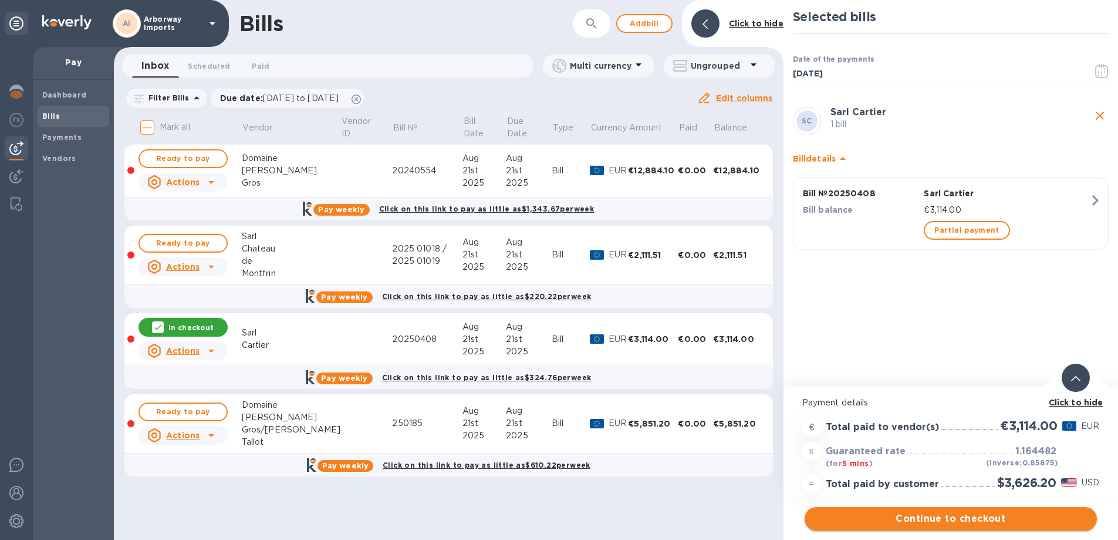
click at [871, 512] on span "Continue to checkout" at bounding box center [951, 518] width 274 height 14
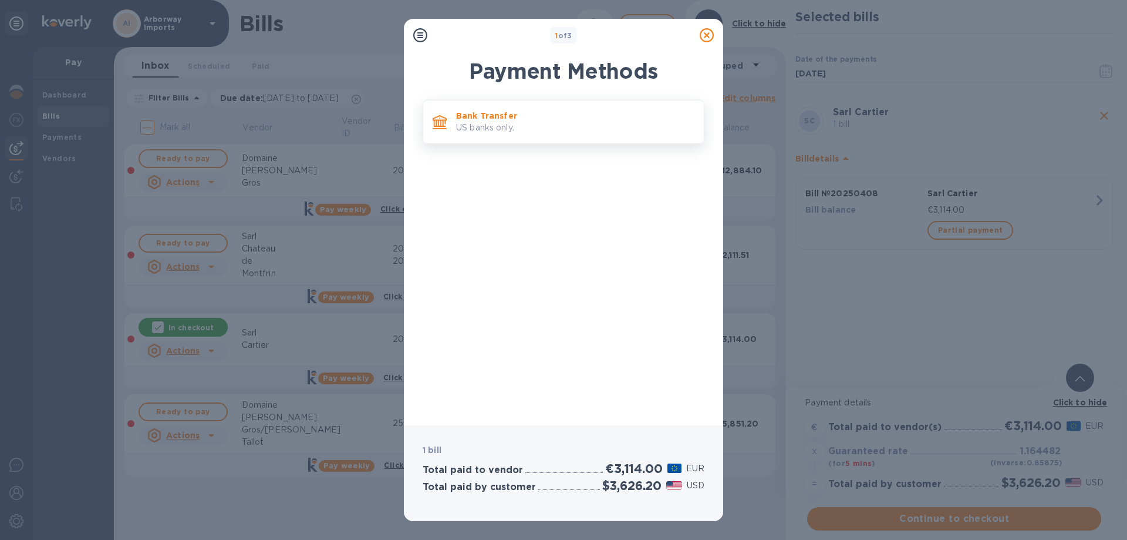
click at [488, 104] on div "Bank Transfer US banks only." at bounding box center [564, 122] width 282 height 44
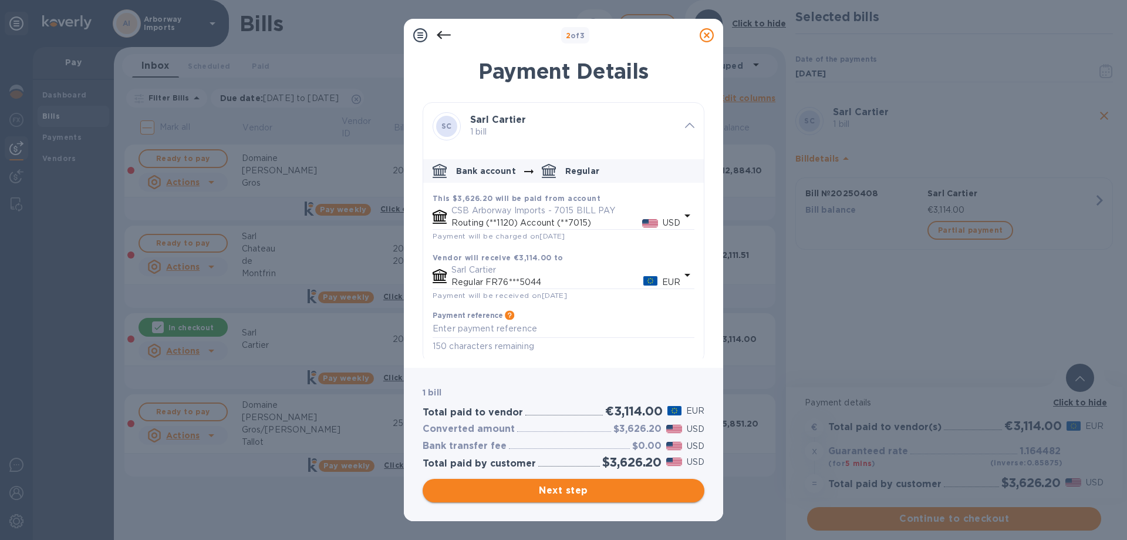
click at [579, 490] on span "Next step" at bounding box center [563, 490] width 263 height 14
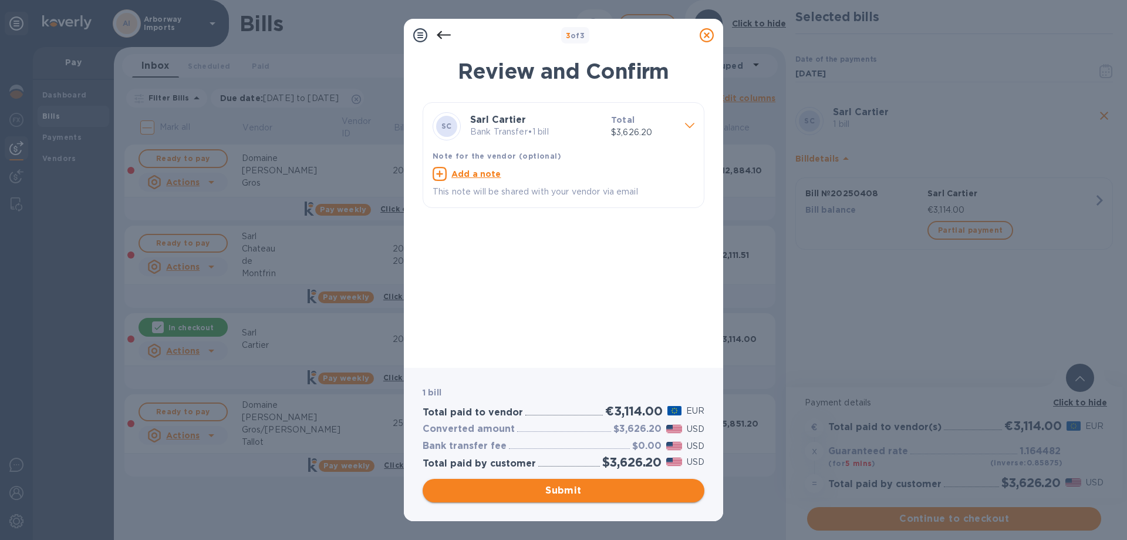
click at [563, 486] on span "Submit" at bounding box center [563, 490] width 263 height 14
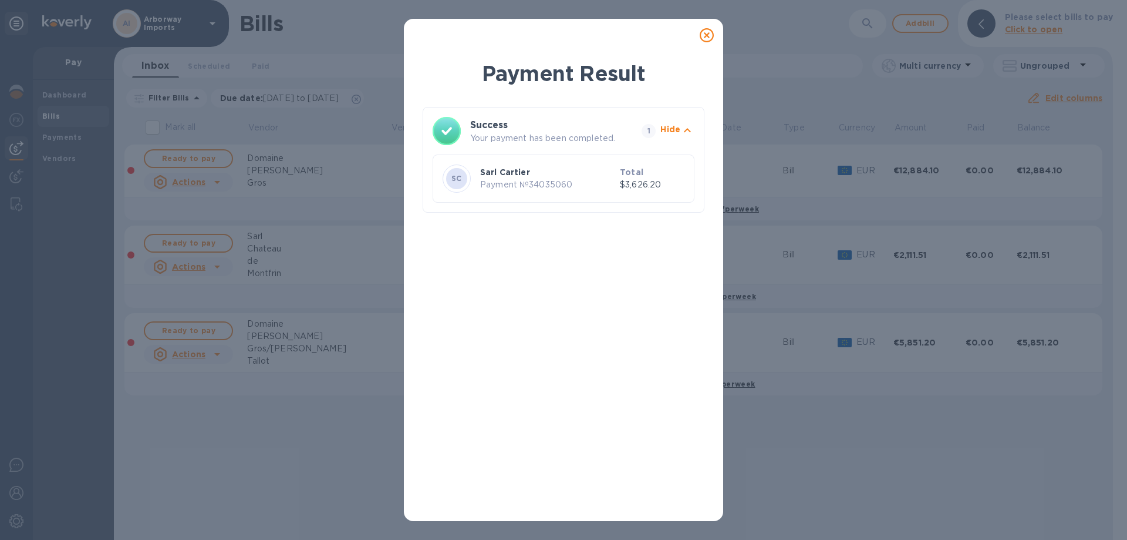
click at [699, 34] on div at bounding box center [706, 34] width 23 height 23
drag, startPoint x: 707, startPoint y: 33, endPoint x: 693, endPoint y: 33, distance: 14.1
click at [707, 33] on icon at bounding box center [707, 35] width 14 height 14
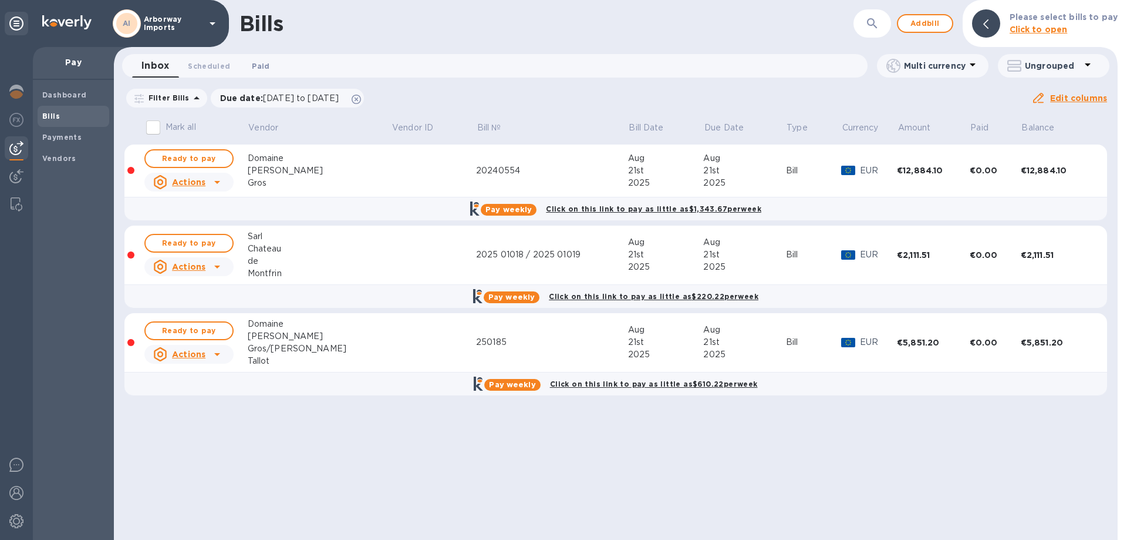
click at [262, 65] on span "Paid 0" at bounding box center [261, 66] width 18 height 12
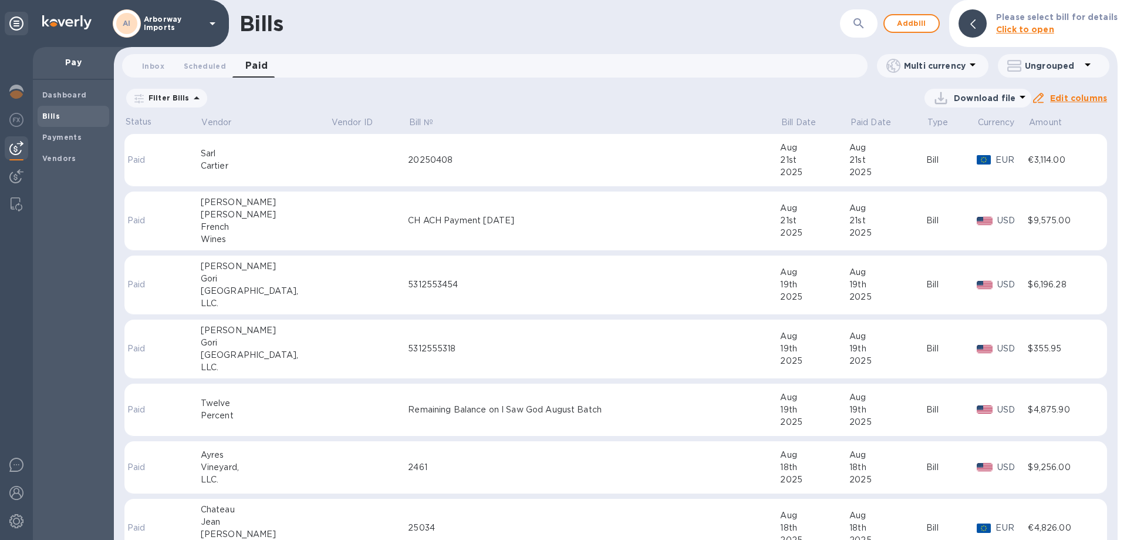
click at [421, 175] on td "20250408" at bounding box center [594, 160] width 372 height 53
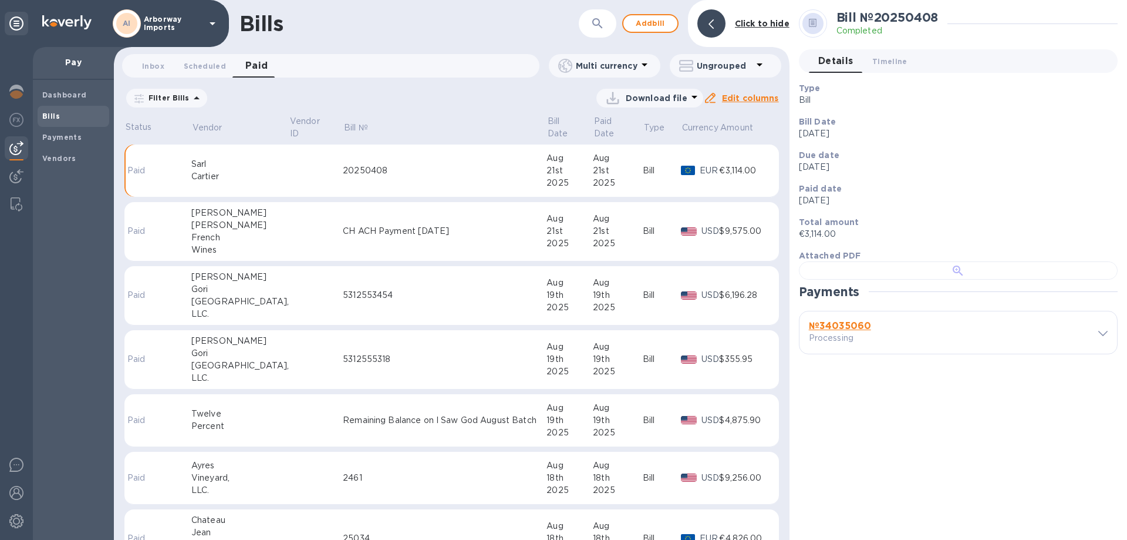
scroll to position [227, 0]
click at [861, 331] on b "№ 34035060" at bounding box center [840, 325] width 62 height 11
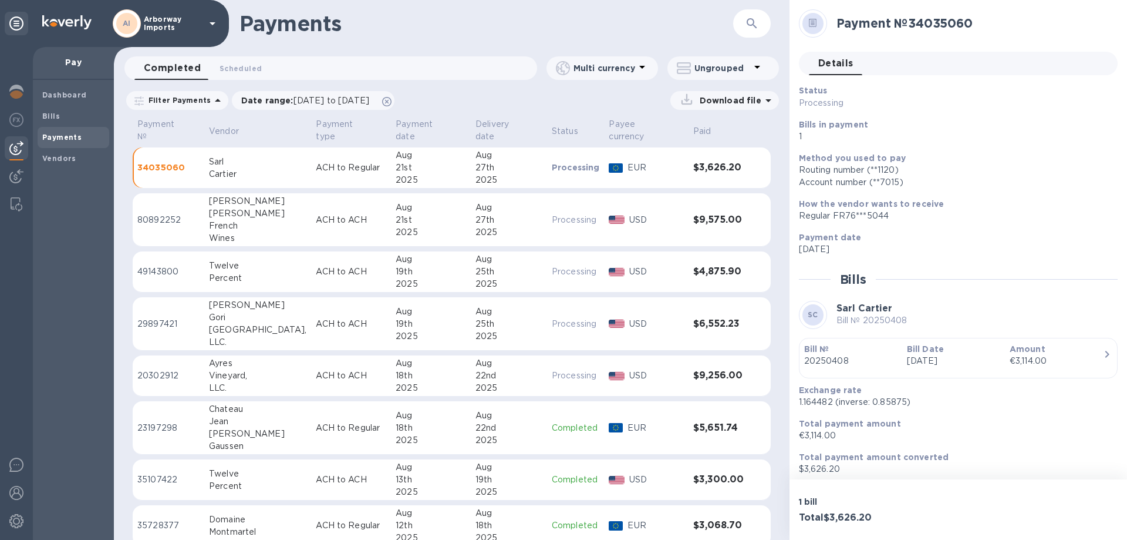
click at [940, 352] on b "Bill Date" at bounding box center [925, 348] width 37 height 9
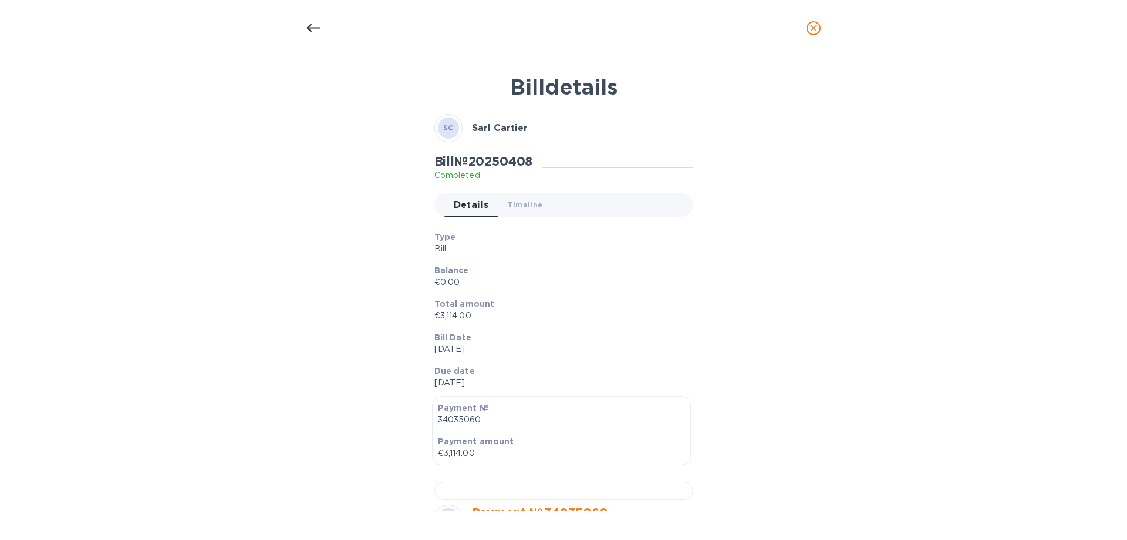
click at [594, 278] on p "€0.00" at bounding box center [559, 282] width 250 height 12
click at [633, 257] on div "Type Bill Balance €0.00 Total amount €3,114.00 Bill Date [DATE] Due date [DATE]" at bounding box center [559, 309] width 268 height 177
click at [547, 220] on div "Bill № 20250408 Completed Details 0 Timeline 0" at bounding box center [564, 189] width 264 height 76
click at [318, 30] on icon at bounding box center [313, 28] width 14 height 14
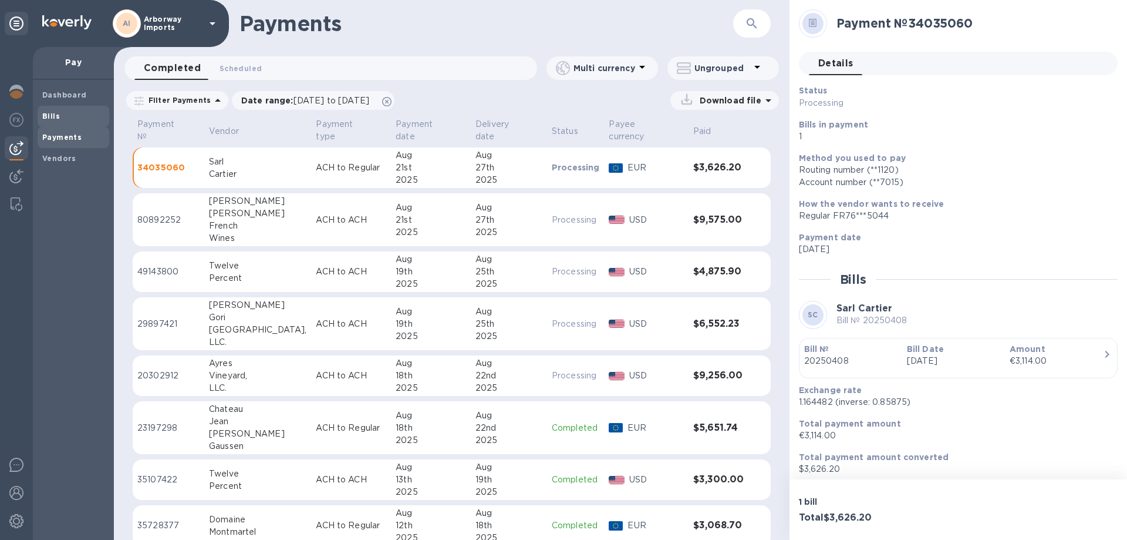
click at [73, 114] on span "Bills" at bounding box center [73, 116] width 62 height 12
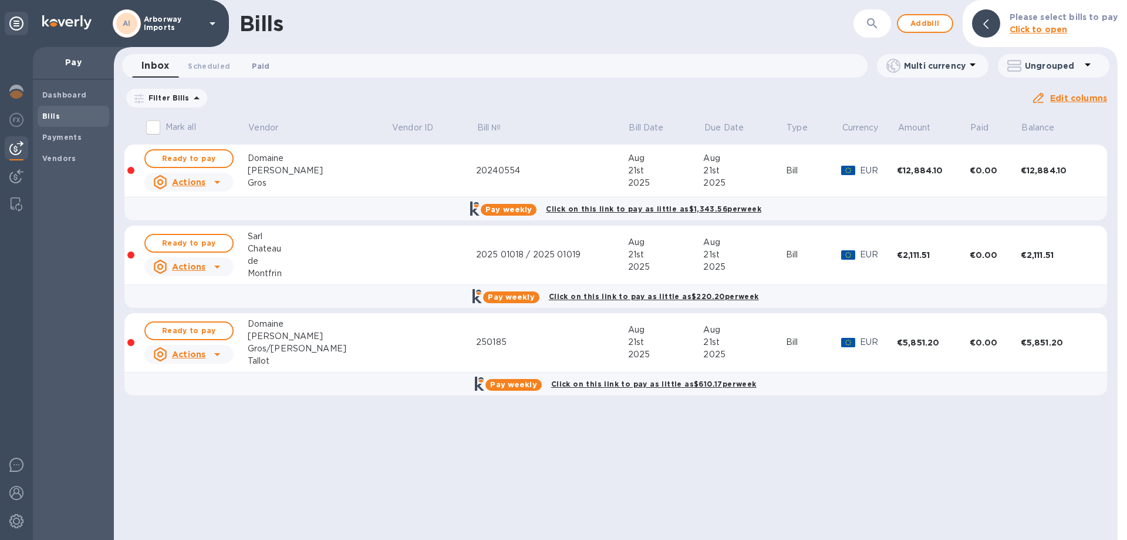
click at [259, 65] on span "Paid 0" at bounding box center [261, 66] width 18 height 12
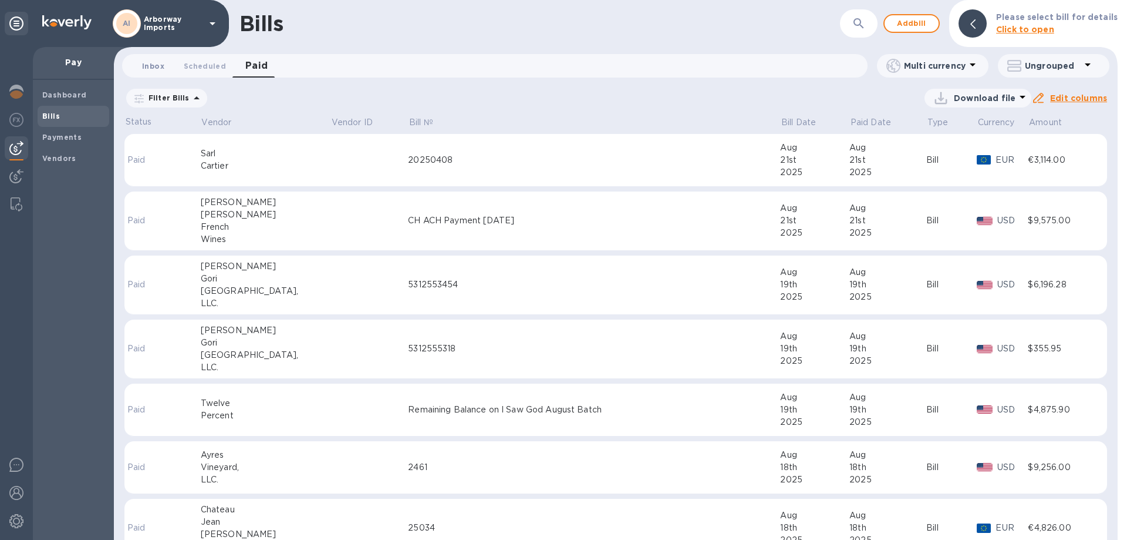
click at [154, 57] on button "Inbox 0" at bounding box center [153, 65] width 42 height 23
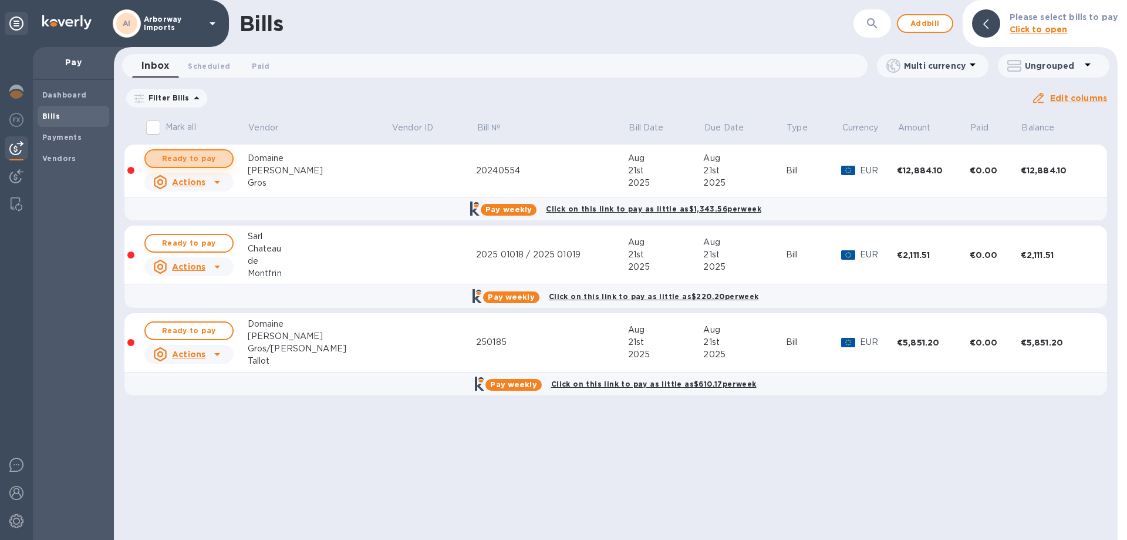
click at [195, 159] on span "Ready to pay" at bounding box center [189, 158] width 68 height 14
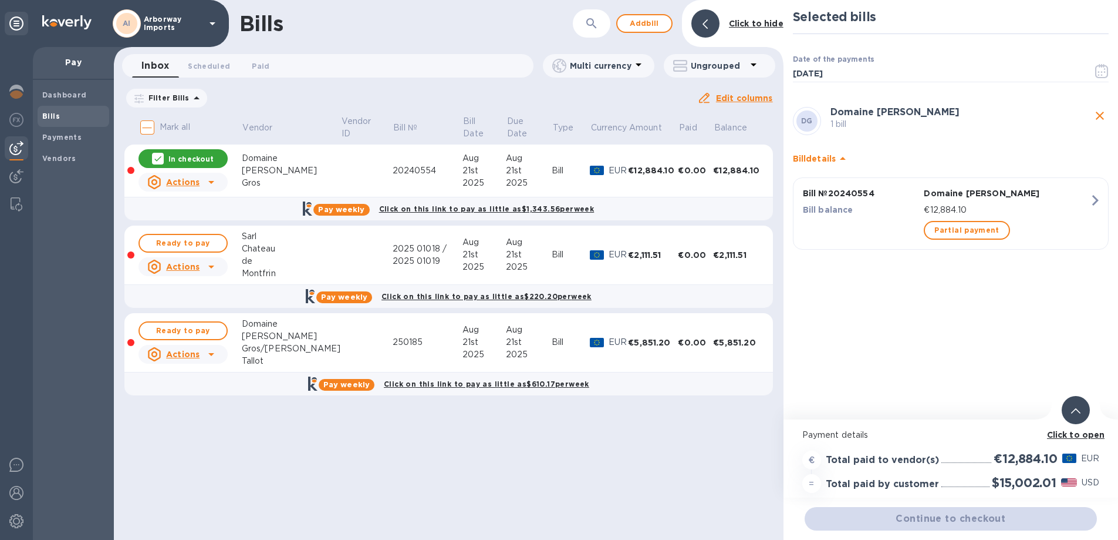
click at [1074, 436] on b "Click to open" at bounding box center [1076, 434] width 58 height 9
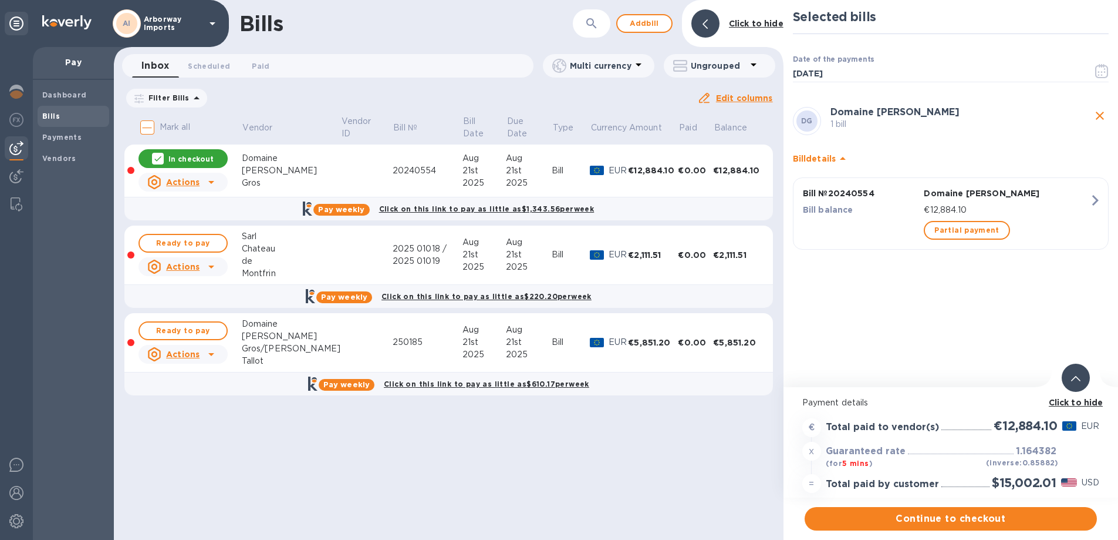
click at [358, 426] on div "Bills ​ Add [PERSON_NAME] to hide Inbox 0 Scheduled 0 Paid 0 Multi currency Ung…" at bounding box center [449, 270] width 670 height 540
click at [1025, 523] on span "Continue to checkout" at bounding box center [951, 518] width 274 height 14
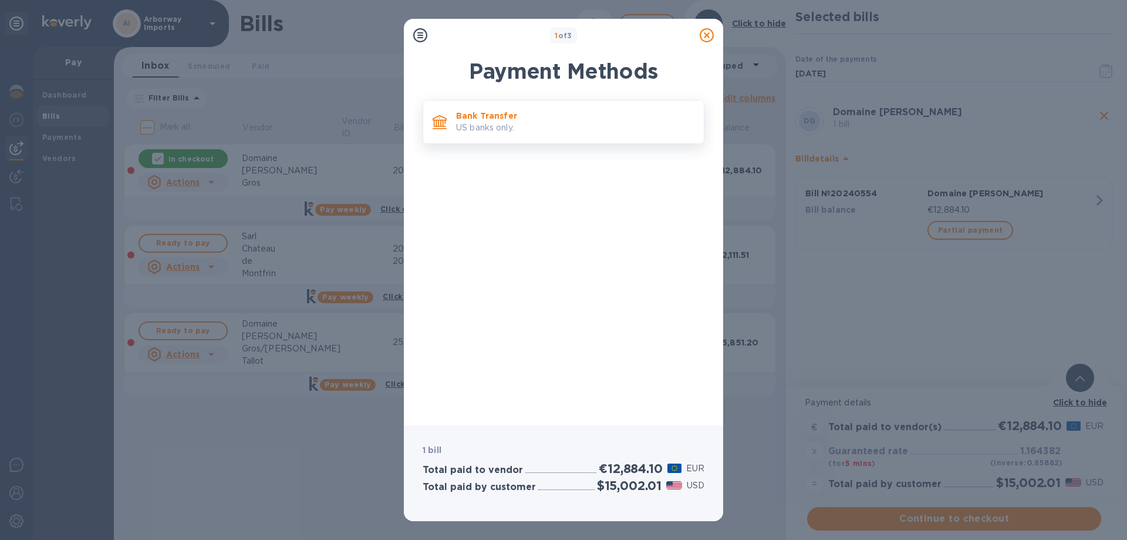
click at [481, 124] on p "US banks only." at bounding box center [575, 128] width 238 height 12
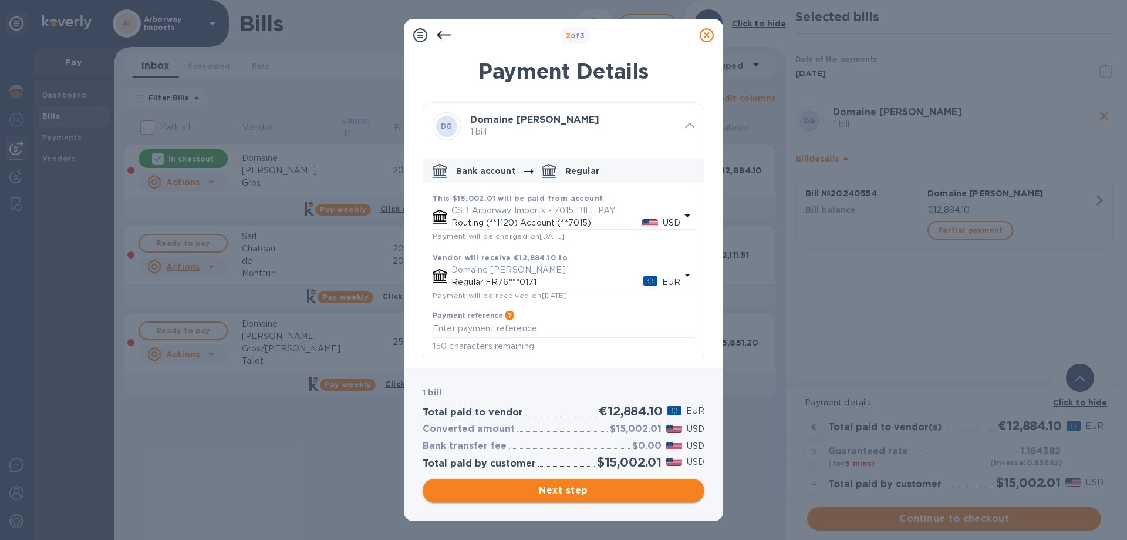
click at [534, 484] on span "Next step" at bounding box center [563, 490] width 263 height 14
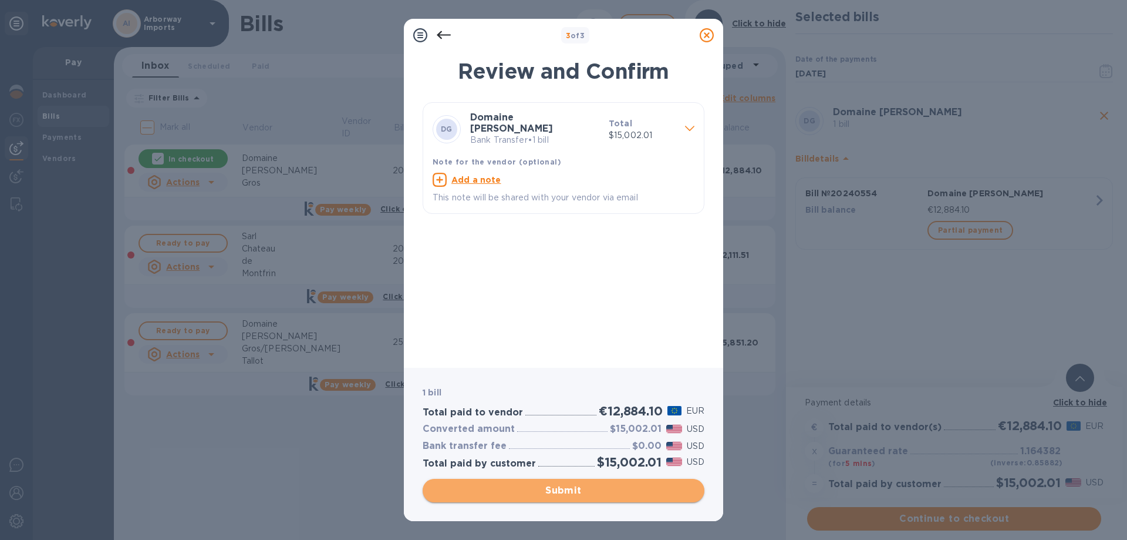
click at [534, 484] on span "Submit" at bounding box center [563, 490] width 263 height 14
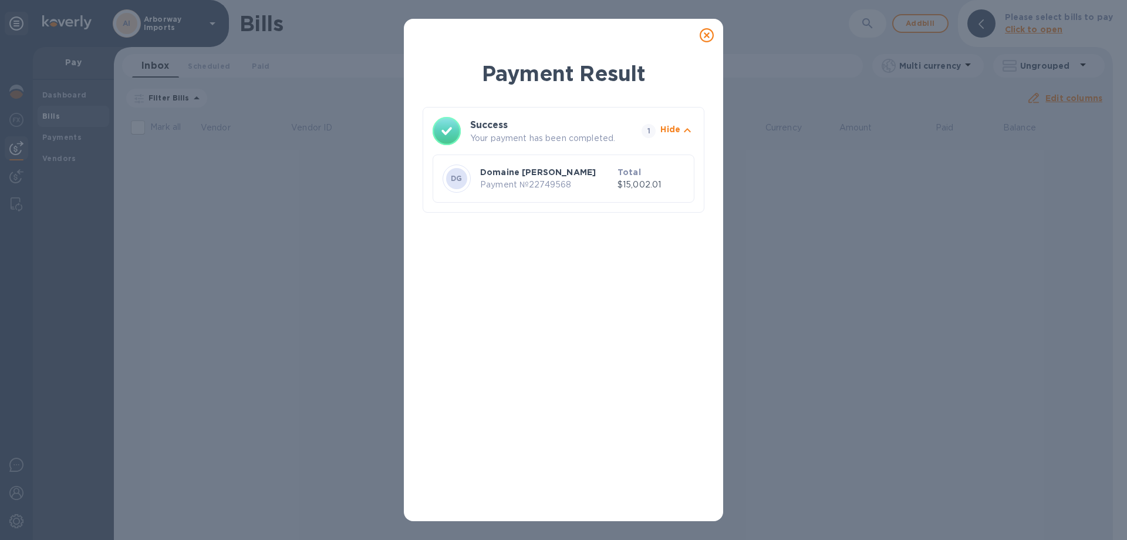
drag, startPoint x: 710, startPoint y: 31, endPoint x: 683, endPoint y: 31, distance: 27.0
click at [710, 31] on icon at bounding box center [707, 35] width 14 height 14
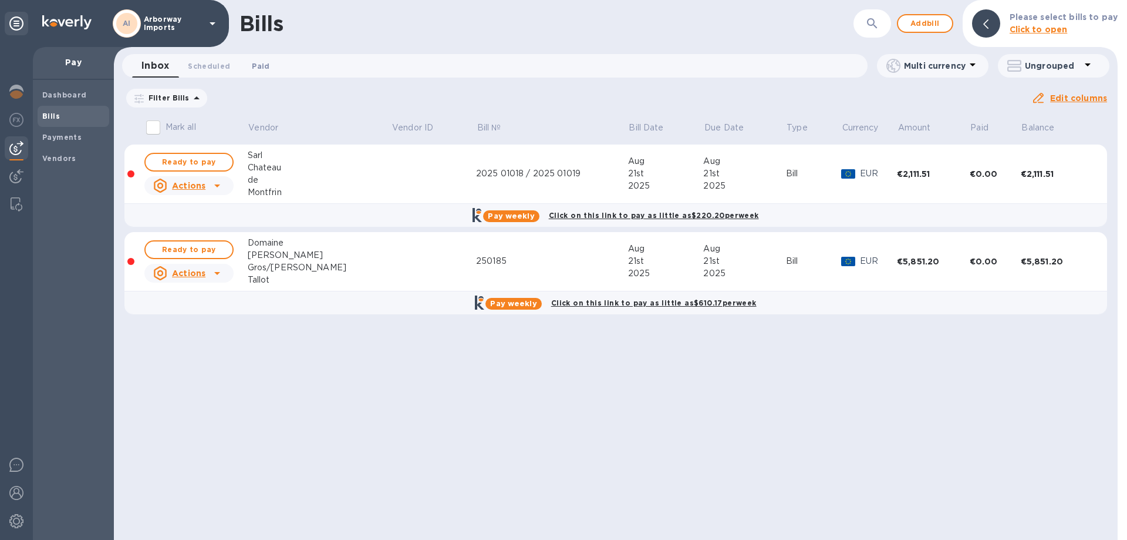
click at [257, 63] on span "Paid 0" at bounding box center [261, 66] width 18 height 12
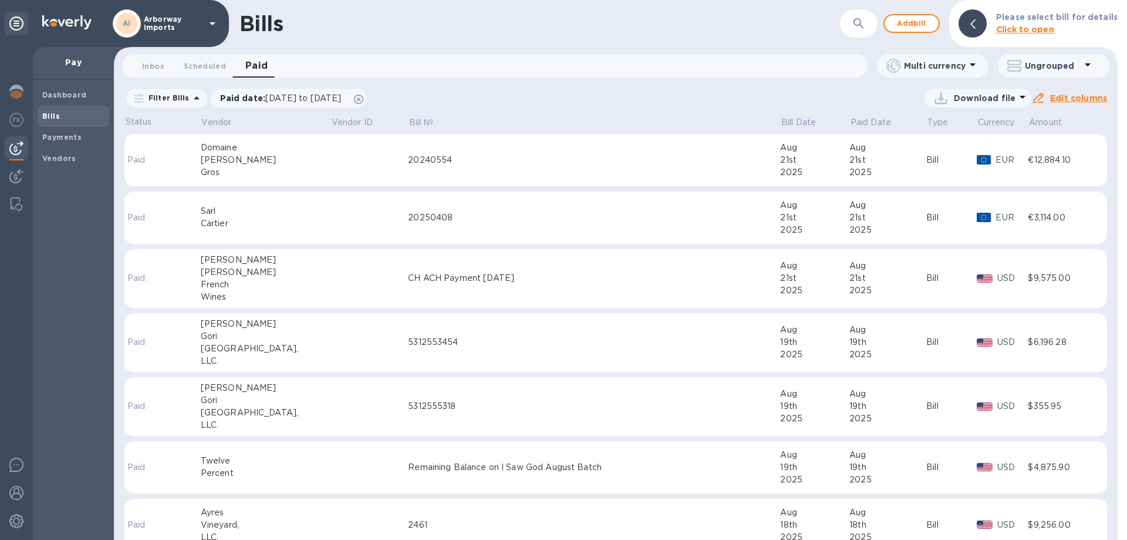
click at [591, 167] on td "20240554" at bounding box center [594, 160] width 372 height 53
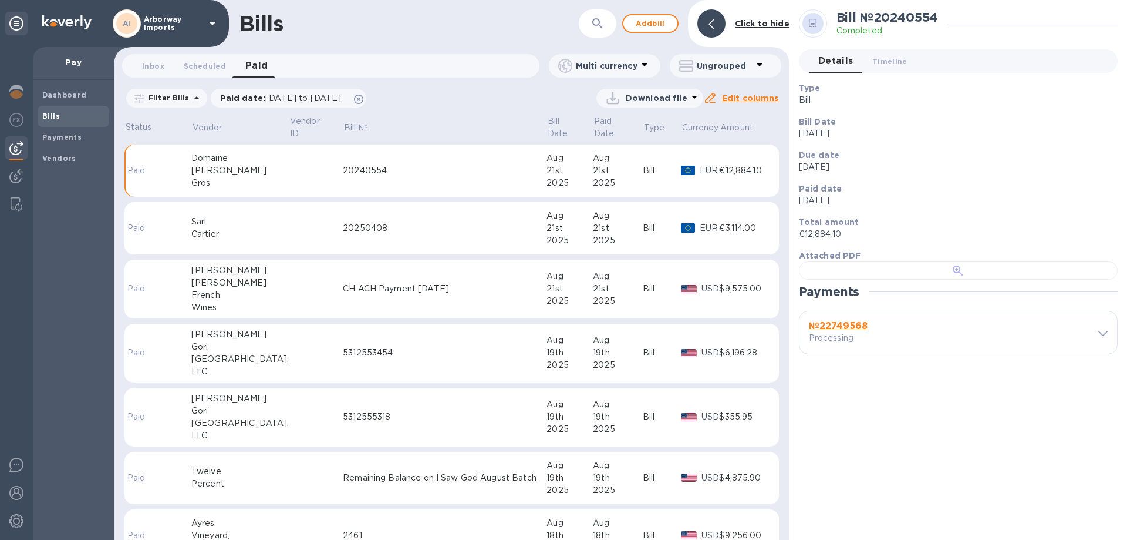
scroll to position [227, 0]
click at [837, 331] on b "№ 22749568" at bounding box center [838, 325] width 59 height 11
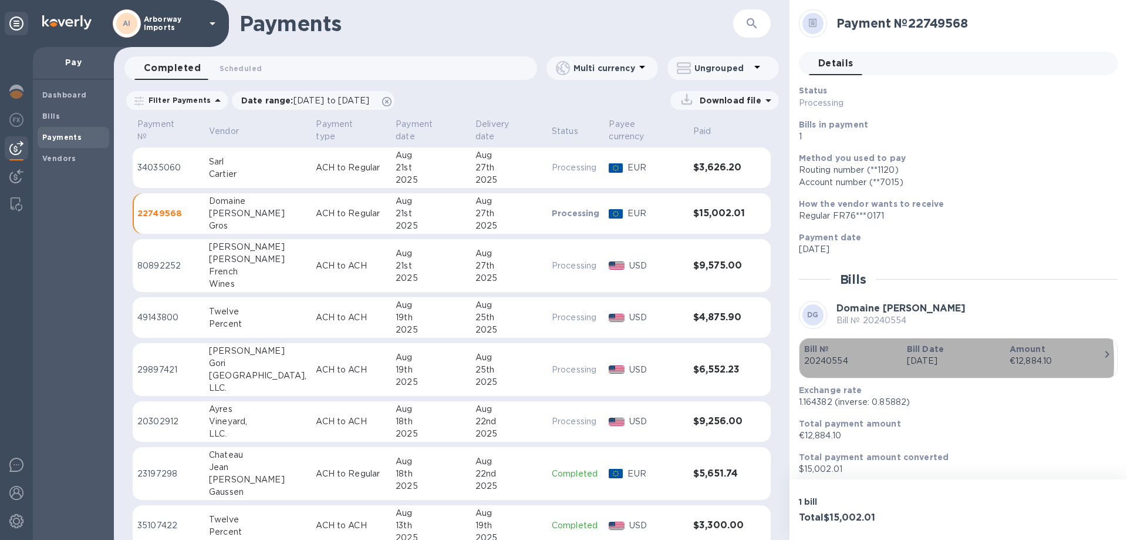
click at [910, 361] on p "[DATE]" at bounding box center [953, 361] width 93 height 12
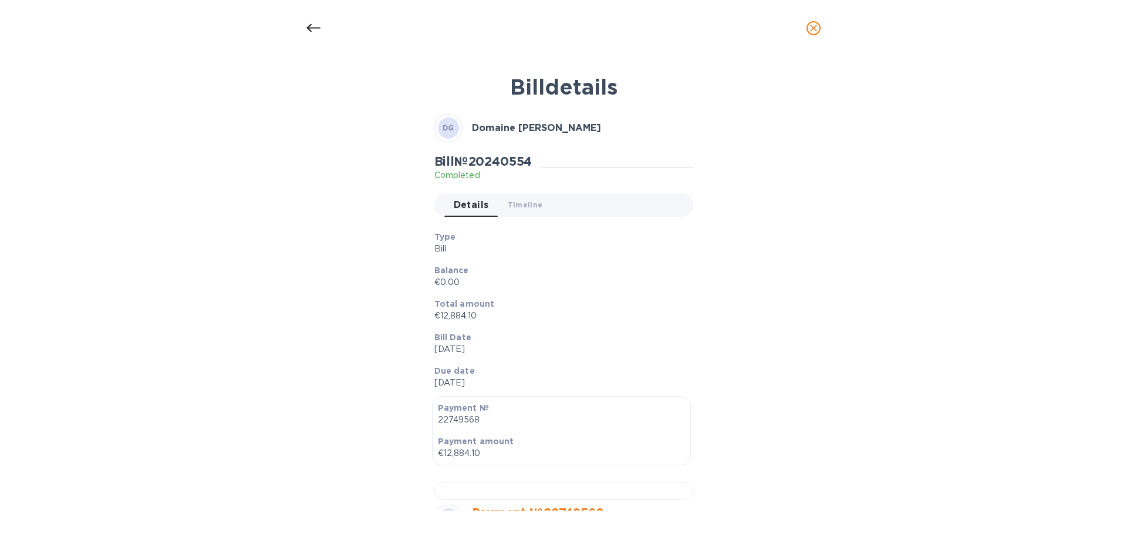
click at [651, 312] on p "€12,884.10" at bounding box center [559, 315] width 250 height 12
click at [313, 32] on icon at bounding box center [313, 28] width 14 height 14
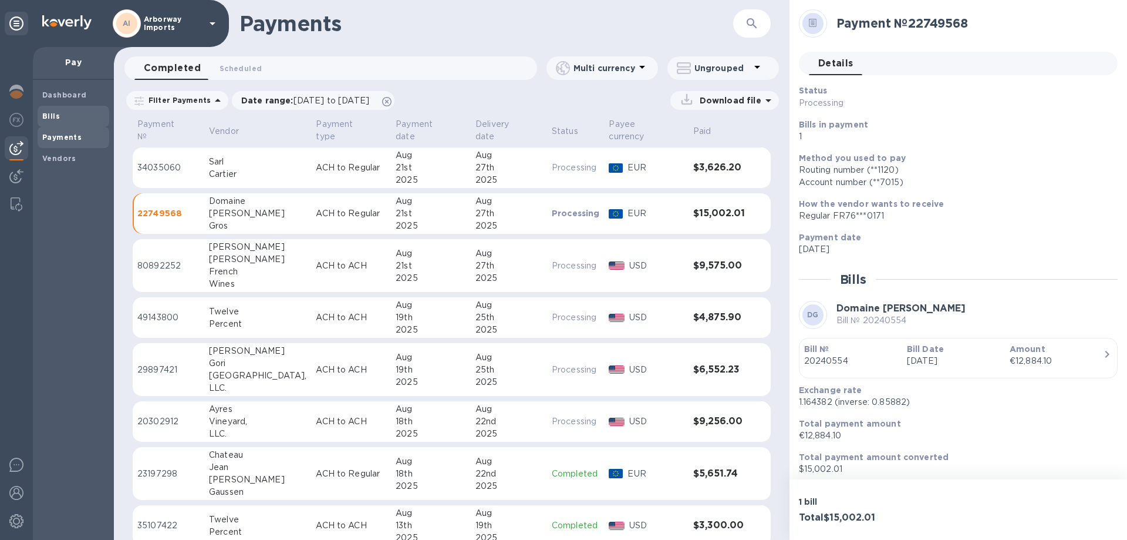
click at [63, 117] on span "Bills" at bounding box center [73, 116] width 62 height 12
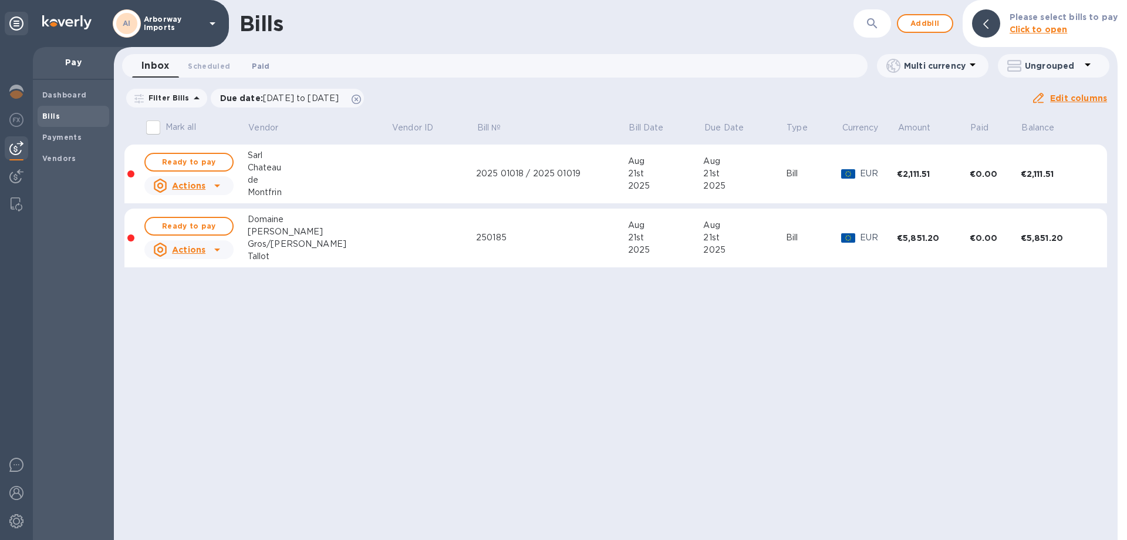
click at [262, 64] on span "Paid 0" at bounding box center [261, 66] width 18 height 12
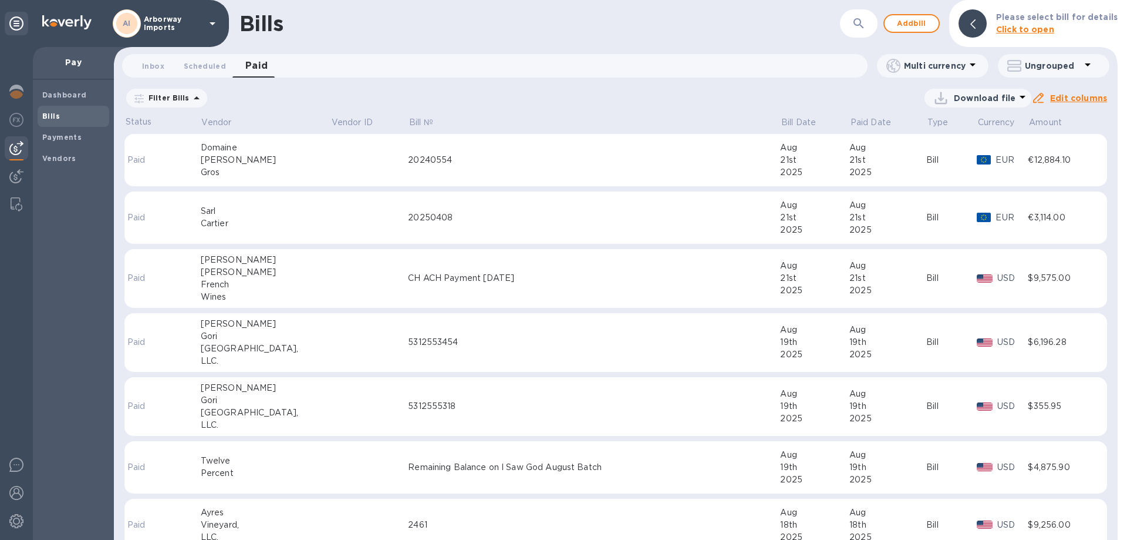
click at [450, 180] on td "20240554" at bounding box center [594, 160] width 372 height 53
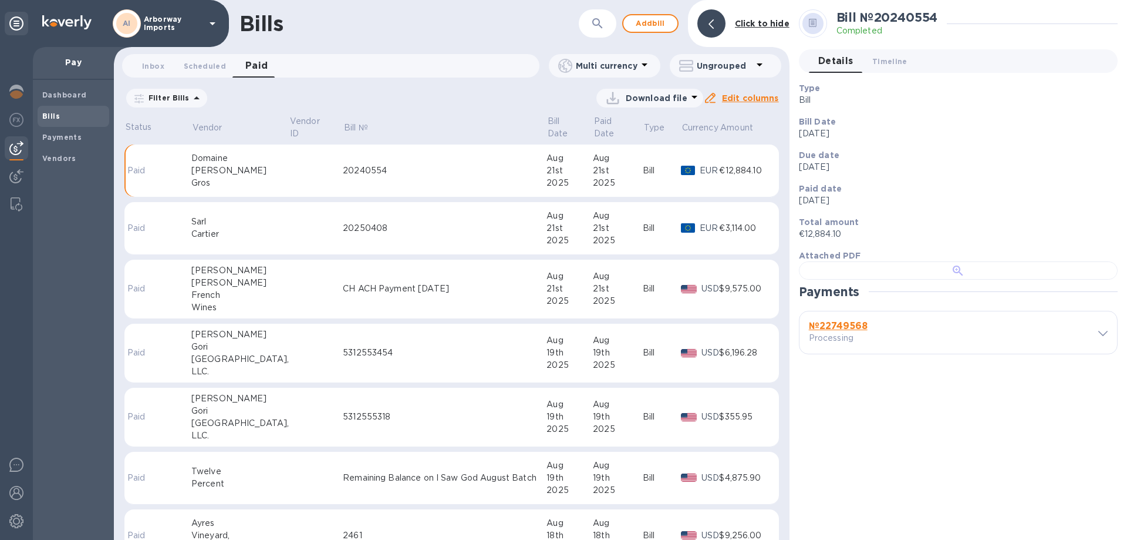
scroll to position [227, 0]
click at [837, 331] on b "№ 22749568" at bounding box center [838, 325] width 59 height 11
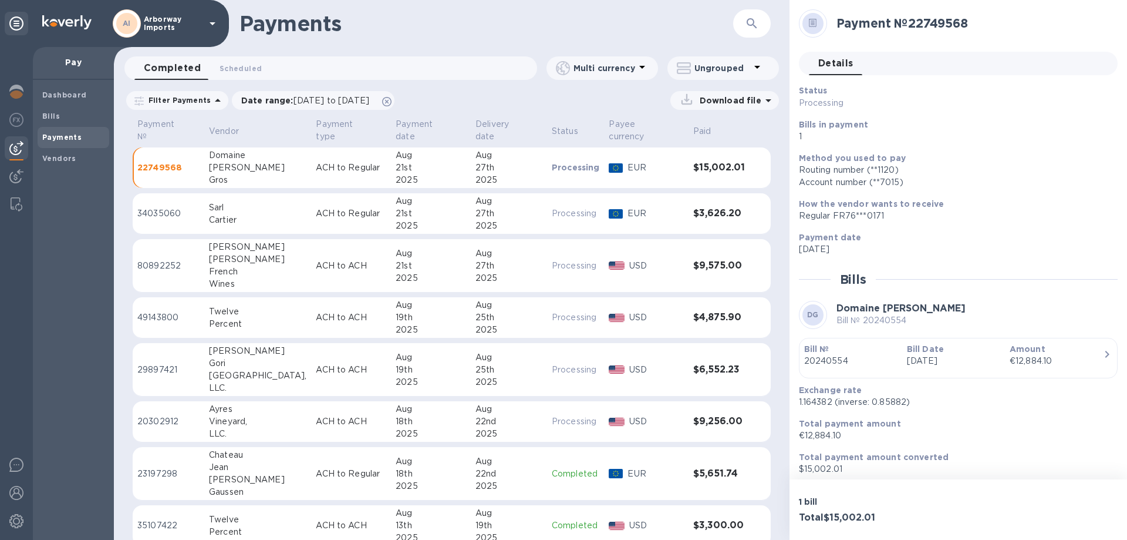
click at [942, 331] on div "Status Processing Bills in payment 1 Method you used to pay Routing number (**1…" at bounding box center [958, 280] width 319 height 390
click at [942, 346] on p "Bill Date" at bounding box center [953, 349] width 93 height 12
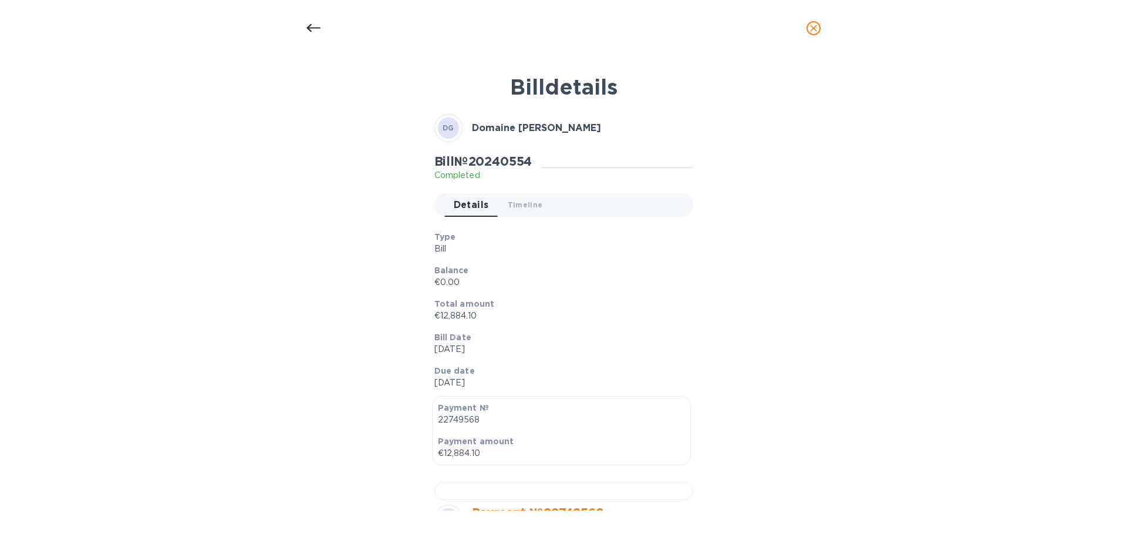
click at [596, 304] on p "Total amount" at bounding box center [559, 304] width 250 height 12
click at [300, 20] on div at bounding box center [313, 28] width 28 height 28
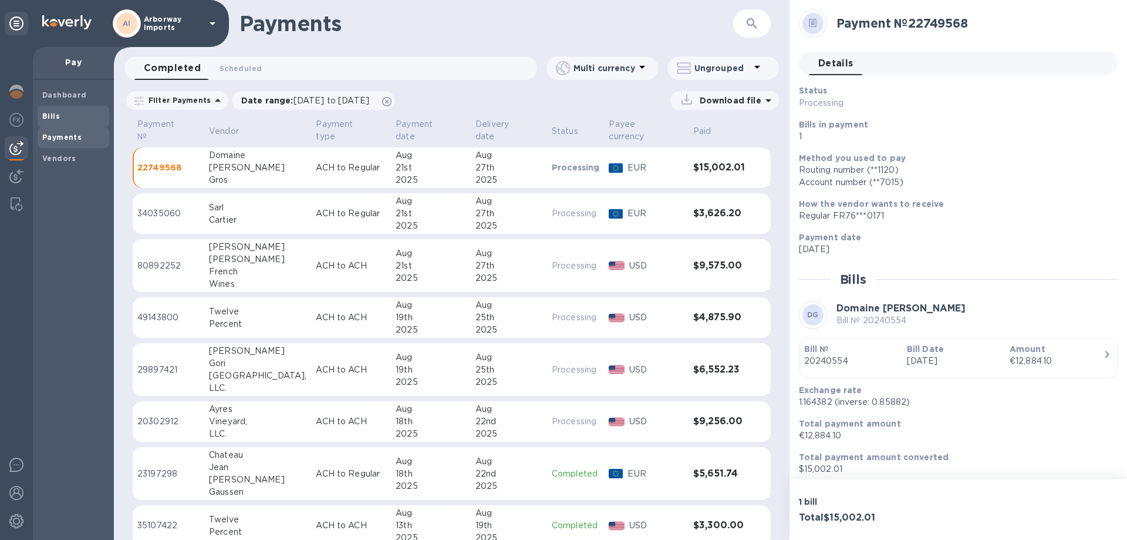
click at [53, 120] on b "Bills" at bounding box center [51, 116] width 18 height 9
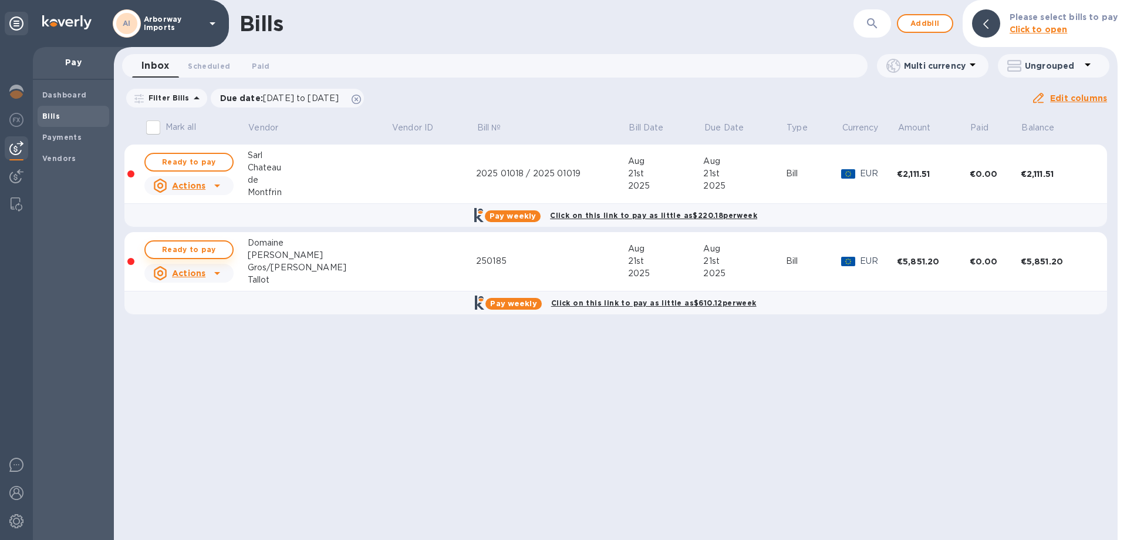
click at [182, 251] on span "Ready to pay" at bounding box center [189, 249] width 68 height 14
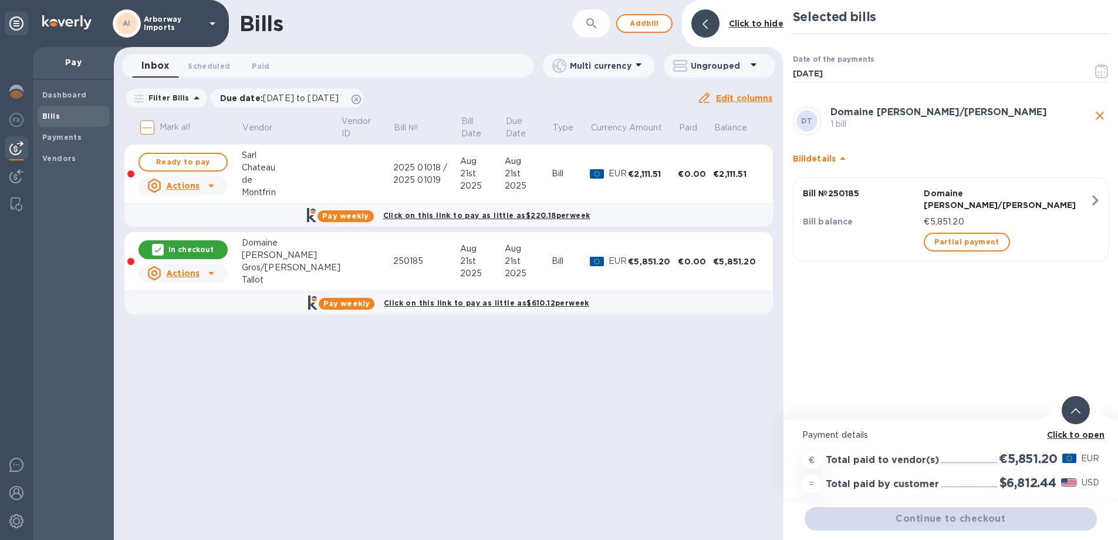
click at [1071, 436] on b "Click to open" at bounding box center [1076, 434] width 58 height 9
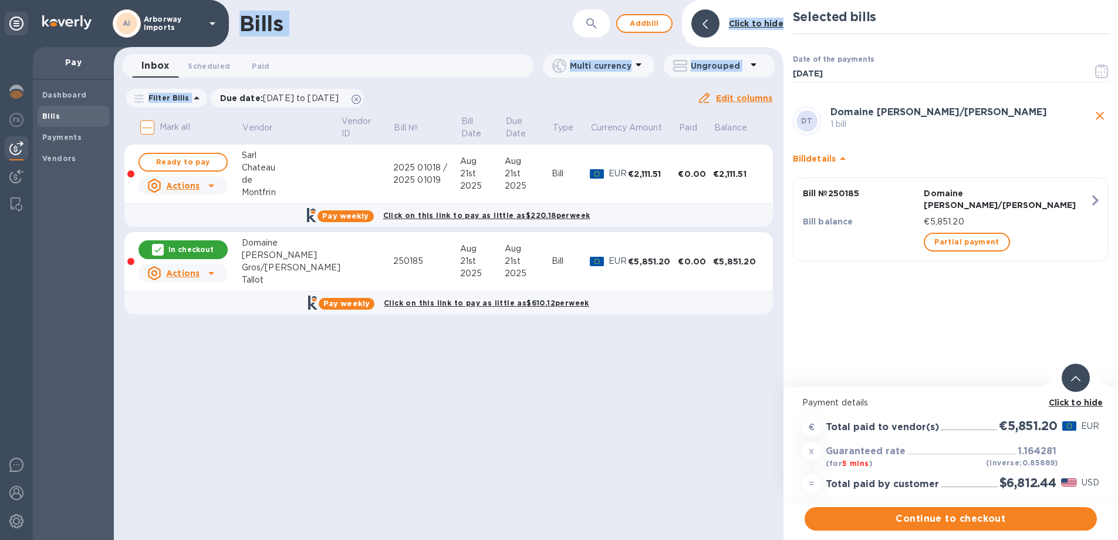
click at [82, 403] on div "AI Arborway Imports Pay Dashboard Bills Payments Vendors Bills ​ Add [PERSON_NA…" at bounding box center [559, 270] width 1118 height 540
click at [891, 514] on span "Continue to checkout" at bounding box center [951, 518] width 274 height 14
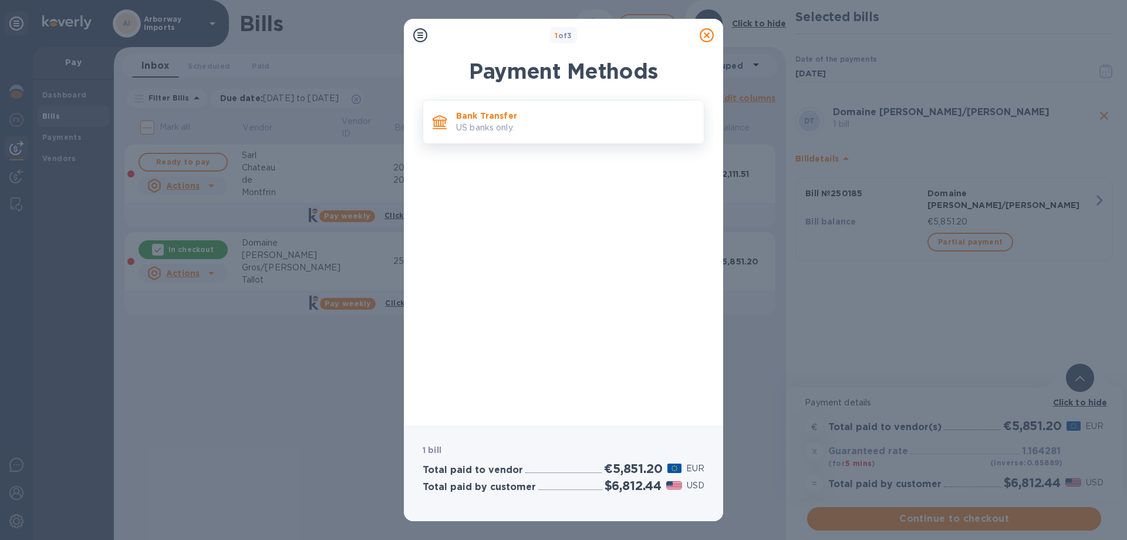
click at [488, 111] on p "Bank Transfer" at bounding box center [575, 116] width 238 height 12
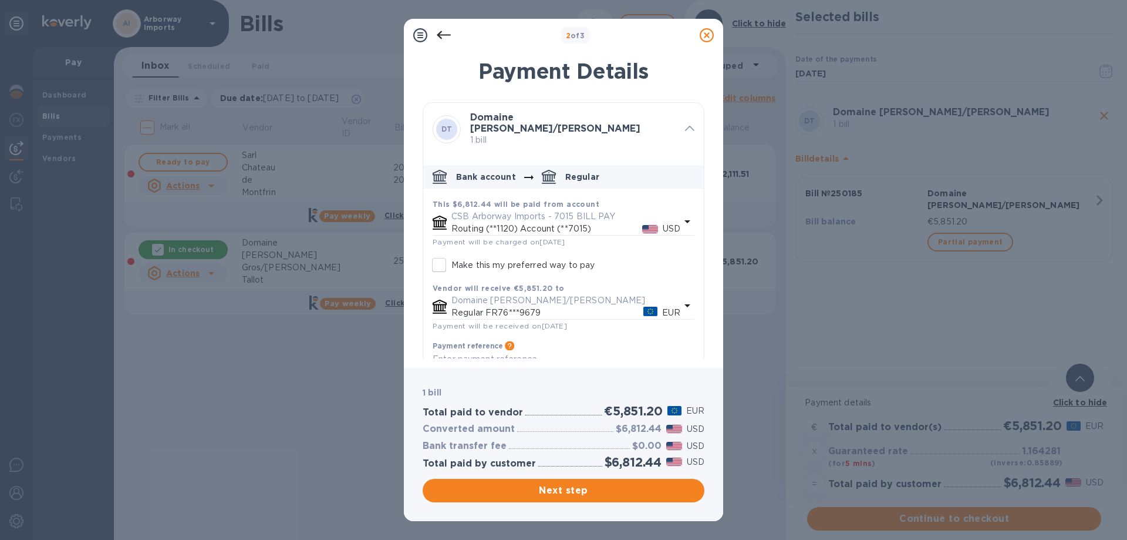
click at [454, 259] on p "Make this my preferred way to pay" at bounding box center [522, 265] width 143 height 12
click at [451, 257] on input "Make this my preferred way to pay" at bounding box center [439, 264] width 25 height 25
checkbox input "true"
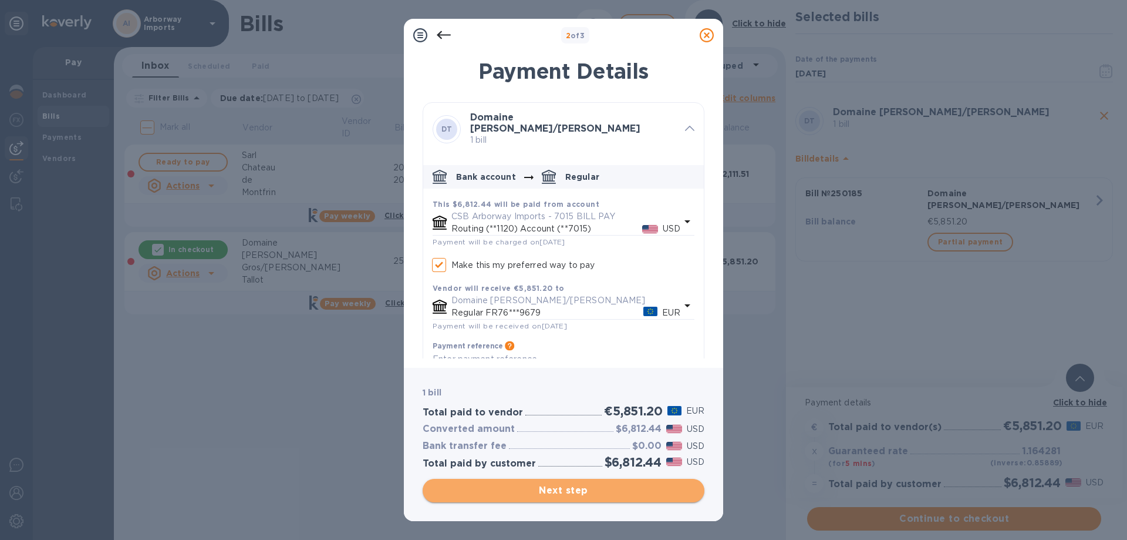
click at [576, 490] on span "Next step" at bounding box center [563, 490] width 263 height 14
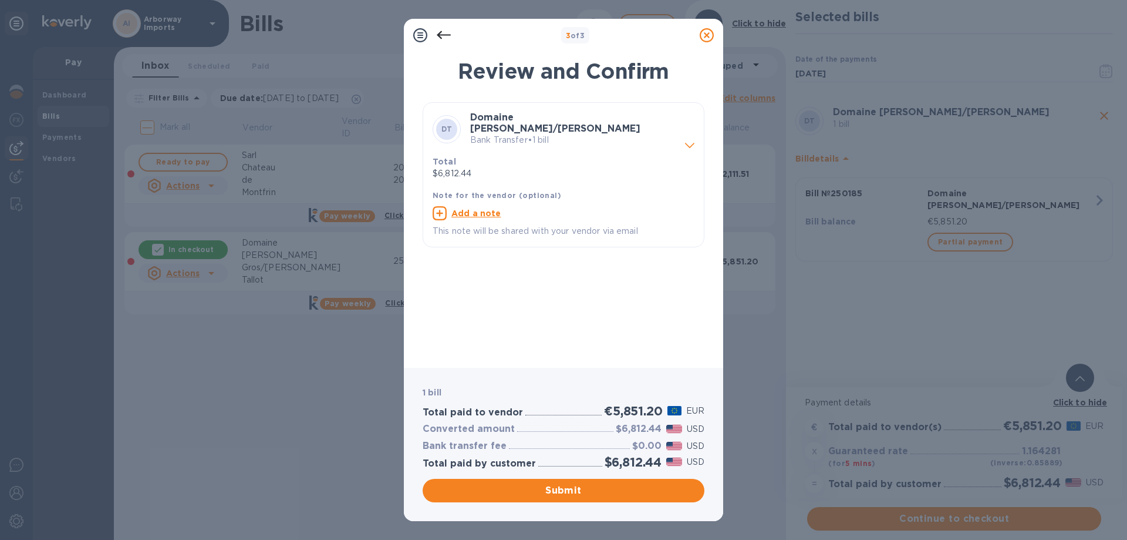
click at [576, 490] on span "Submit" at bounding box center [563, 490] width 263 height 14
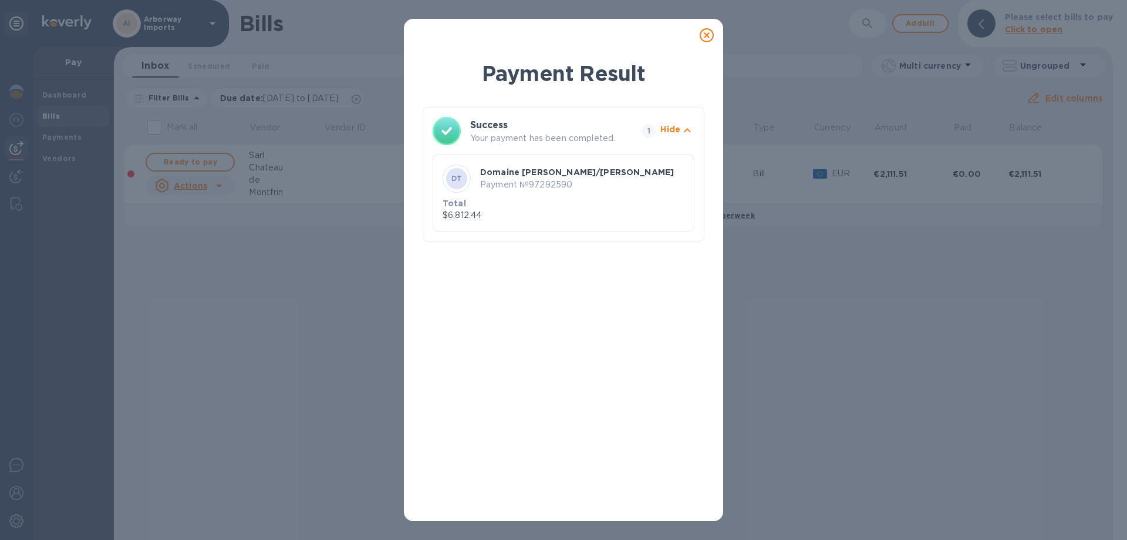
click at [707, 34] on icon at bounding box center [707, 35] width 14 height 14
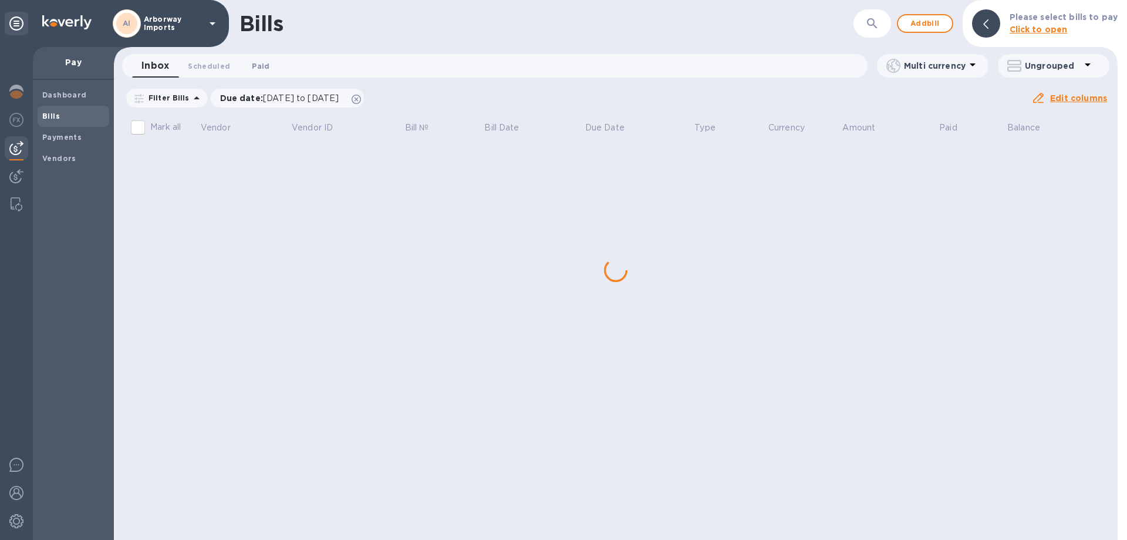
click at [258, 72] on span "Paid 0" at bounding box center [261, 66] width 18 height 12
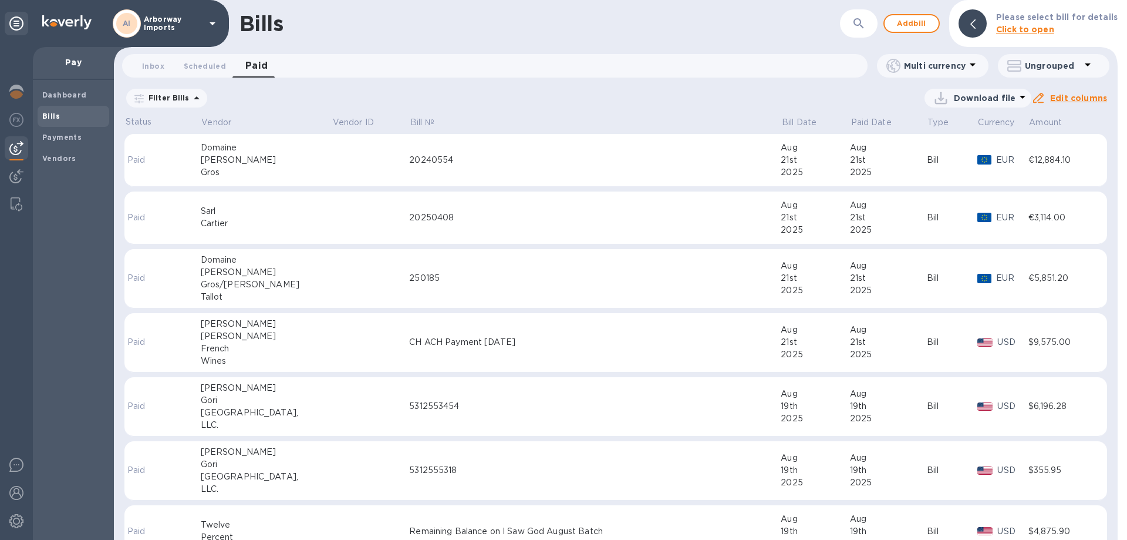
click at [383, 270] on td at bounding box center [370, 278] width 77 height 59
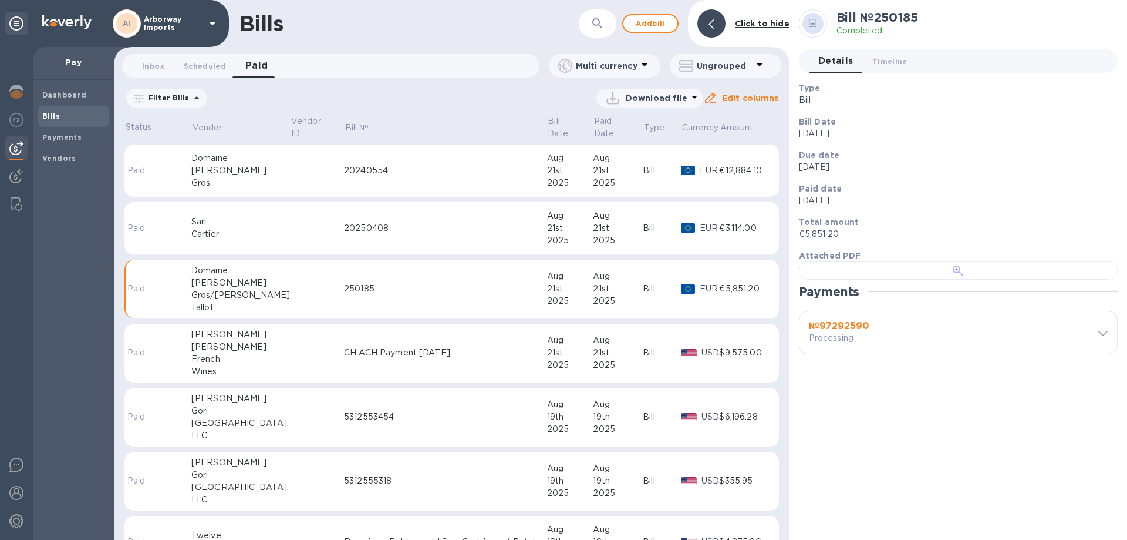
scroll to position [227, 0]
click at [828, 331] on b "№ 97292590" at bounding box center [839, 325] width 60 height 11
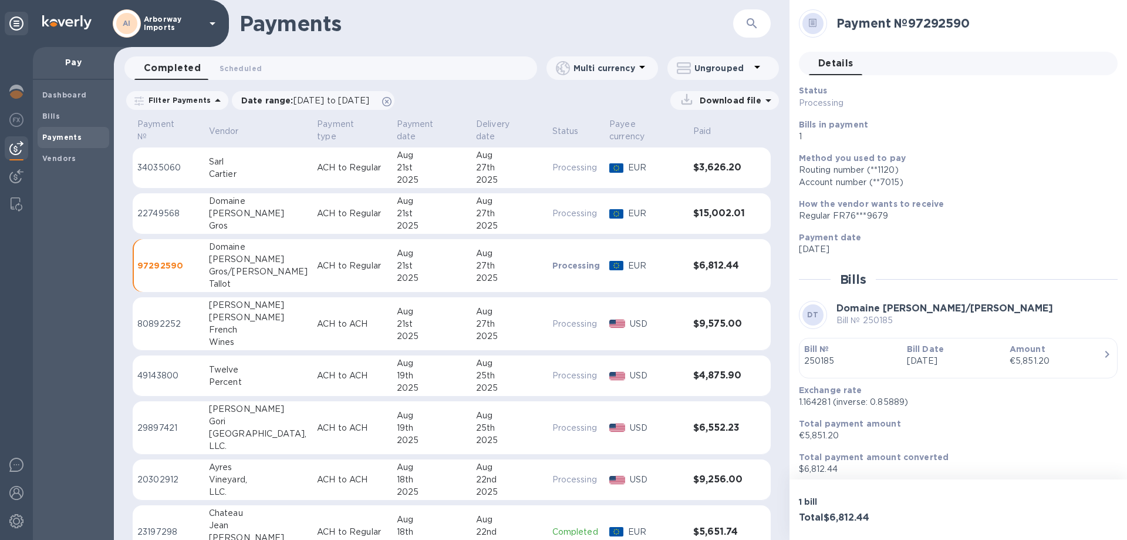
click at [904, 356] on div "Bill Date [DATE]" at bounding box center [953, 354] width 103 height 33
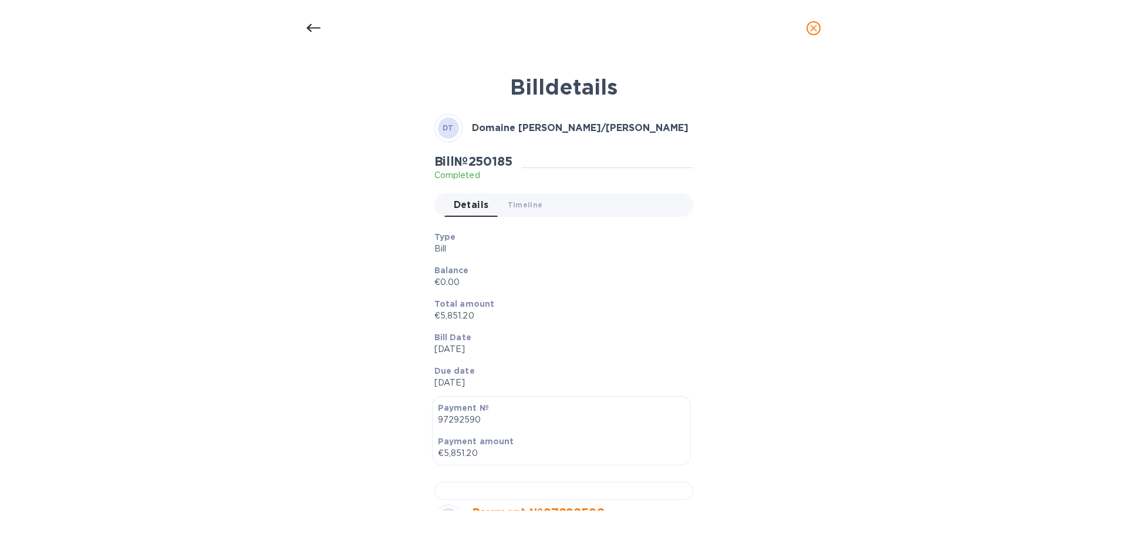
click at [564, 278] on p "€0.00" at bounding box center [559, 282] width 250 height 12
click at [539, 331] on p "Bill Date" at bounding box center [559, 337] width 250 height 12
click at [494, 269] on p "Balance" at bounding box center [559, 270] width 250 height 12
click at [560, 315] on p "€5,851.20" at bounding box center [559, 315] width 250 height 12
click at [301, 22] on div at bounding box center [313, 28] width 28 height 28
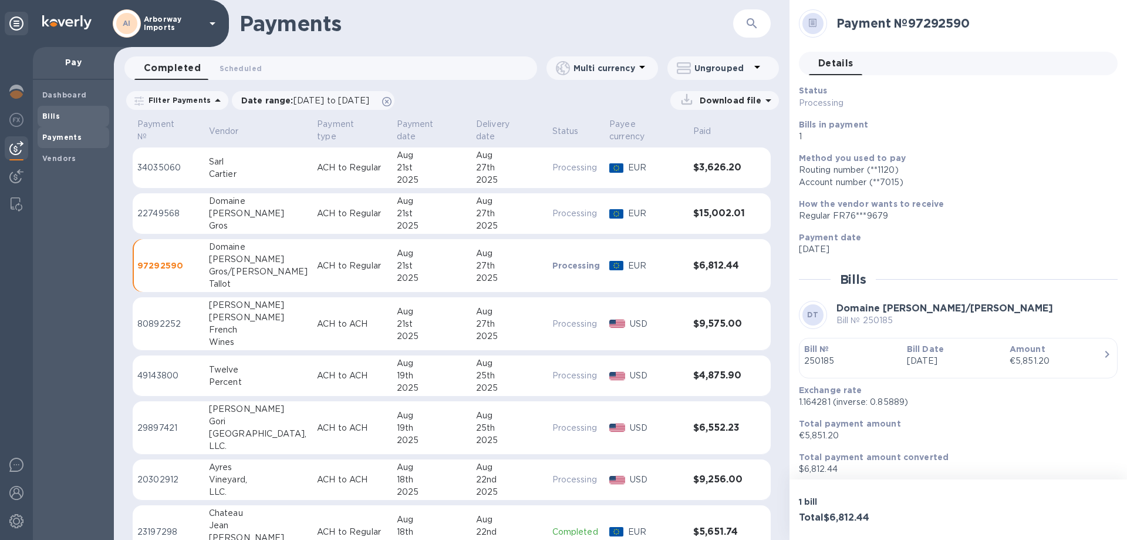
click at [59, 115] on span "Bills" at bounding box center [73, 116] width 62 height 12
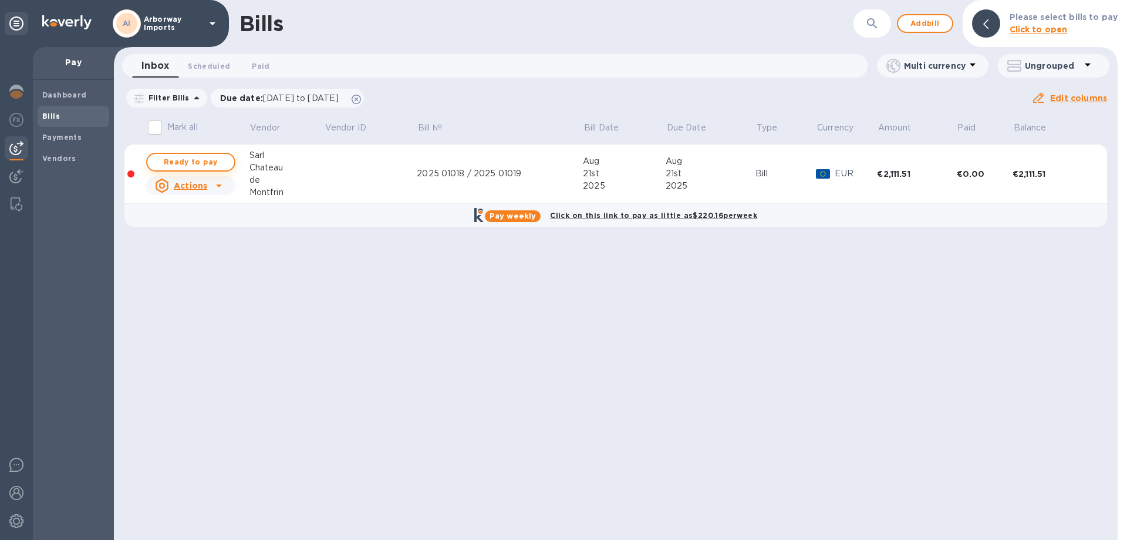
click at [191, 158] on span "Ready to pay" at bounding box center [191, 162] width 68 height 14
checkbox input "true"
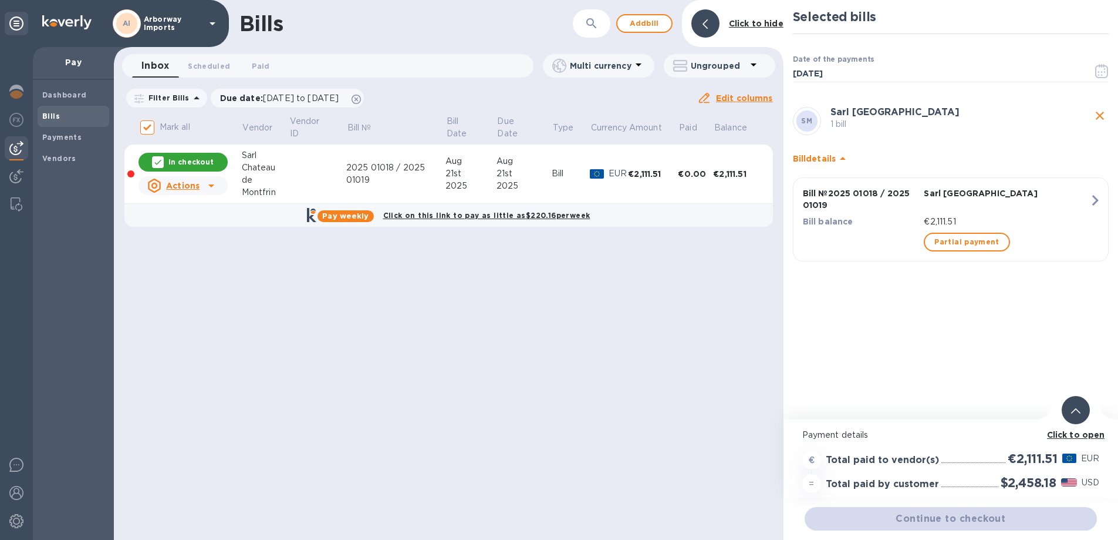
click at [1082, 433] on b "Click to open" at bounding box center [1076, 434] width 58 height 9
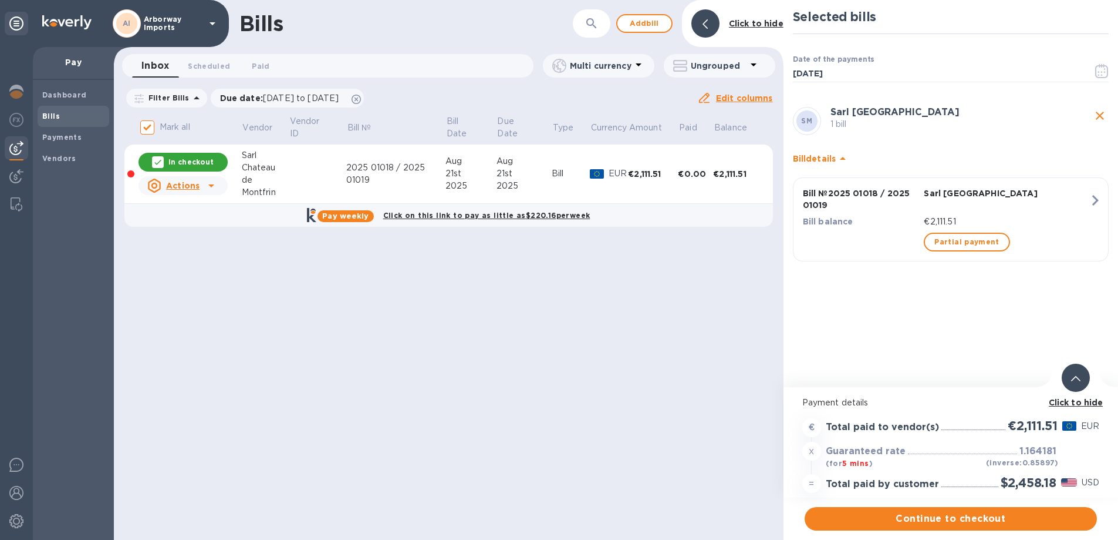
click at [235, 517] on div "Bills ​ Add [PERSON_NAME] to hide Inbox 0 Scheduled 0 Paid 0 Multi currency Ung…" at bounding box center [449, 270] width 670 height 540
click at [1047, 517] on span "Continue to checkout" at bounding box center [951, 518] width 274 height 14
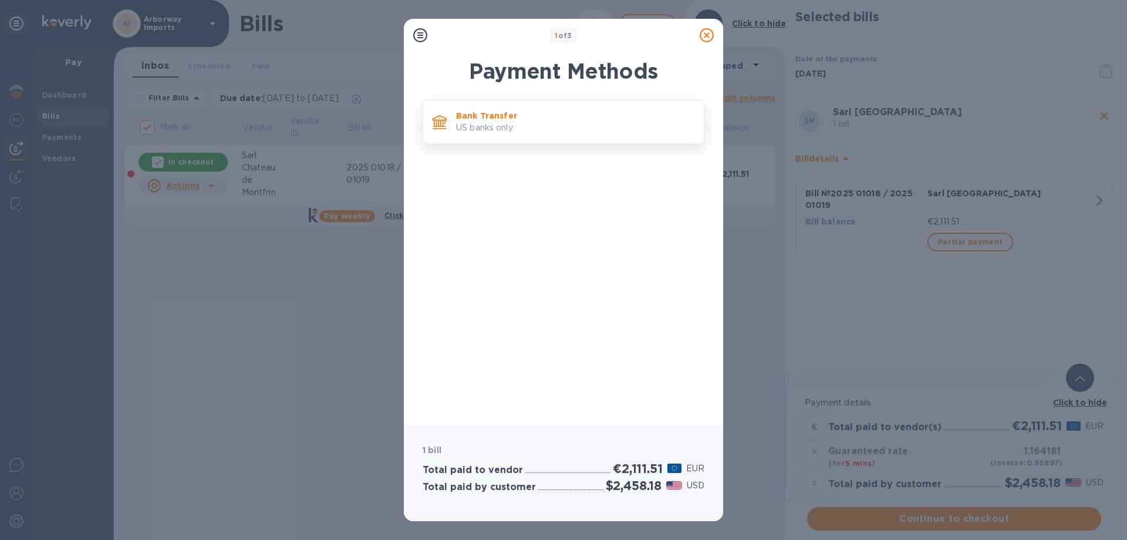
click at [513, 113] on p "Bank Transfer" at bounding box center [575, 116] width 238 height 12
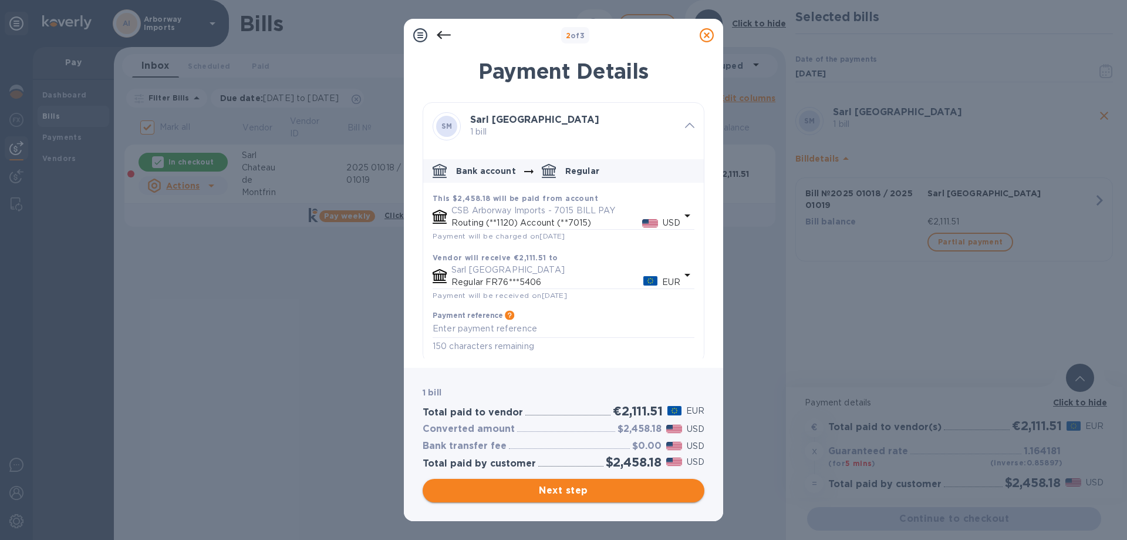
click at [542, 481] on button "Next step" at bounding box center [564, 489] width 282 height 23
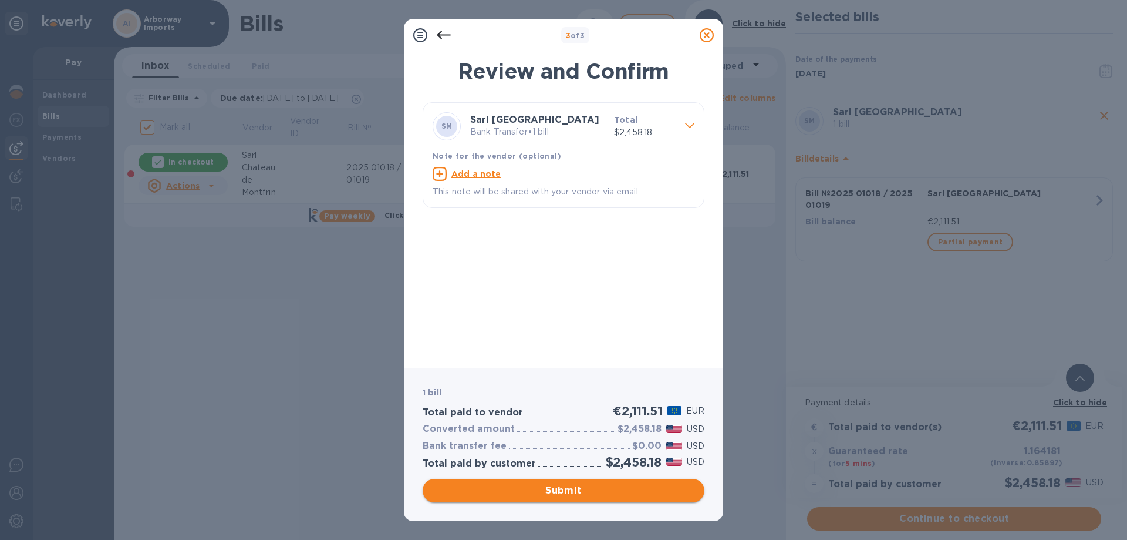
click at [512, 490] on span "Submit" at bounding box center [563, 490] width 263 height 14
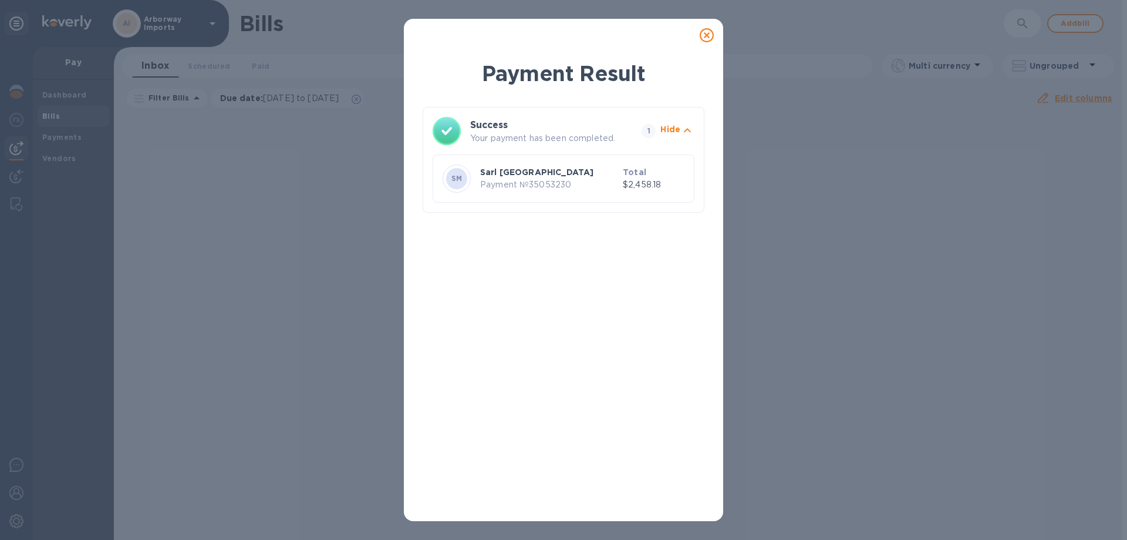
drag, startPoint x: 715, startPoint y: 36, endPoint x: 707, endPoint y: 38, distance: 7.7
click at [715, 36] on div at bounding box center [706, 34] width 23 height 23
click at [712, 39] on icon at bounding box center [707, 35] width 14 height 14
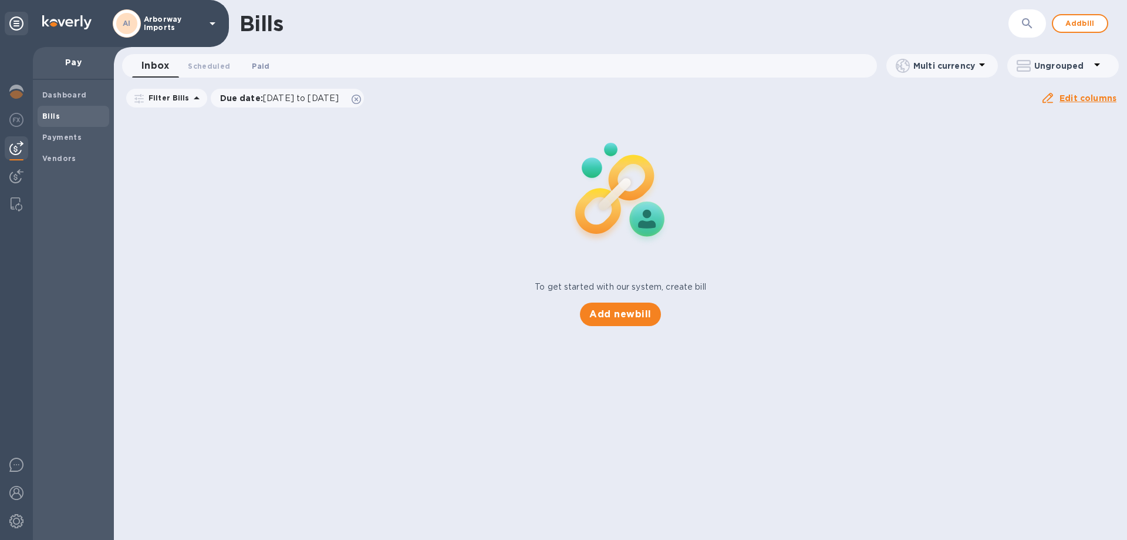
click at [254, 66] on span "Paid 0" at bounding box center [261, 66] width 18 height 12
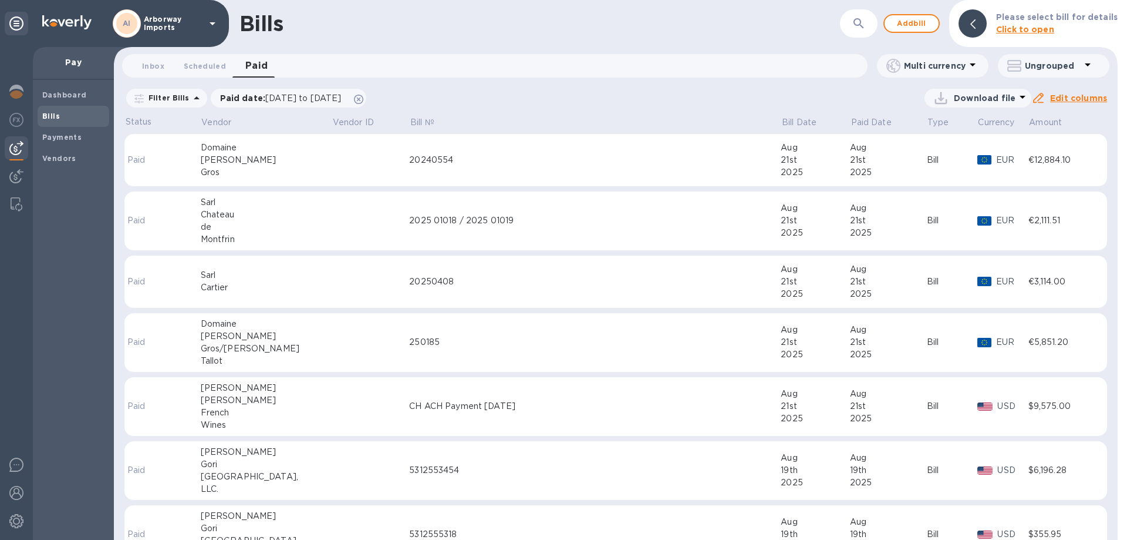
click at [349, 211] on td at bounding box center [370, 220] width 77 height 59
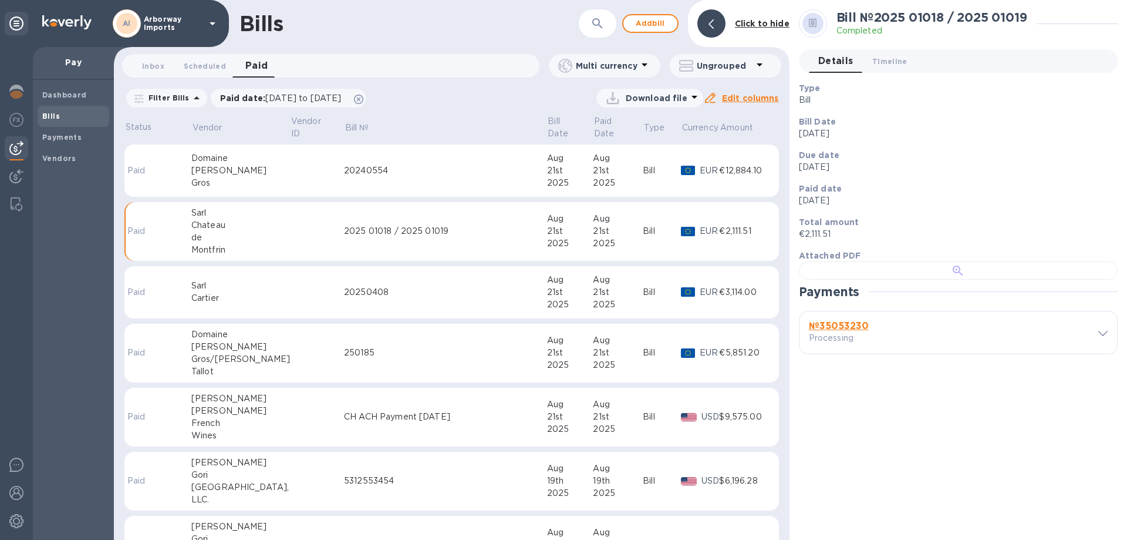
scroll to position [227, 0]
click at [852, 331] on b "№ 35053230" at bounding box center [839, 325] width 60 height 11
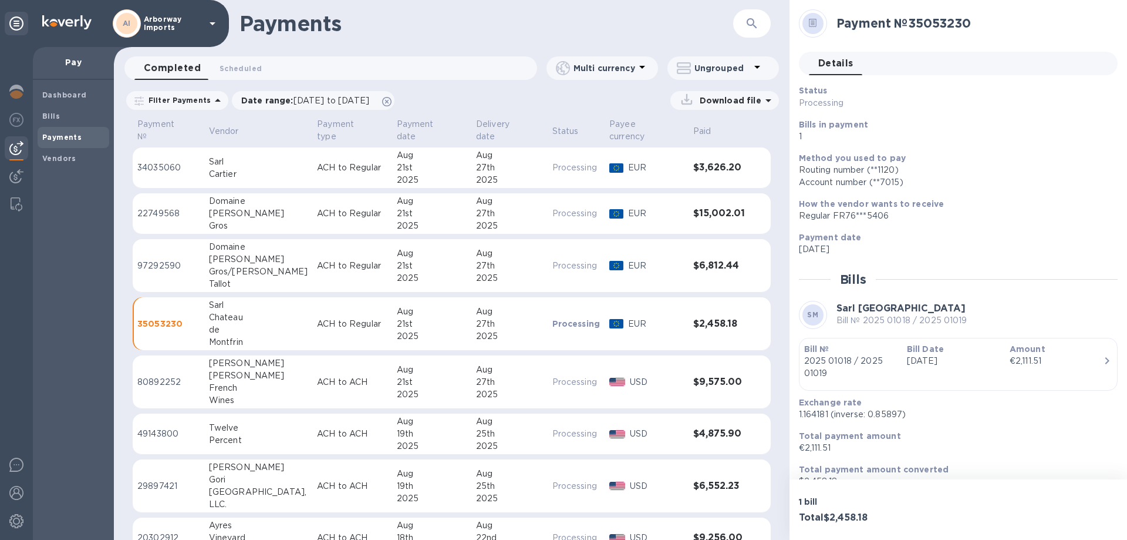
click at [915, 351] on b "Bill Date" at bounding box center [925, 348] width 37 height 9
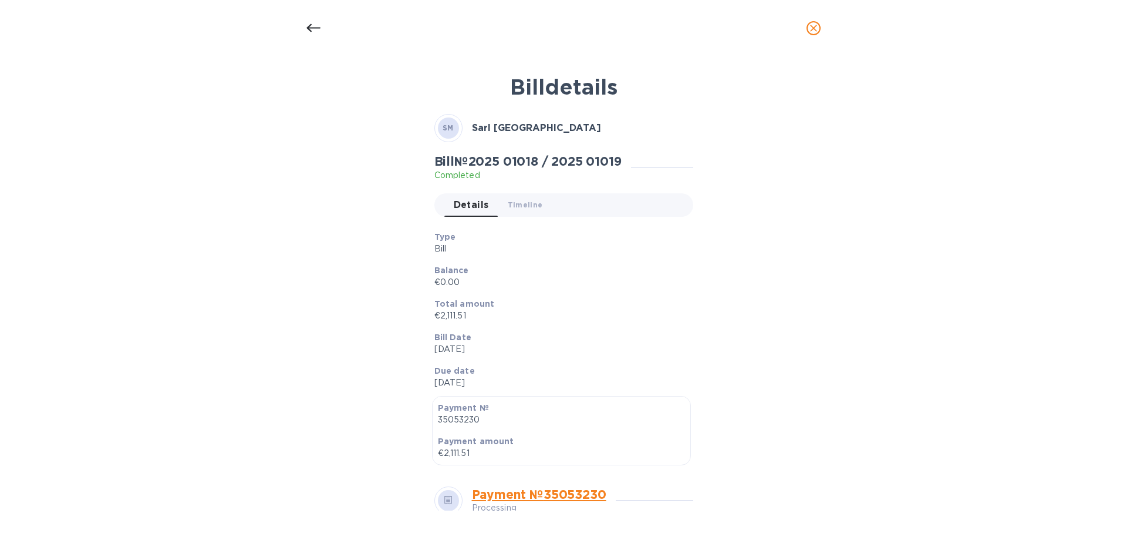
click at [608, 265] on p "Balance" at bounding box center [559, 270] width 250 height 12
click at [625, 257] on div "Type Bill" at bounding box center [559, 242] width 259 height 33
